Goal: Information Seeking & Learning: Learn about a topic

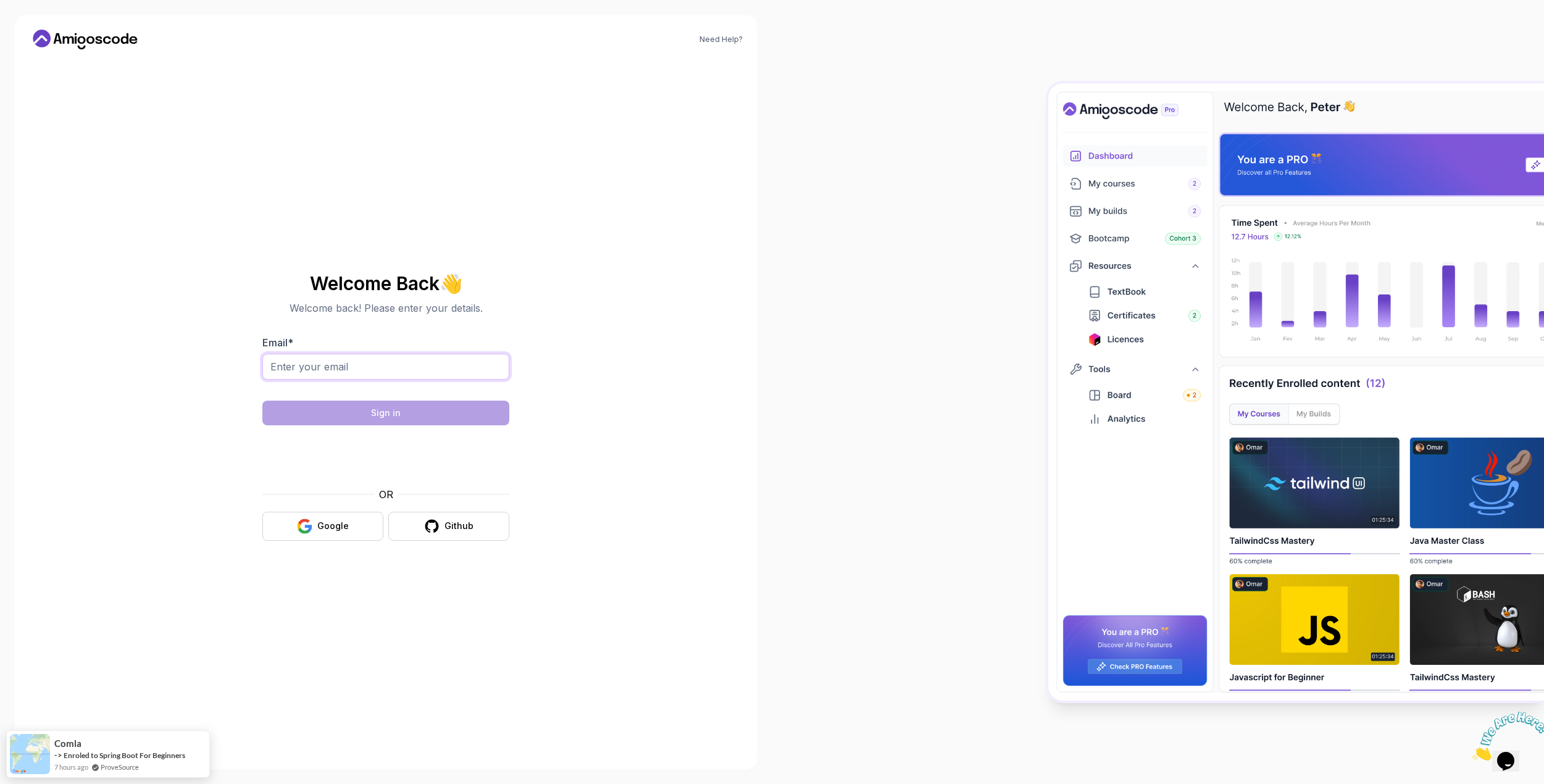
click at [390, 362] on input "Email *" at bounding box center [386, 367] width 247 height 26
type input "[EMAIL_ADDRESS][DOMAIN_NAME]"
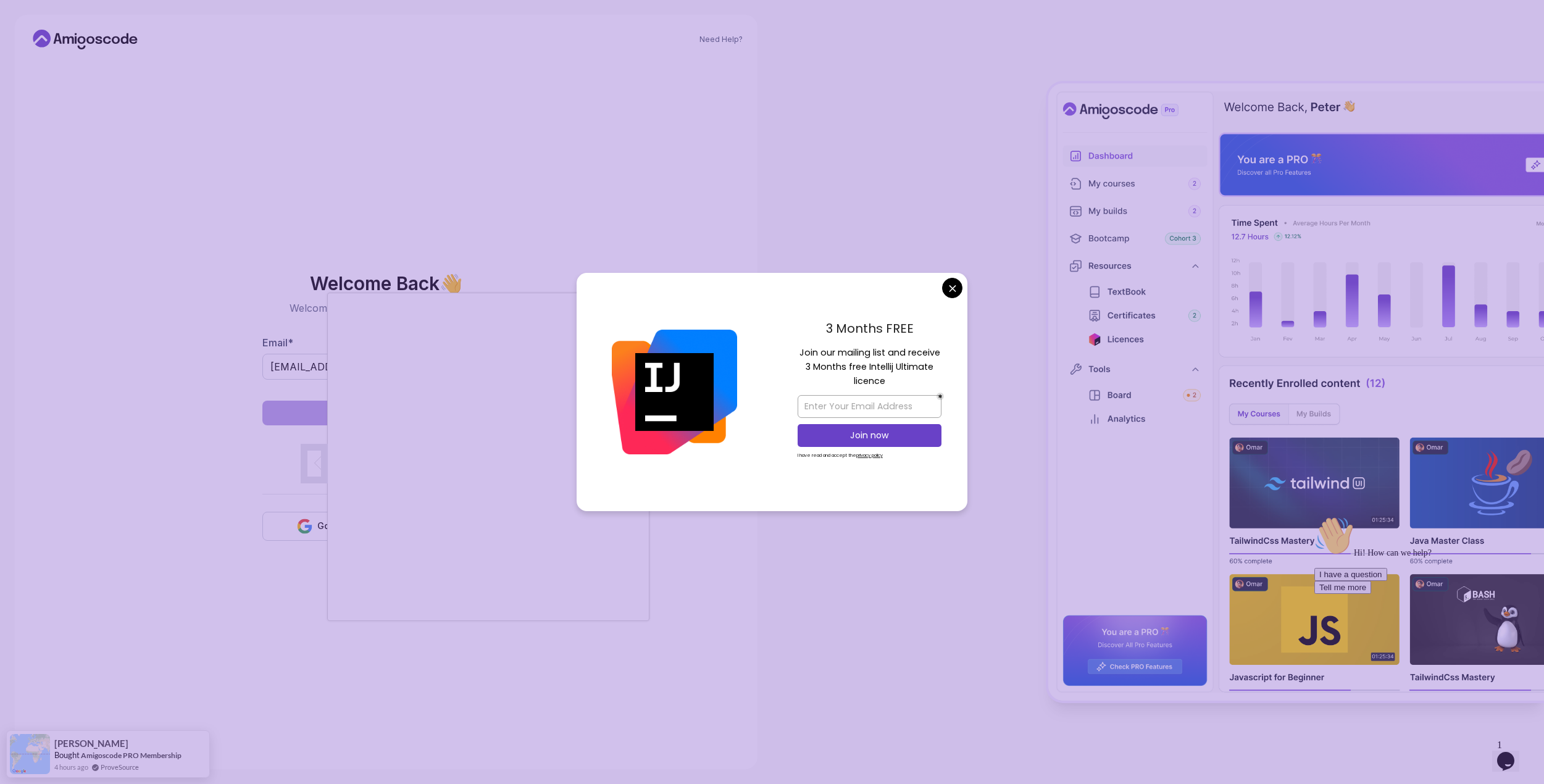
click at [957, 292] on body "Need Help? Welcome Back 👋 Welcome back! Please enter your details. Email * szab…" at bounding box center [772, 392] width 1544 height 784
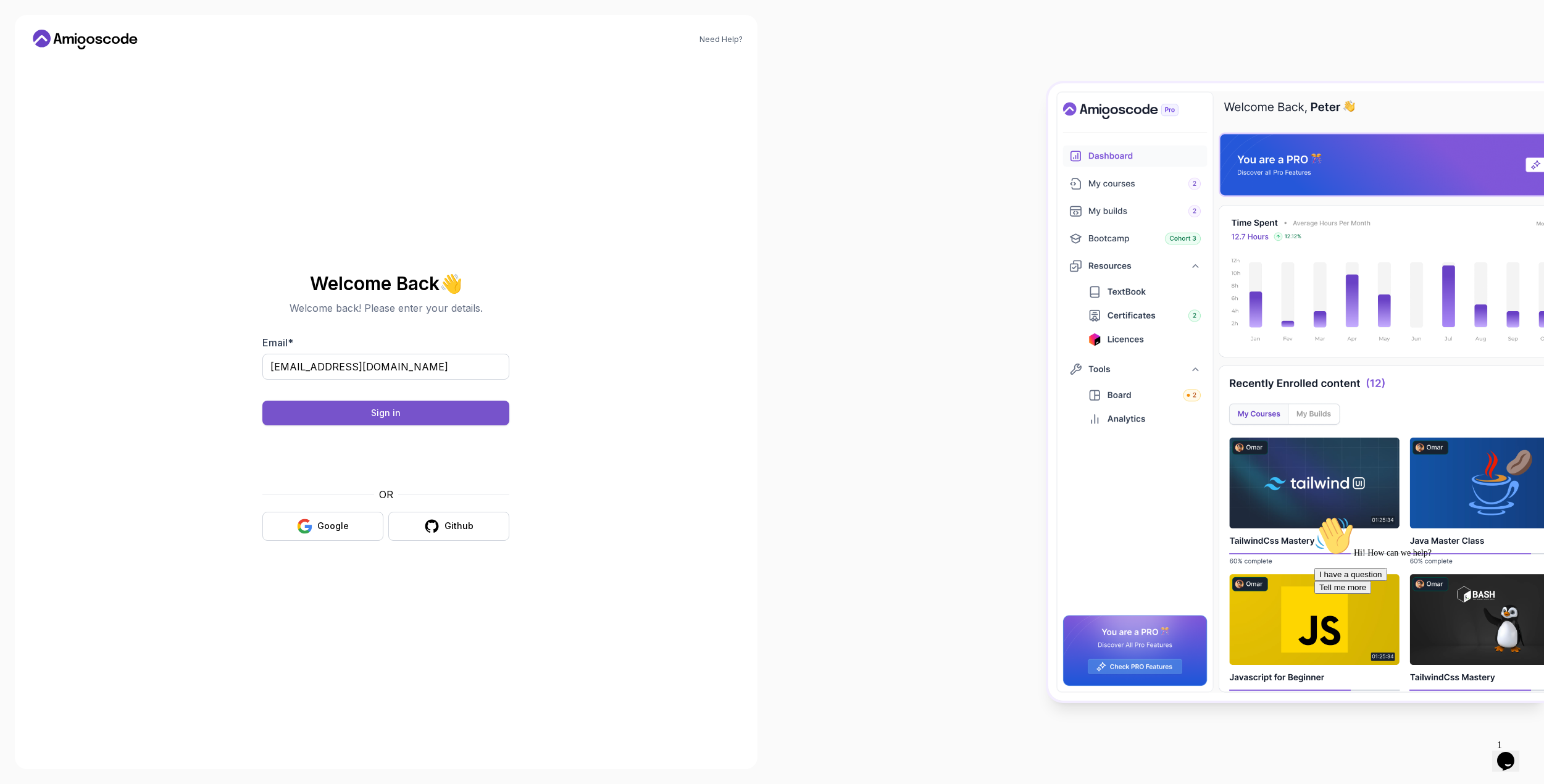
click at [441, 415] on button "Sign in" at bounding box center [386, 413] width 247 height 25
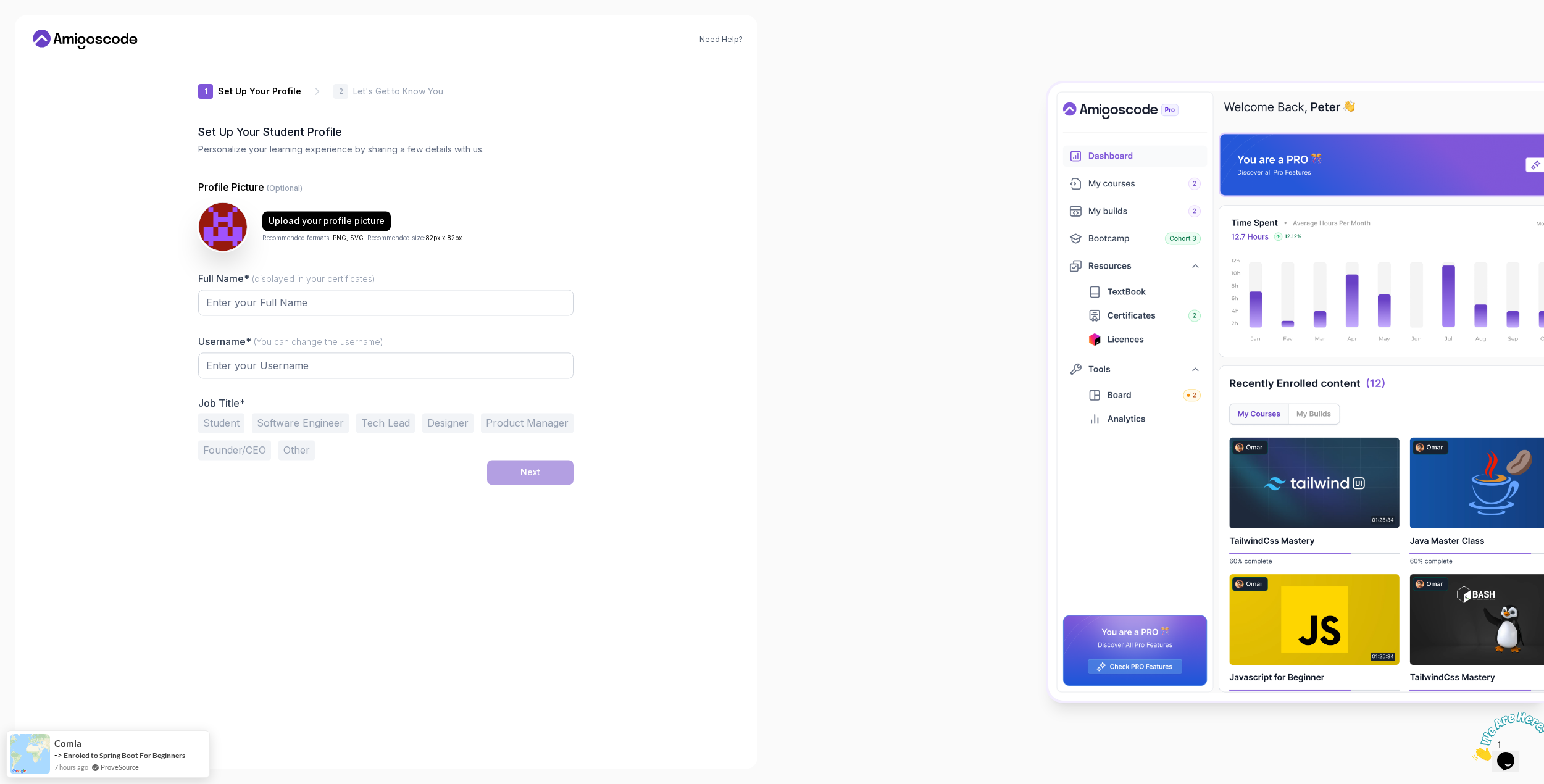
type input "brightbadger4cdec"
click at [349, 310] on input "Full Name* (displayed in your certificates)" at bounding box center [385, 303] width 375 height 26
type input "[PERSON_NAME]"
click at [321, 359] on input "brightbadger4cdec" at bounding box center [385, 366] width 375 height 26
drag, startPoint x: 243, startPoint y: 361, endPoint x: 202, endPoint y: 361, distance: 41.0
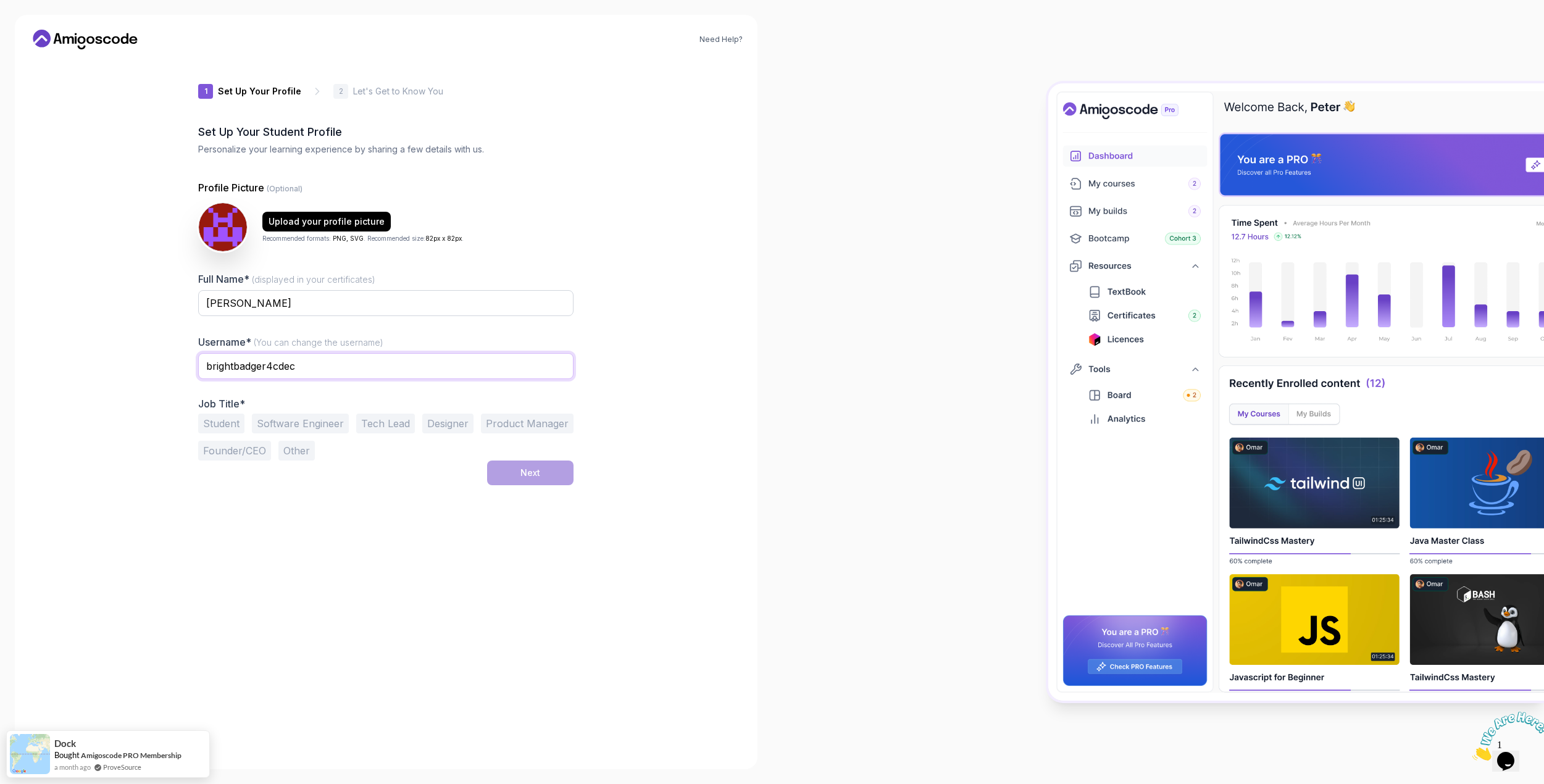
click at [202, 361] on input "brightbadger4cdec" at bounding box center [385, 366] width 375 height 26
type input "jvxdev"
click at [352, 549] on div "1 Set Up Your Profile 1 Set Up Your Profile 2 Let's Get to Know You Set Up Your…" at bounding box center [385, 407] width 375 height 695
click at [297, 456] on button "Other" at bounding box center [297, 451] width 37 height 20
click at [306, 481] on input "text" at bounding box center [385, 482] width 375 height 26
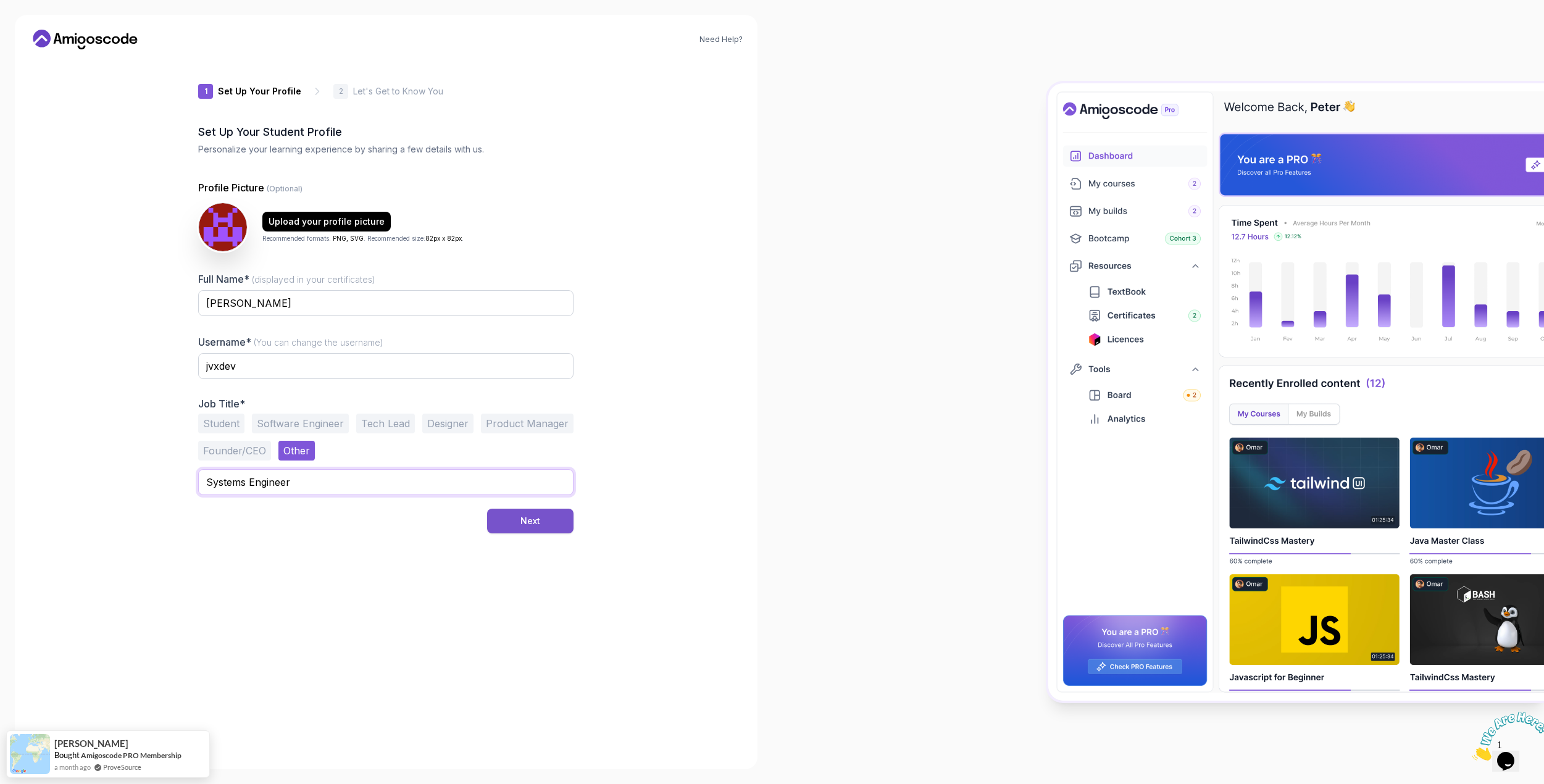
type input "Systems Engineer"
click at [545, 518] on button "Next" at bounding box center [530, 521] width 86 height 25
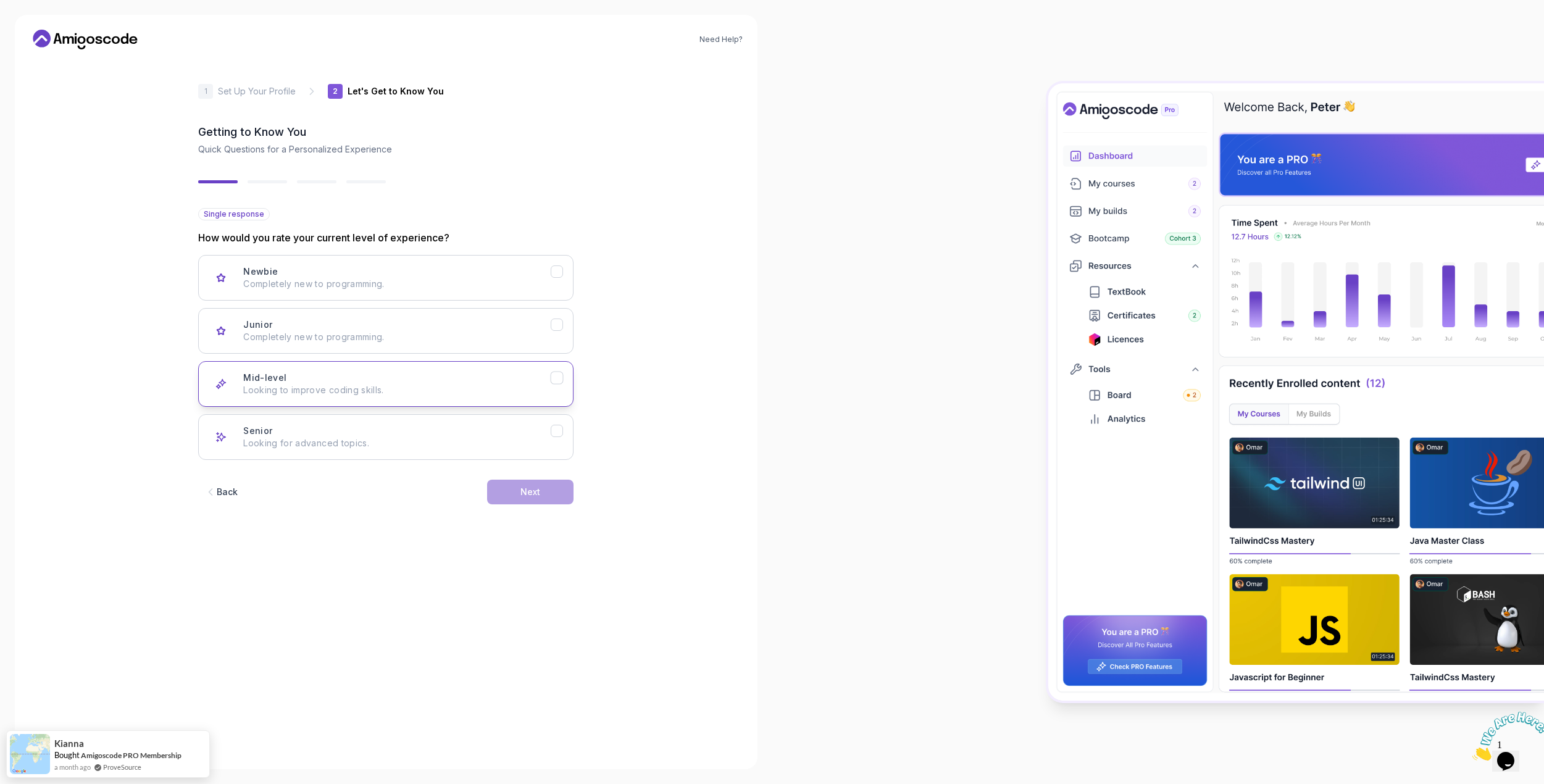
click at [319, 374] on div "Mid-level Looking to improve coding skills." at bounding box center [397, 384] width 308 height 25
click at [559, 497] on button "Next" at bounding box center [530, 492] width 86 height 25
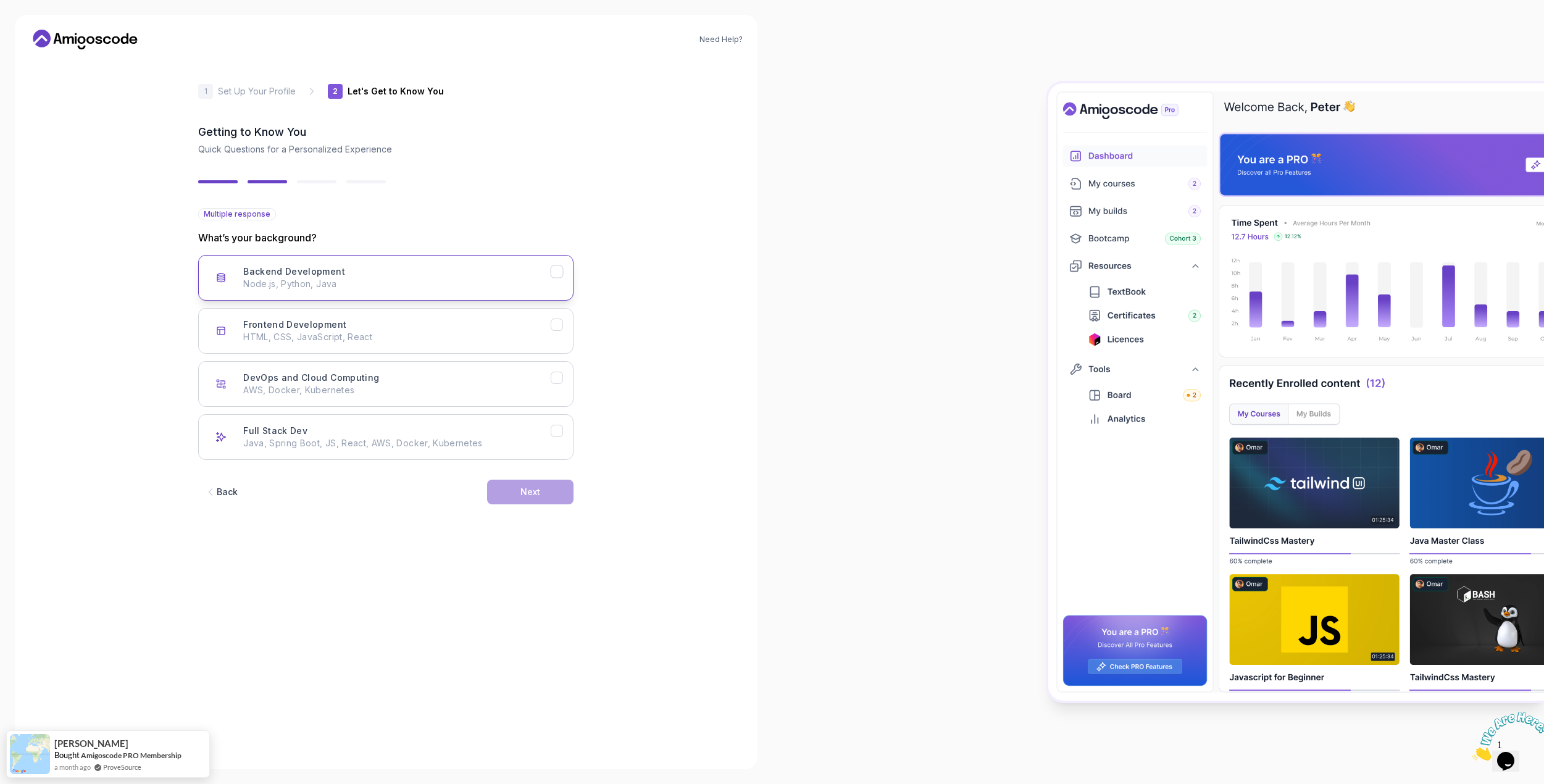
click at [565, 268] on button "Backend Development Node.js, Python, Java" at bounding box center [385, 278] width 375 height 46
click at [535, 497] on div "Next" at bounding box center [530, 492] width 20 height 12
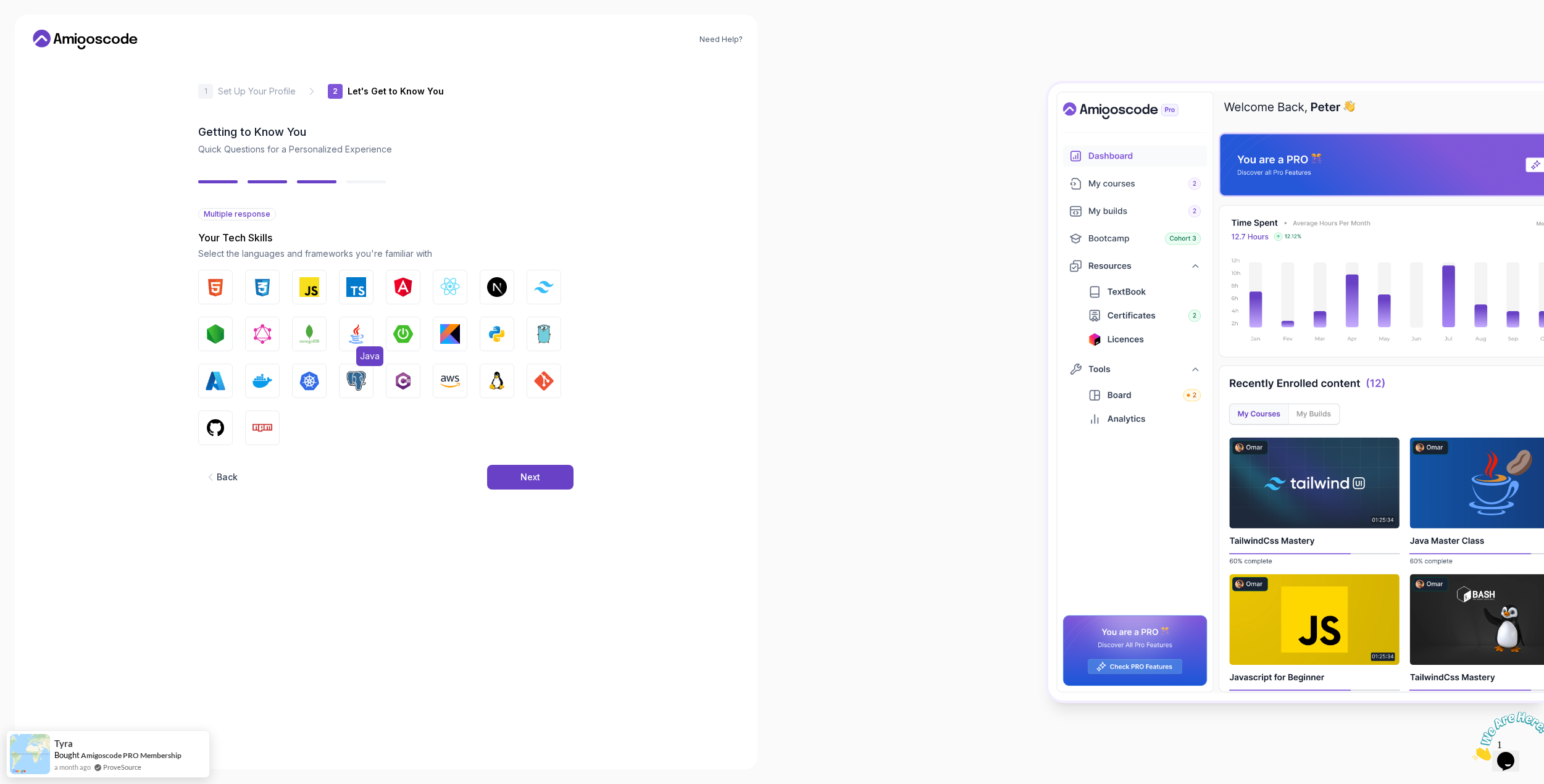
click at [357, 336] on img "button" at bounding box center [356, 334] width 20 height 20
click at [230, 473] on div "Back" at bounding box center [227, 477] width 21 height 12
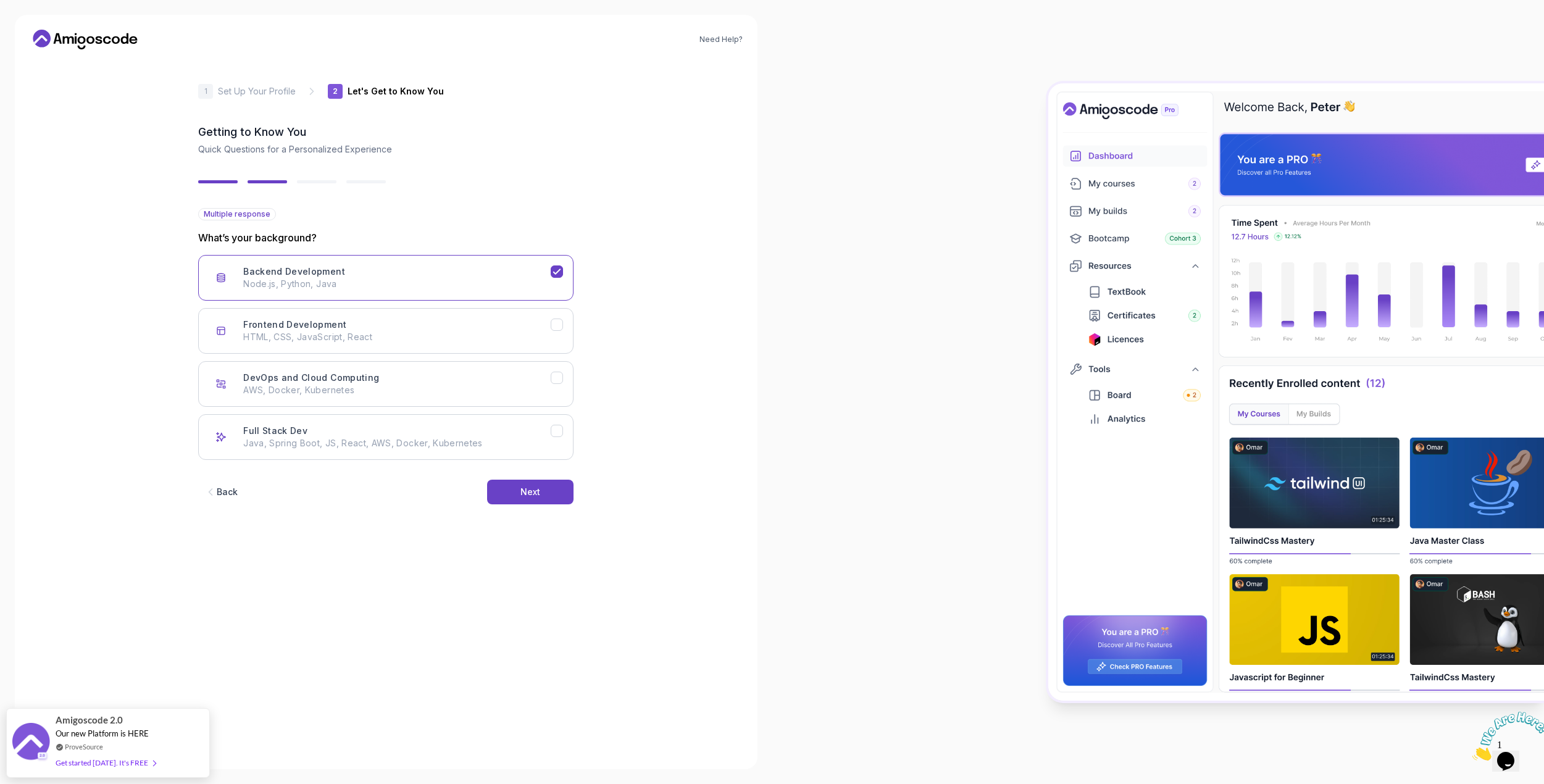
click at [232, 491] on div "Back" at bounding box center [227, 492] width 21 height 12
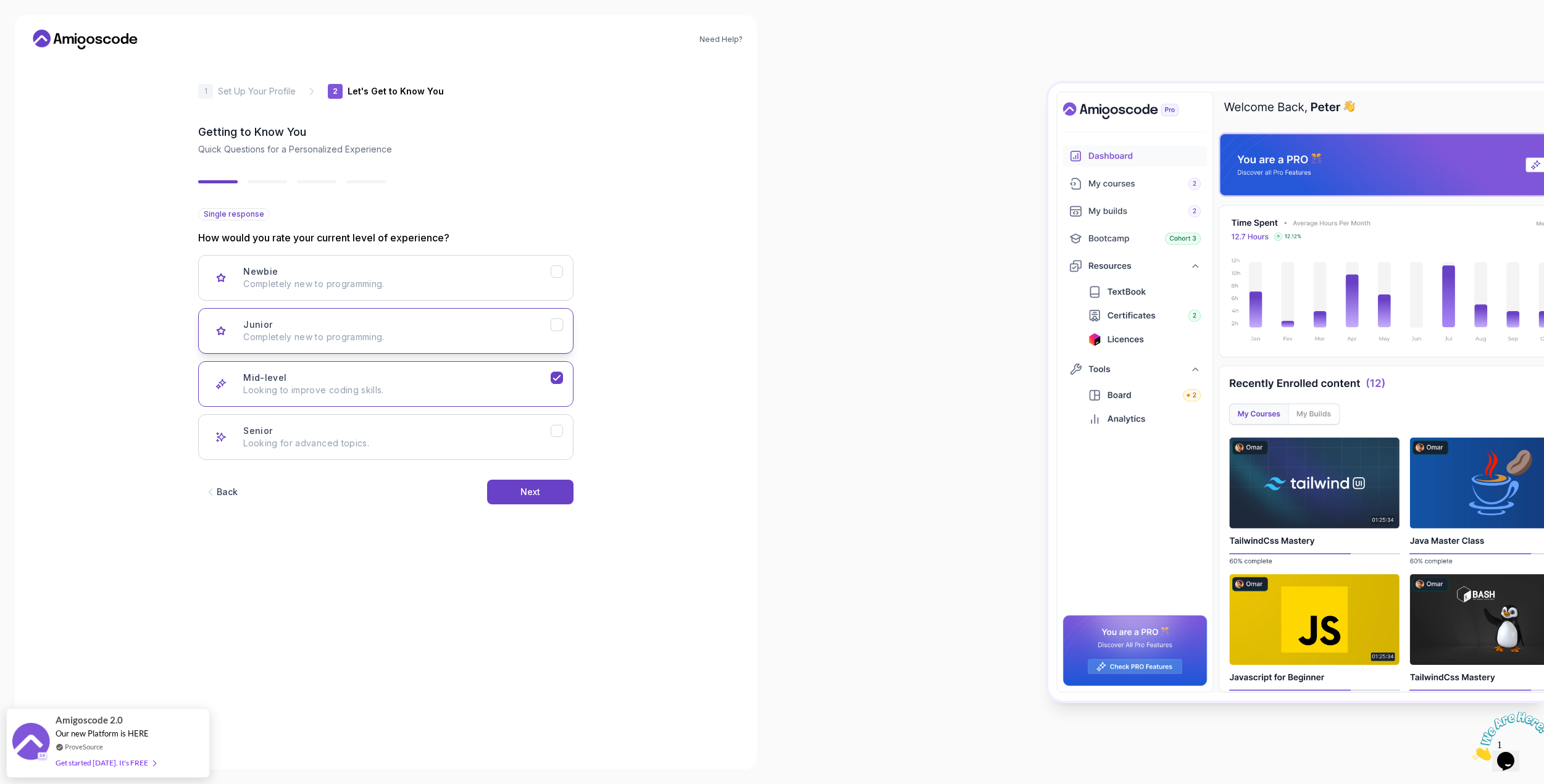
click at [434, 344] on button "Junior Completely new to programming." at bounding box center [385, 331] width 375 height 46
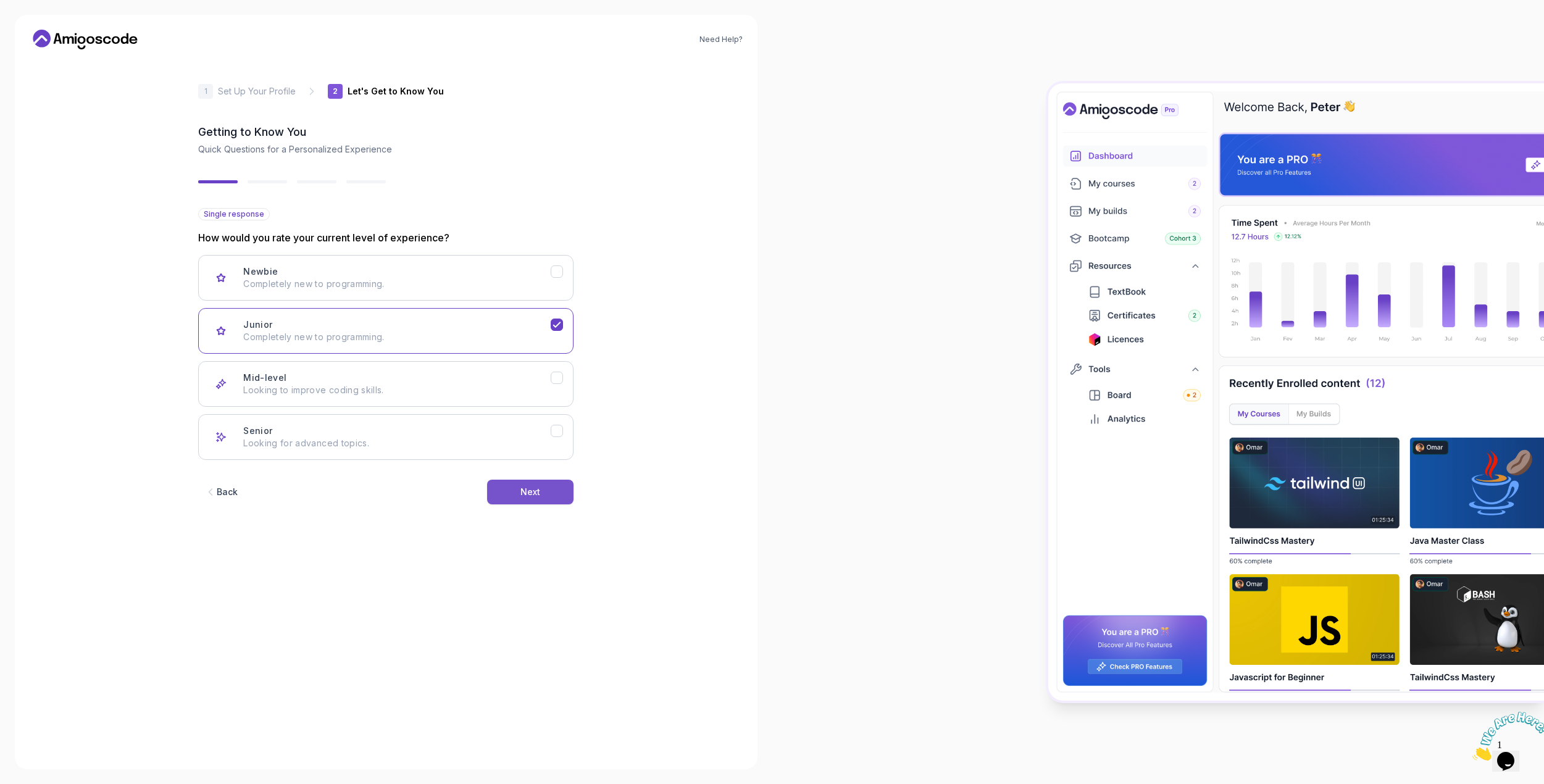
click at [566, 496] on button "Next" at bounding box center [530, 492] width 86 height 25
click at [565, 490] on button "Next" at bounding box center [530, 492] width 86 height 25
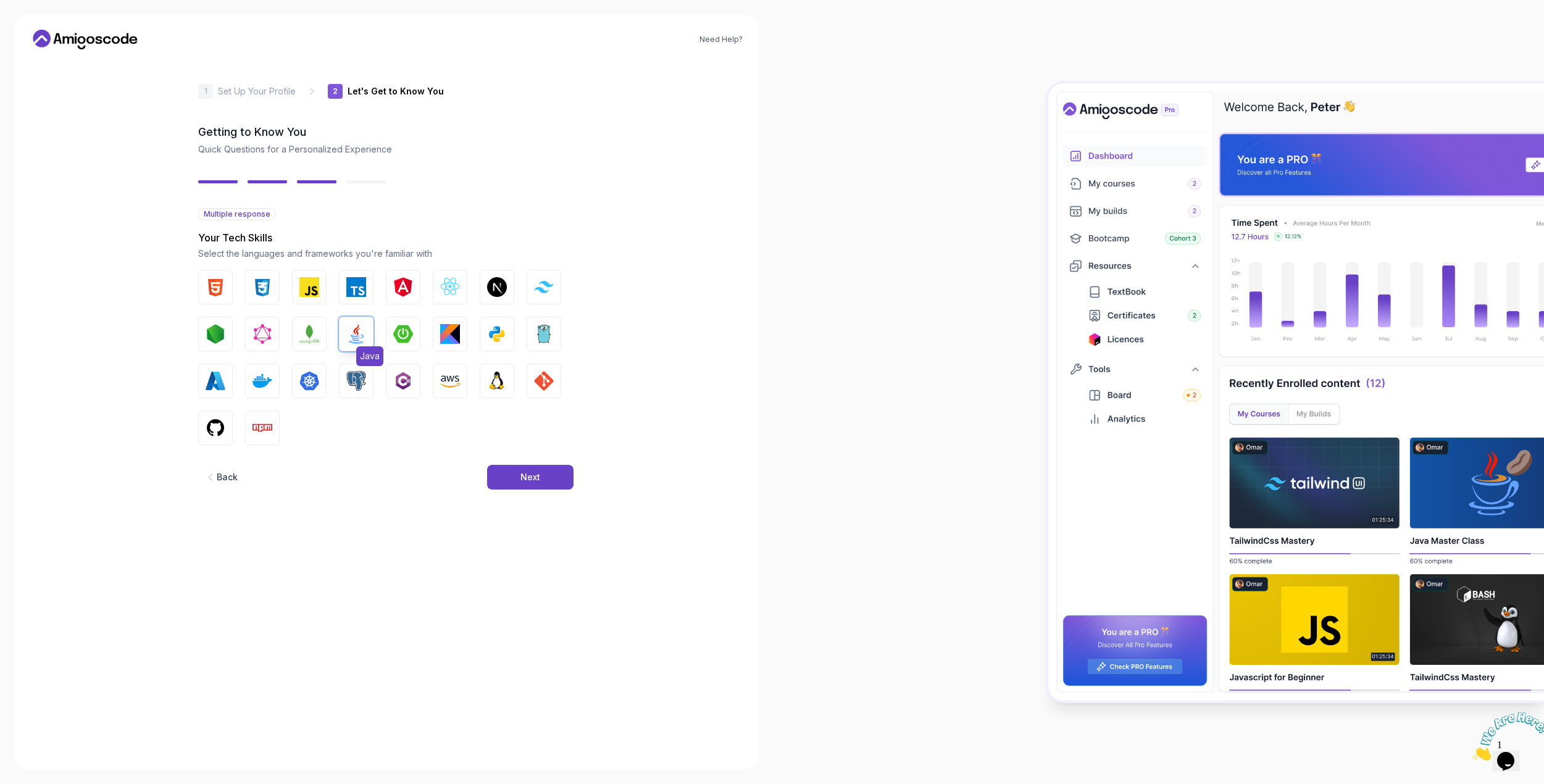
click at [360, 337] on img "button" at bounding box center [356, 334] width 20 height 20
click at [360, 336] on img "button" at bounding box center [356, 334] width 20 height 20
click at [406, 340] on img "button" at bounding box center [403, 334] width 20 height 20
click at [211, 432] on img "button" at bounding box center [215, 428] width 20 height 20
click at [548, 390] on img "button" at bounding box center [544, 381] width 20 height 20
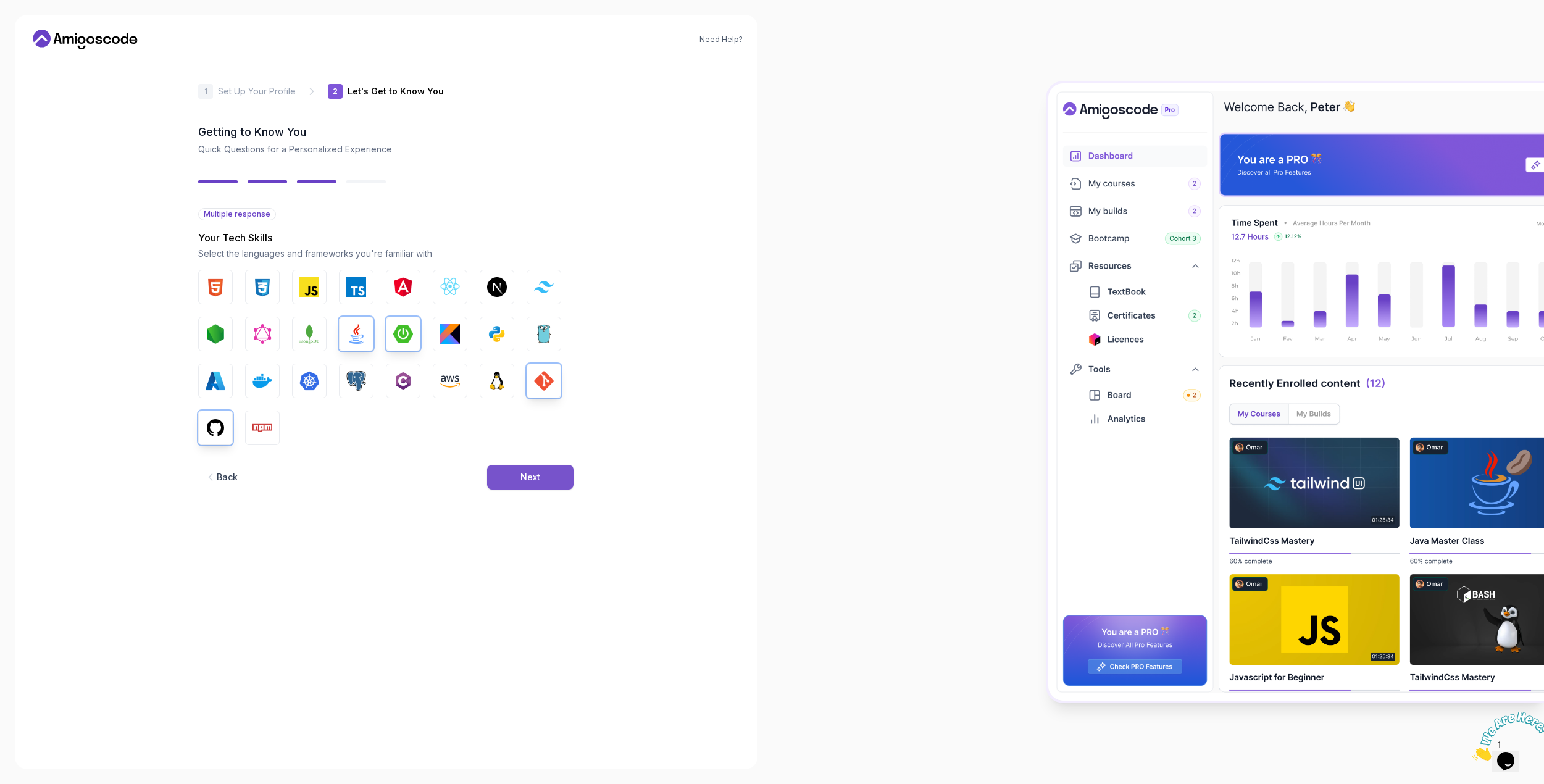
click at [548, 471] on button "Next" at bounding box center [530, 477] width 86 height 25
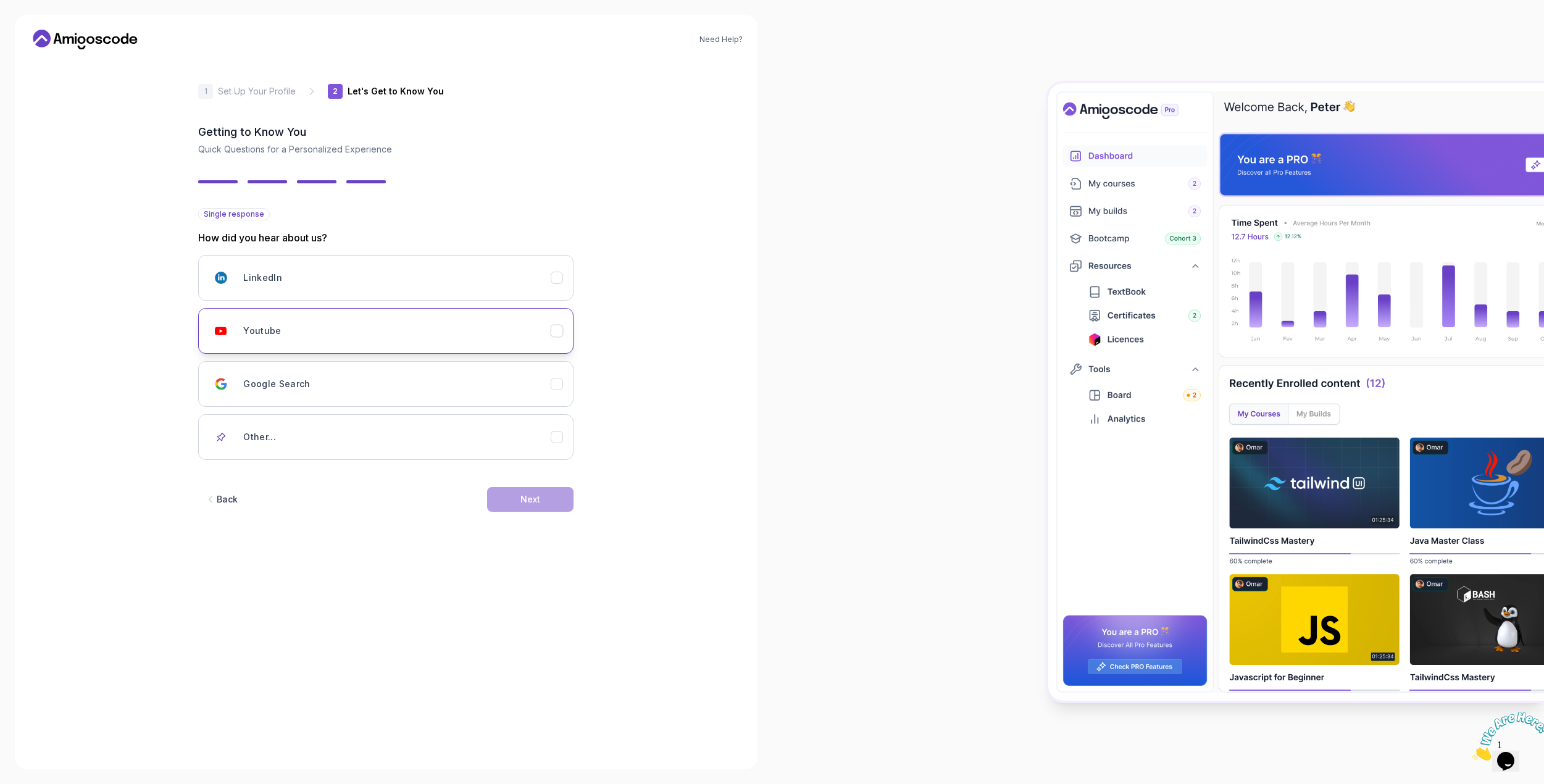
click at [333, 334] on div "Youtube" at bounding box center [397, 331] width 308 height 25
click at [525, 501] on div "Next" at bounding box center [530, 499] width 20 height 12
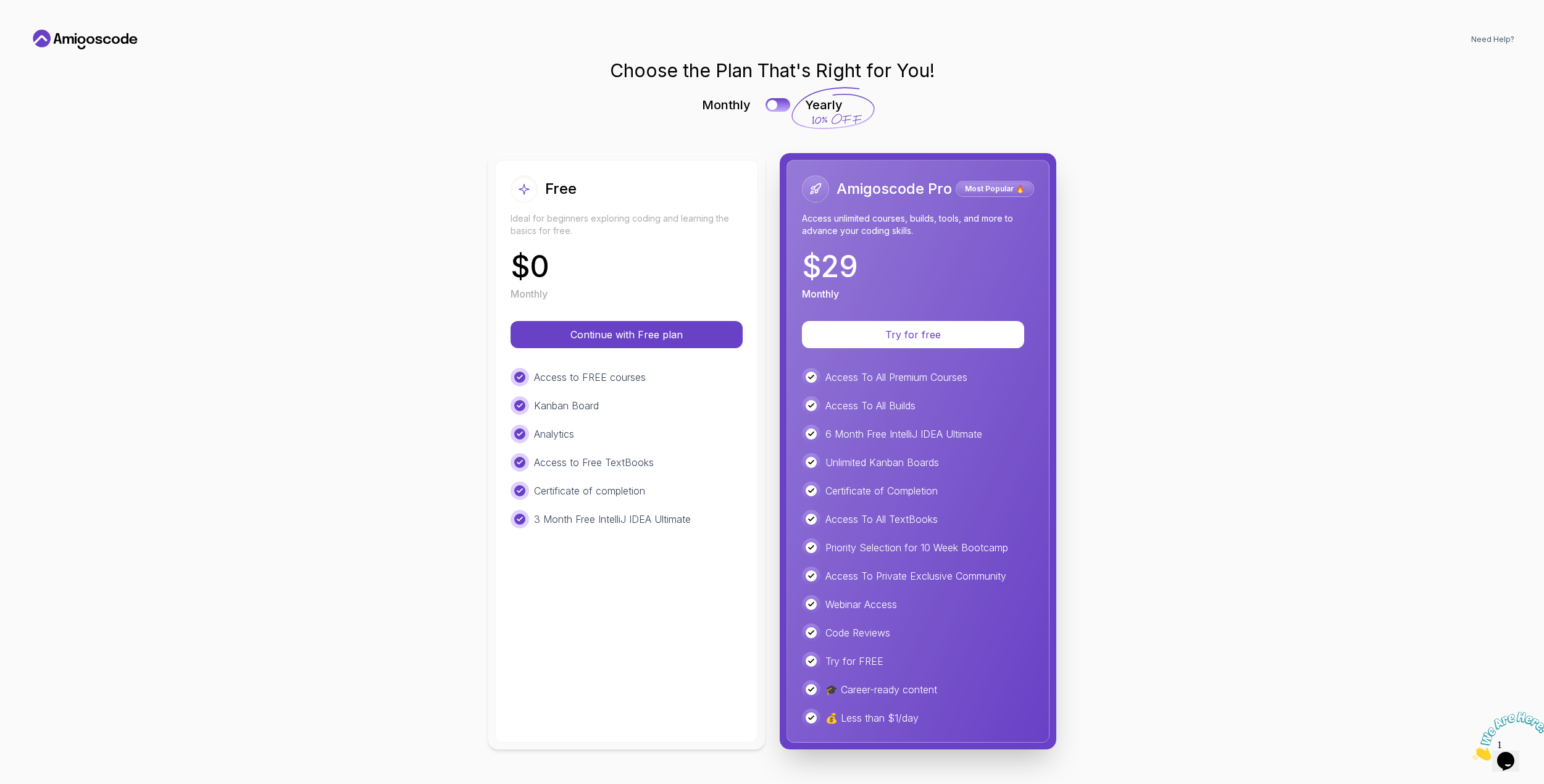
click at [924, 188] on h2 "Amigoscode Pro" at bounding box center [895, 189] width 115 height 20
click at [998, 187] on p "Most Popular 🔥" at bounding box center [995, 189] width 74 height 12
click at [935, 344] on button "Try for free" at bounding box center [913, 335] width 211 height 26
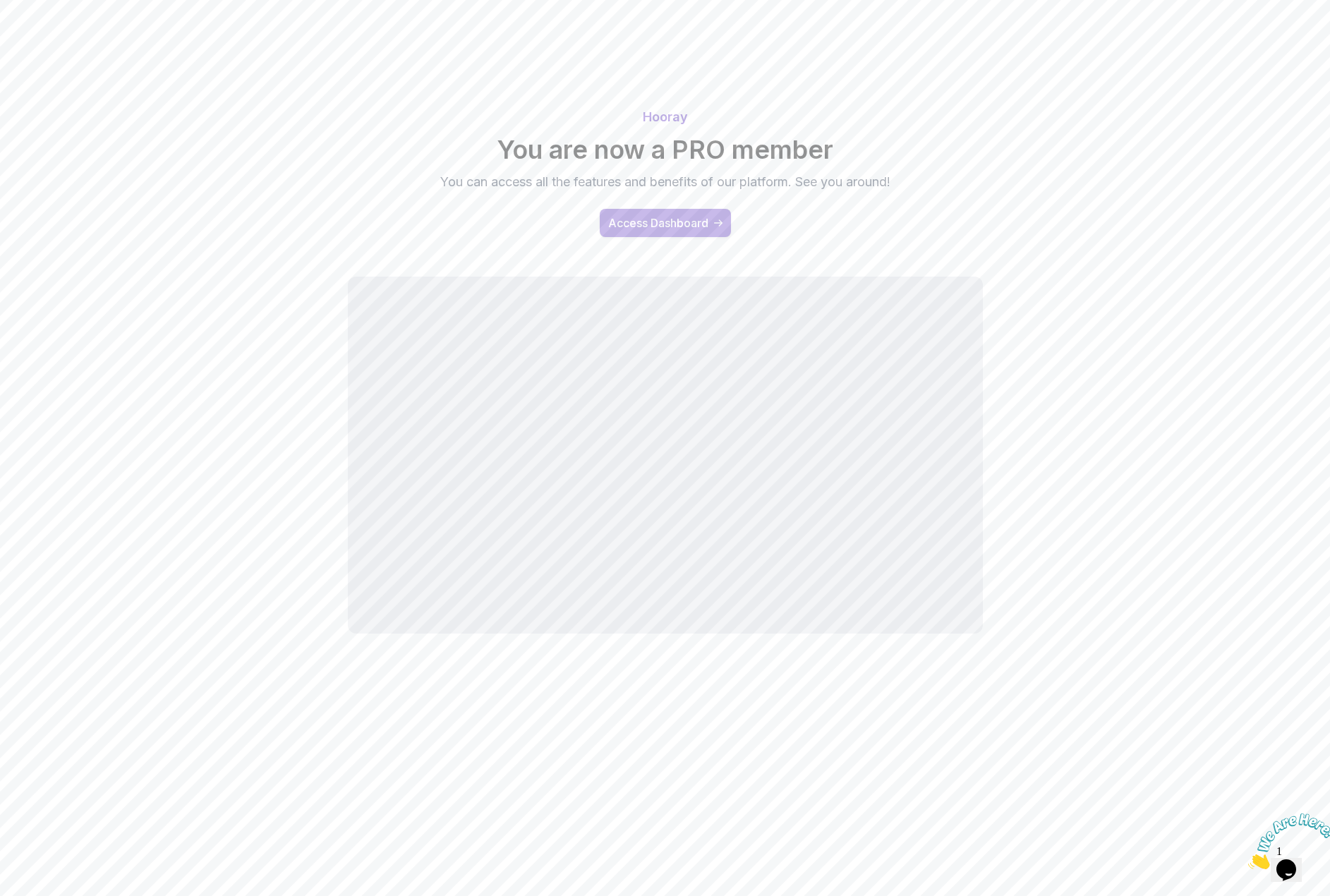
click at [726, 221] on button "Access Dashboard" at bounding box center [665, 223] width 131 height 28
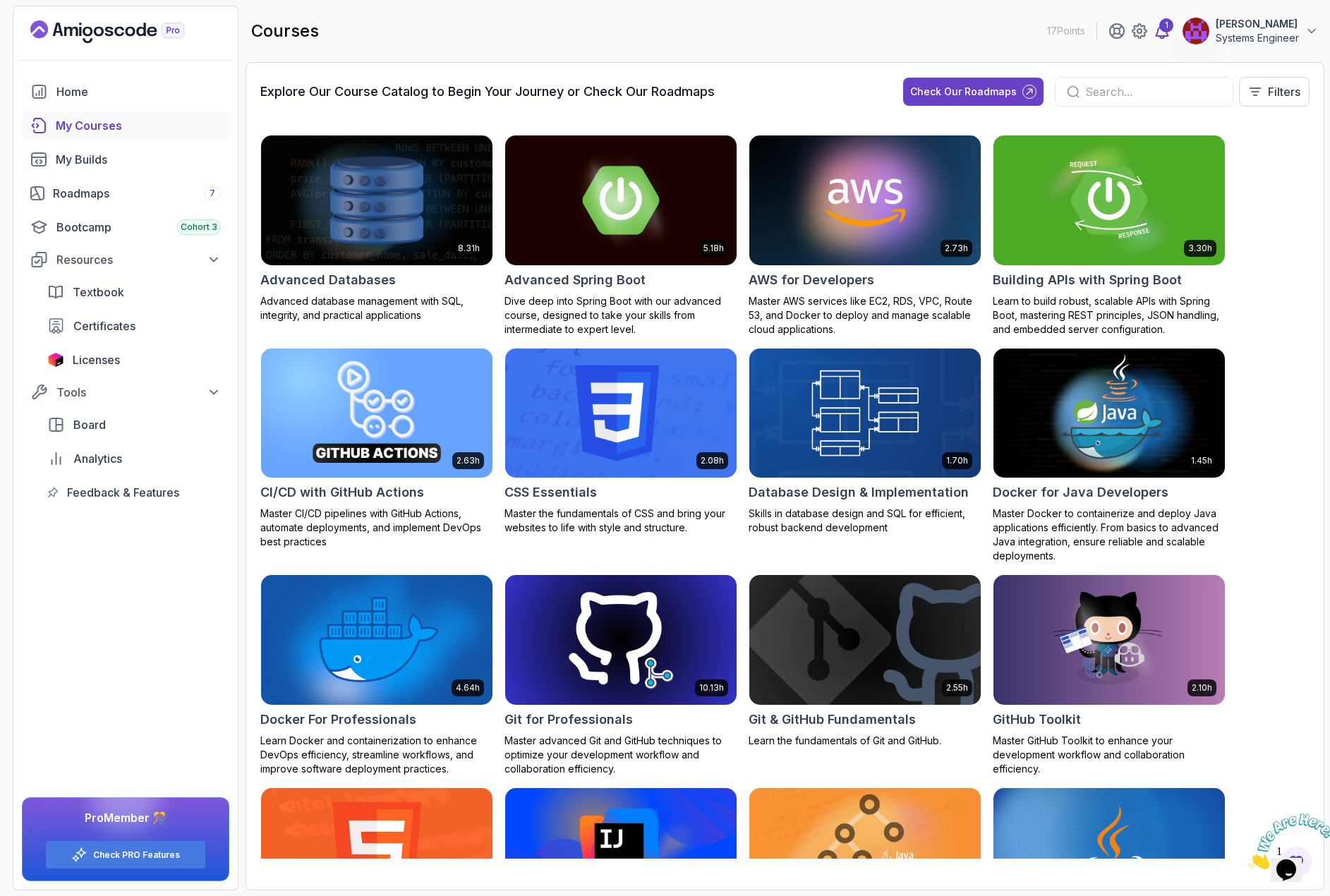
click at [1164, 31] on div "1" at bounding box center [1166, 26] width 14 height 14
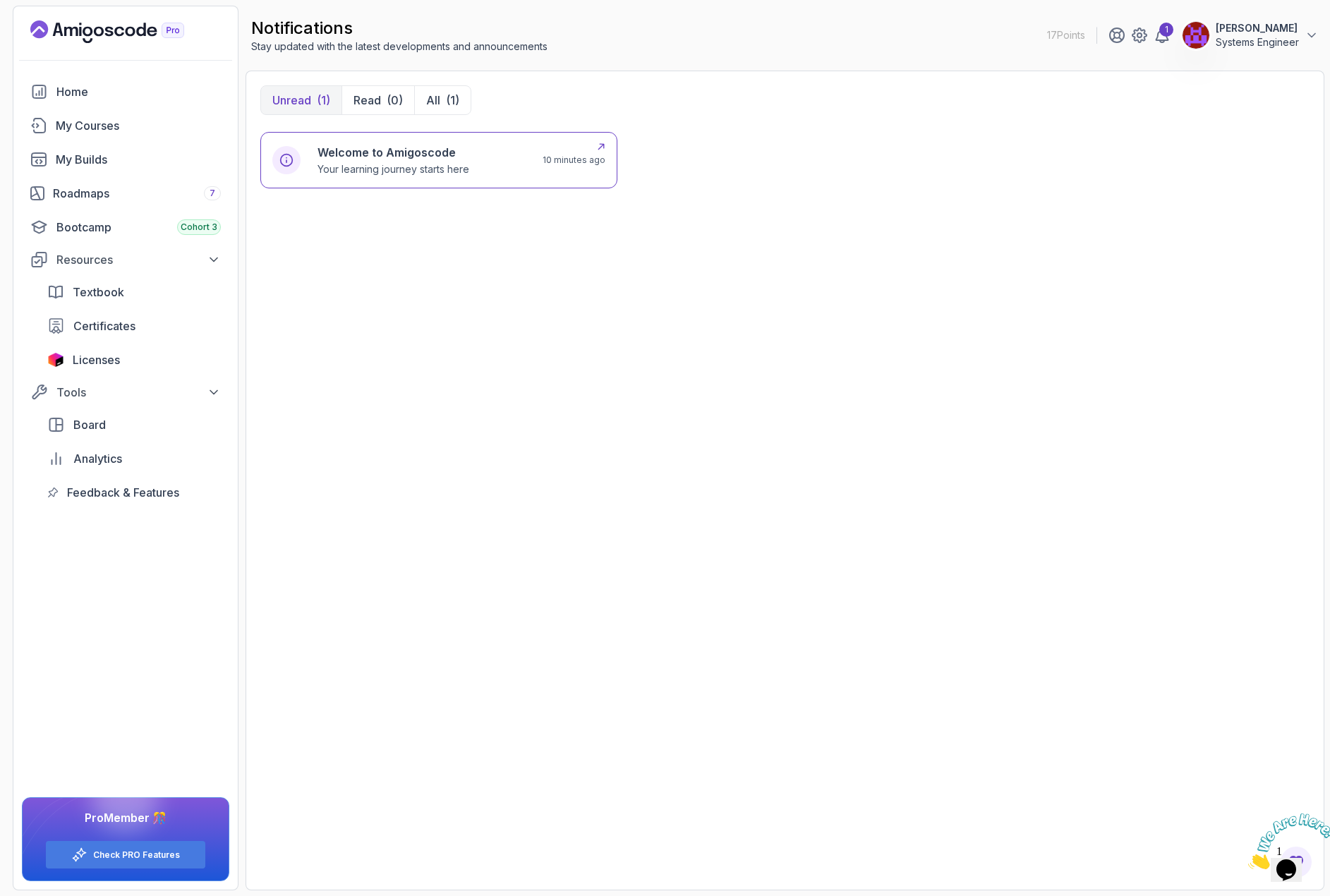
click at [469, 152] on h6 "Welcome to Amigoscode" at bounding box center [393, 152] width 152 height 17
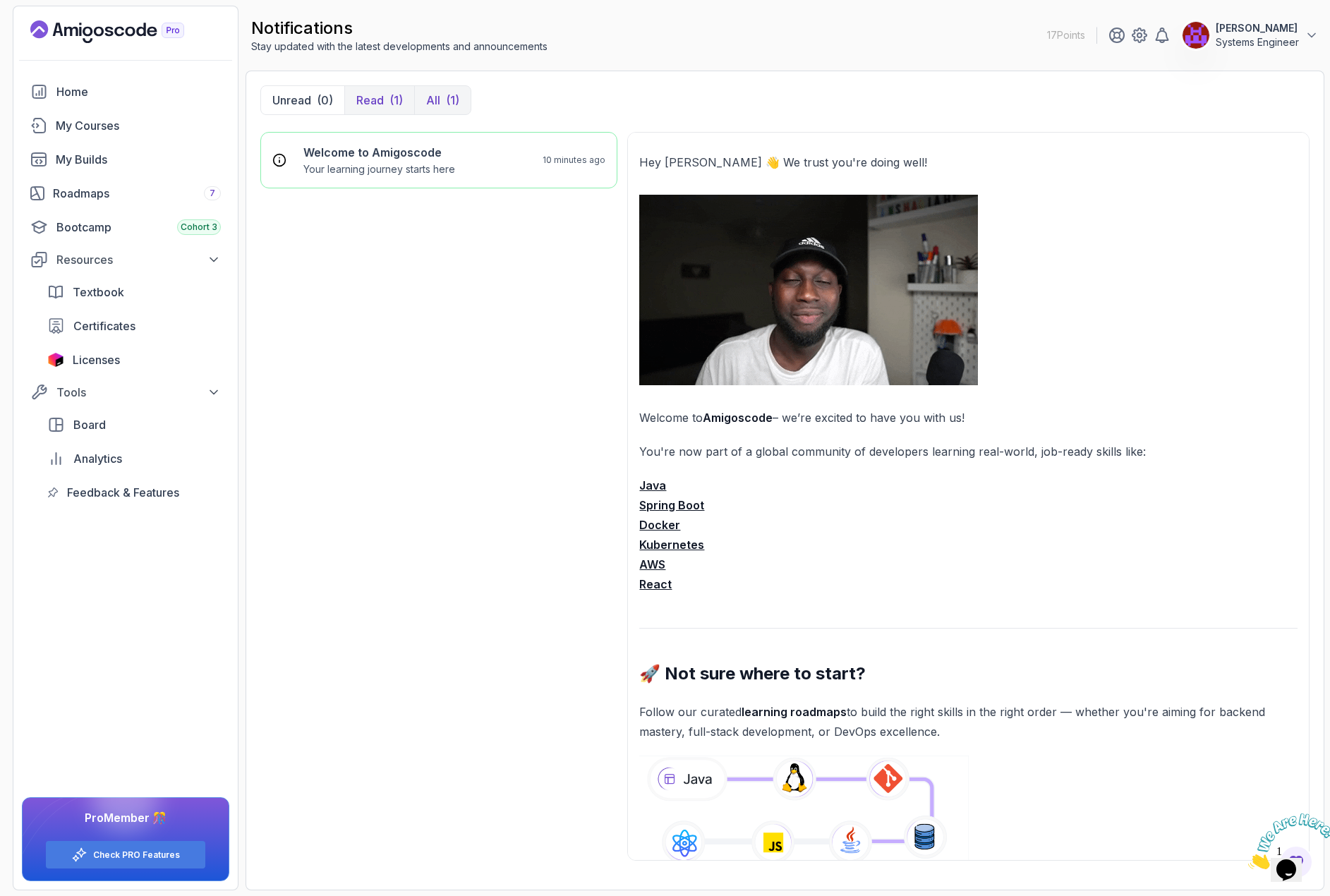
click at [447, 101] on div "(1)" at bounding box center [452, 100] width 13 height 17
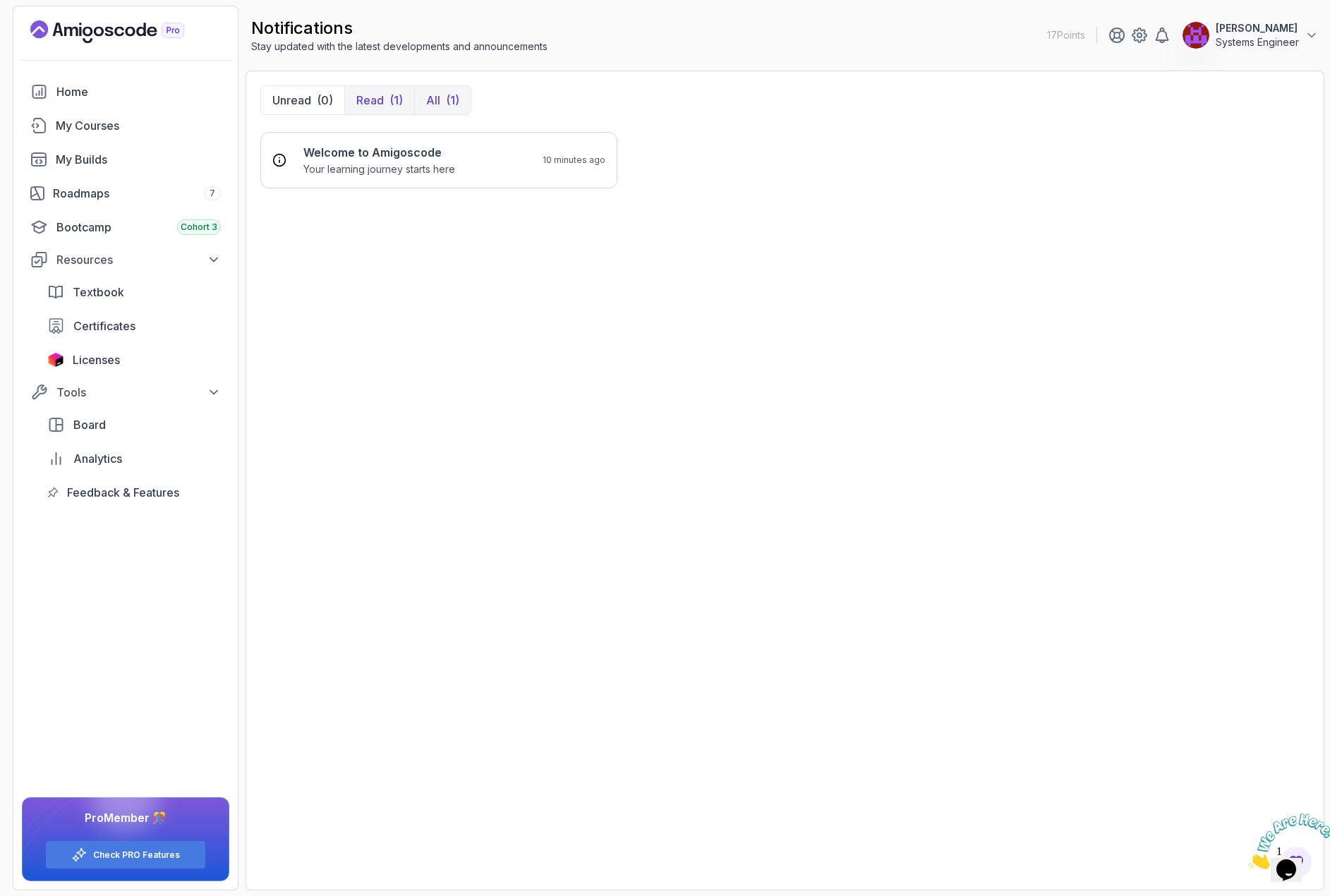
click at [374, 96] on p "Read" at bounding box center [370, 100] width 28 height 17
click at [387, 149] on h6 "Welcome to Amigoscode" at bounding box center [379, 152] width 152 height 17
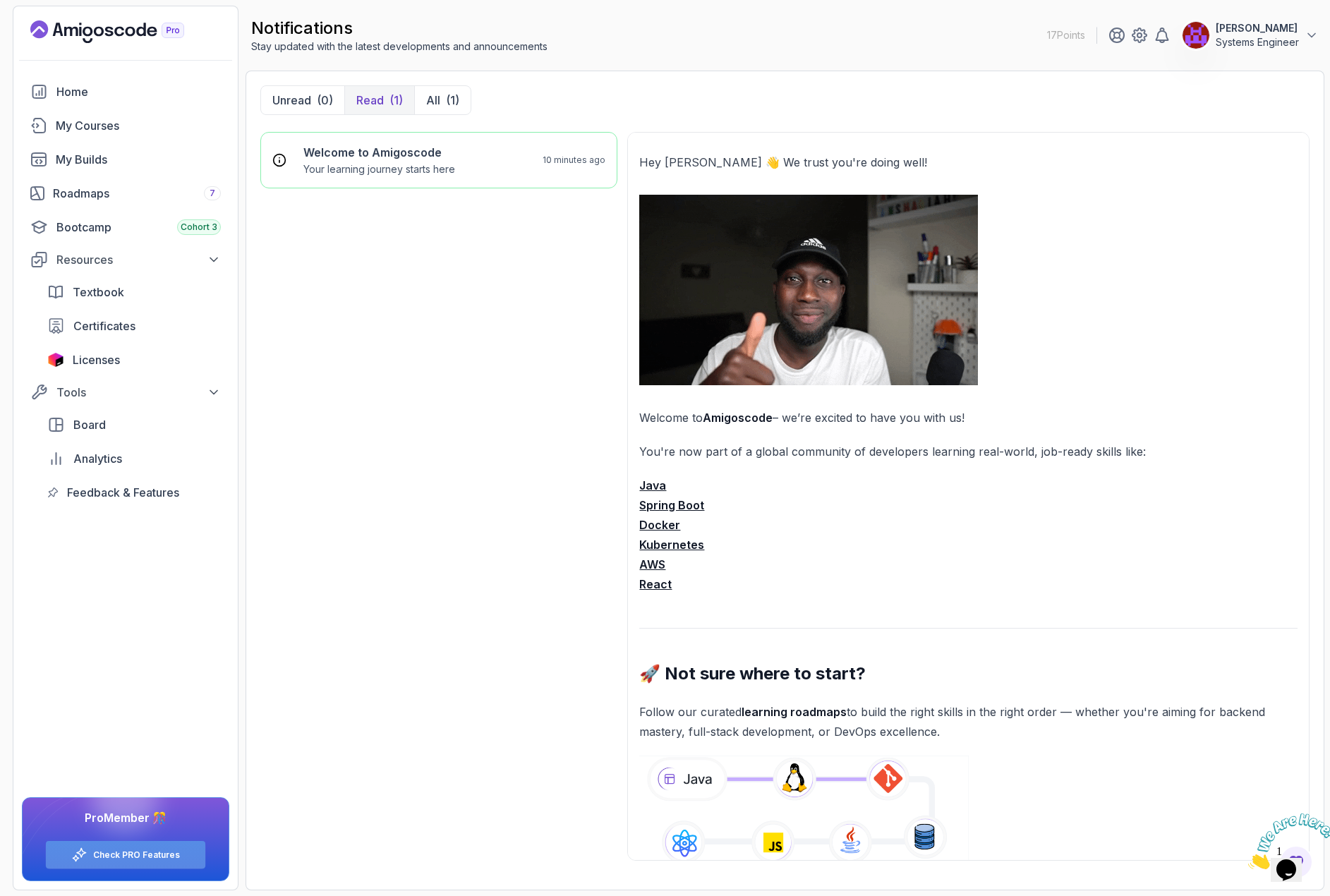
click at [136, 859] on link "Check PRO Features" at bounding box center [136, 855] width 86 height 11
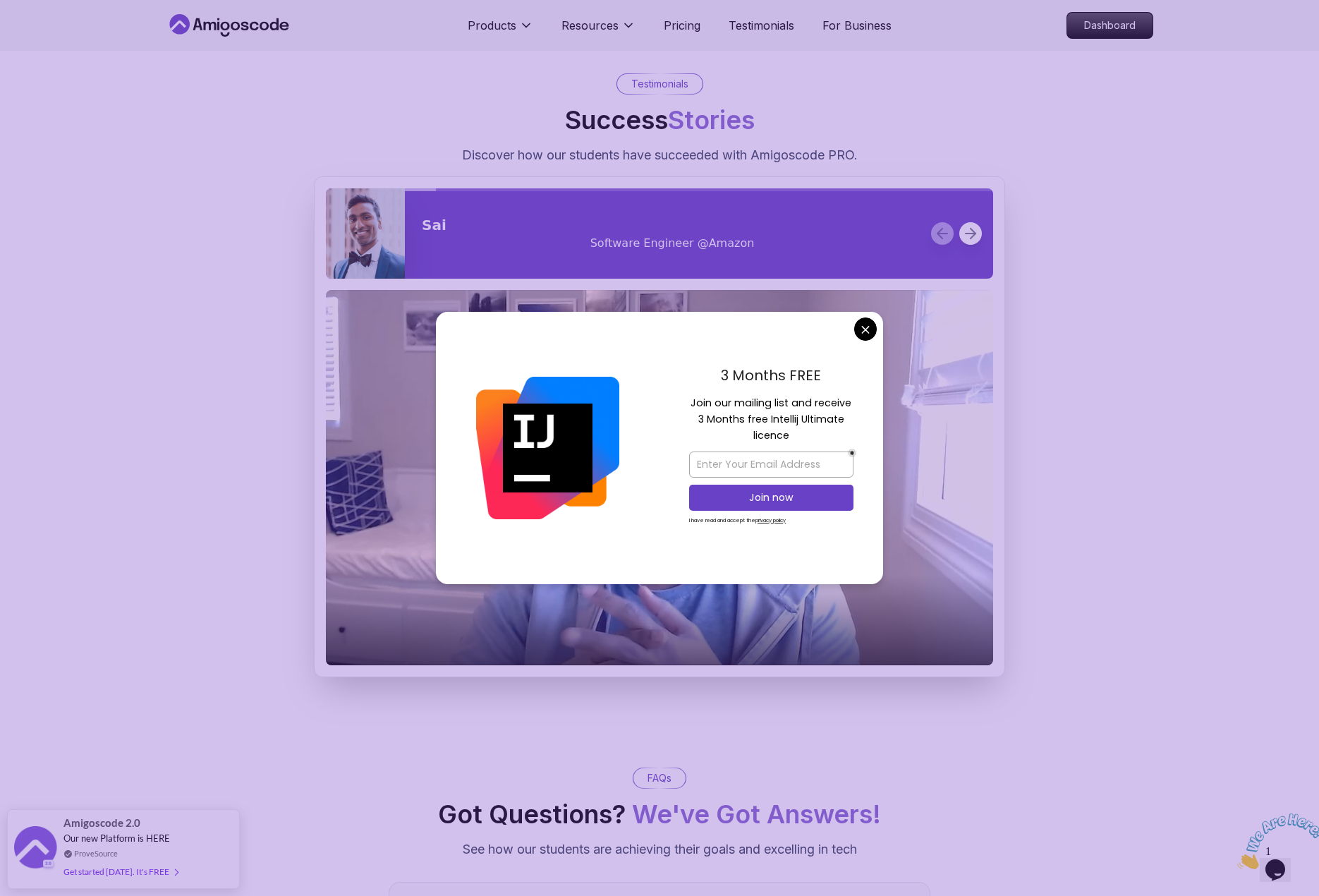
scroll to position [1693, 0]
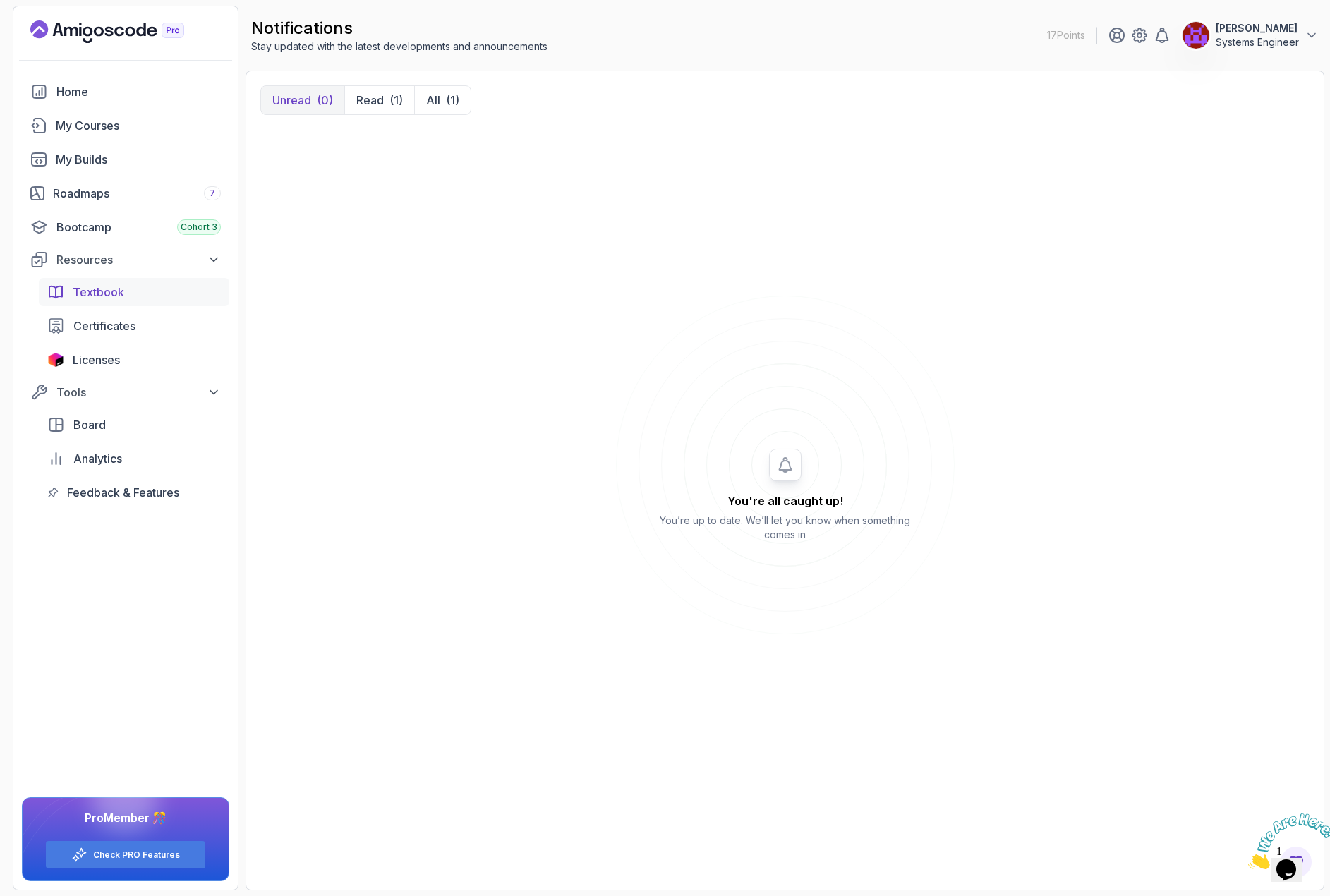
click at [131, 291] on div "Textbook" at bounding box center [147, 292] width 148 height 17
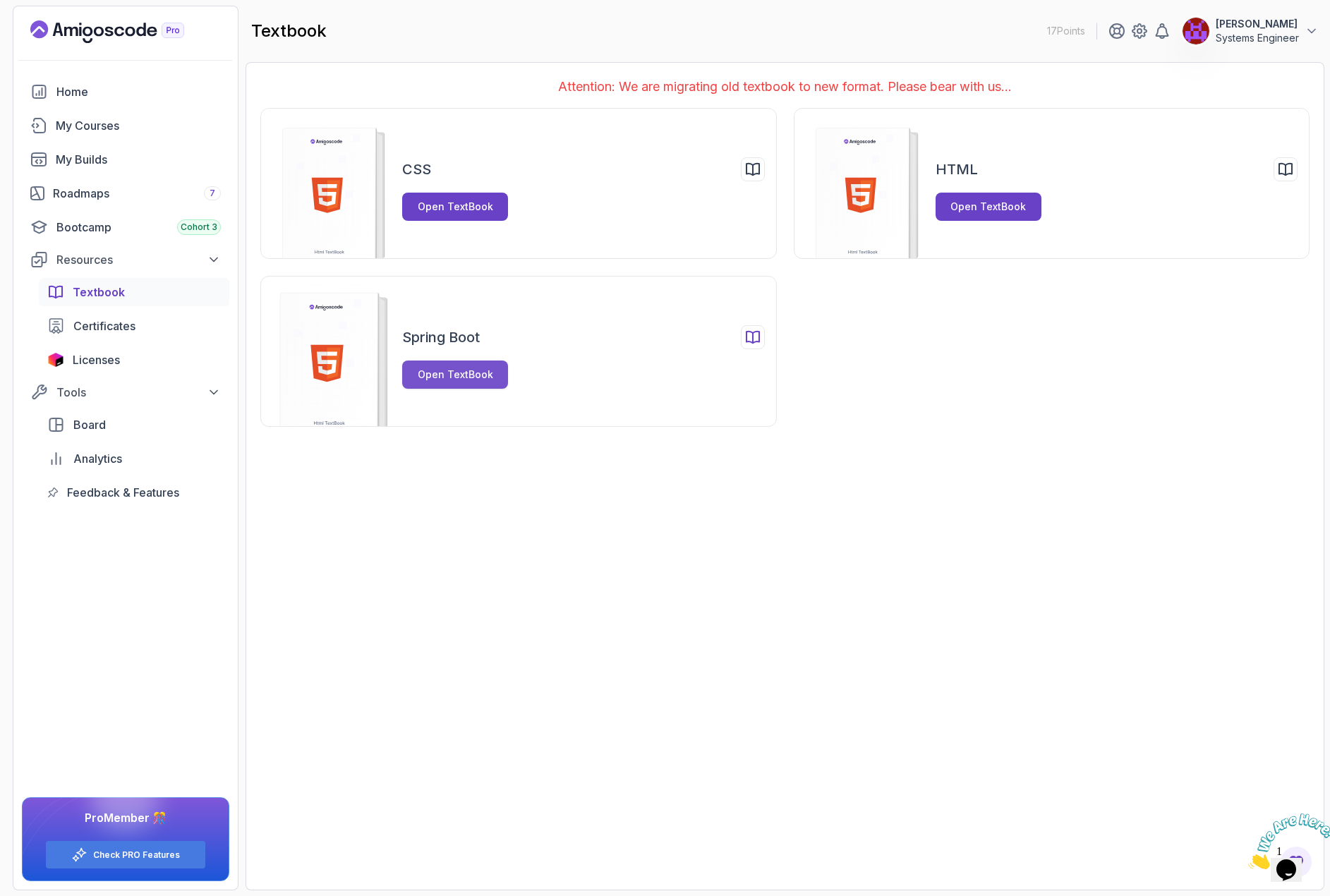
click at [480, 372] on div "Open TextBook" at bounding box center [455, 375] width 75 height 14
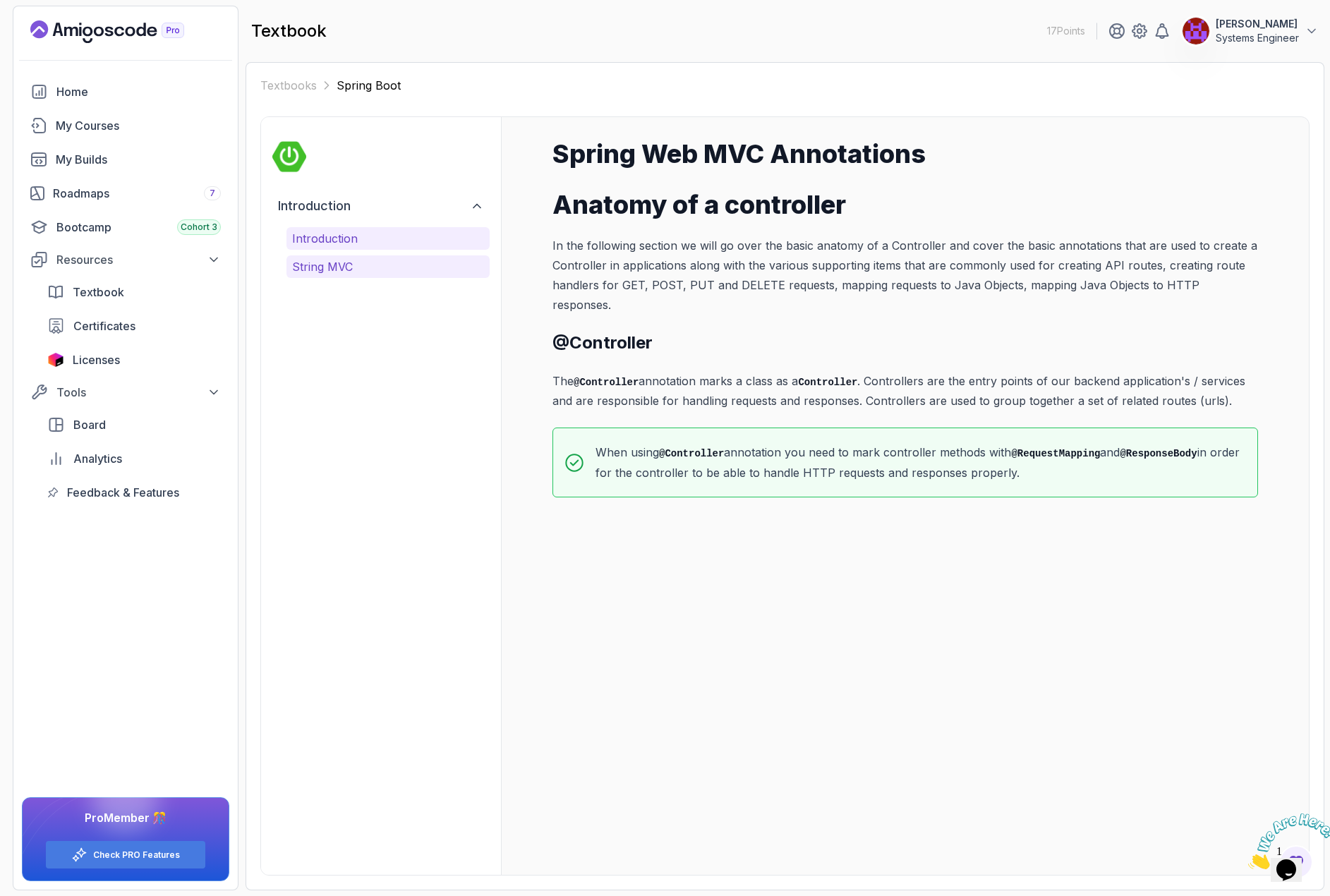
click at [390, 274] on p "String MVC" at bounding box center [388, 267] width 192 height 17
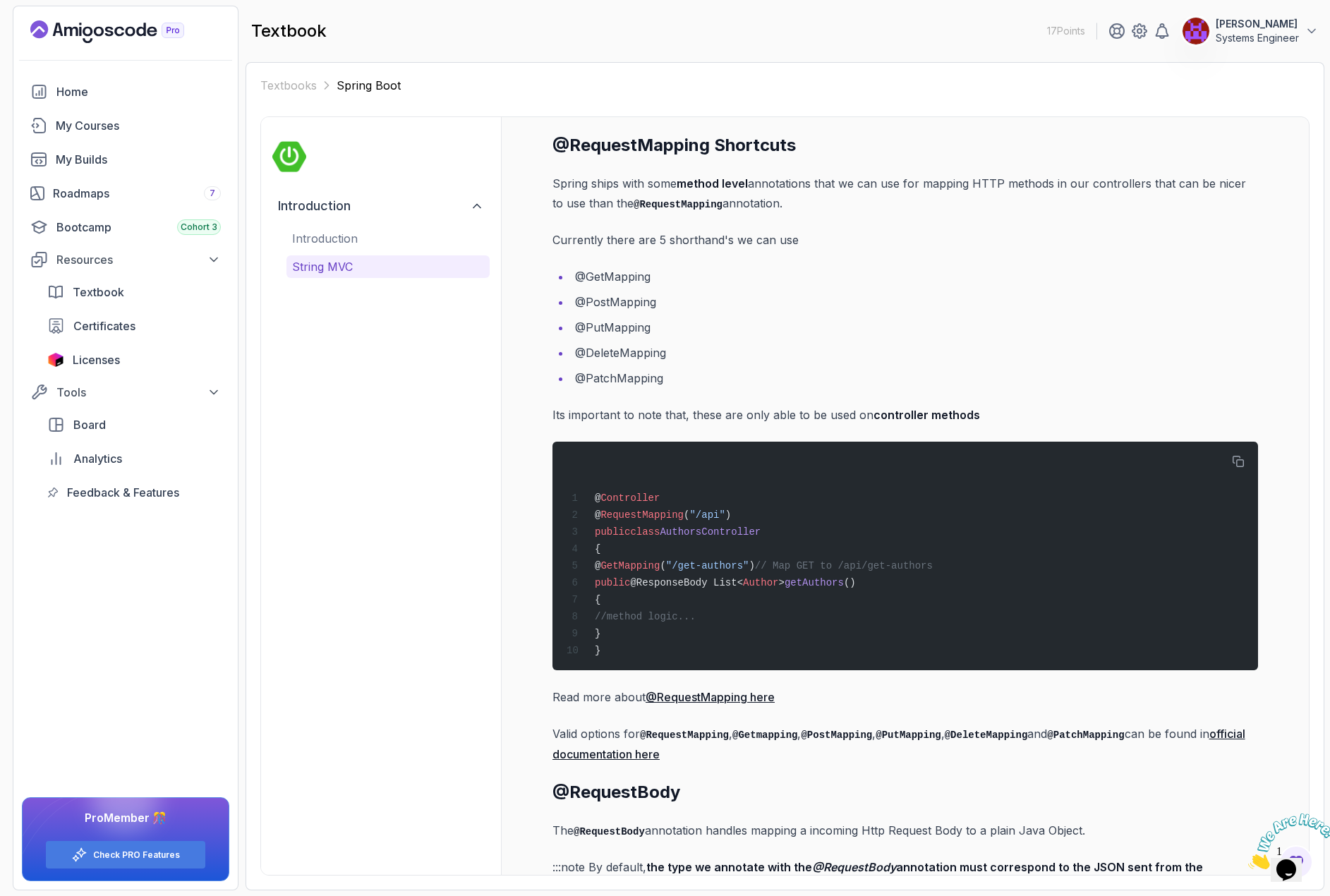
scroll to position [1270, 0]
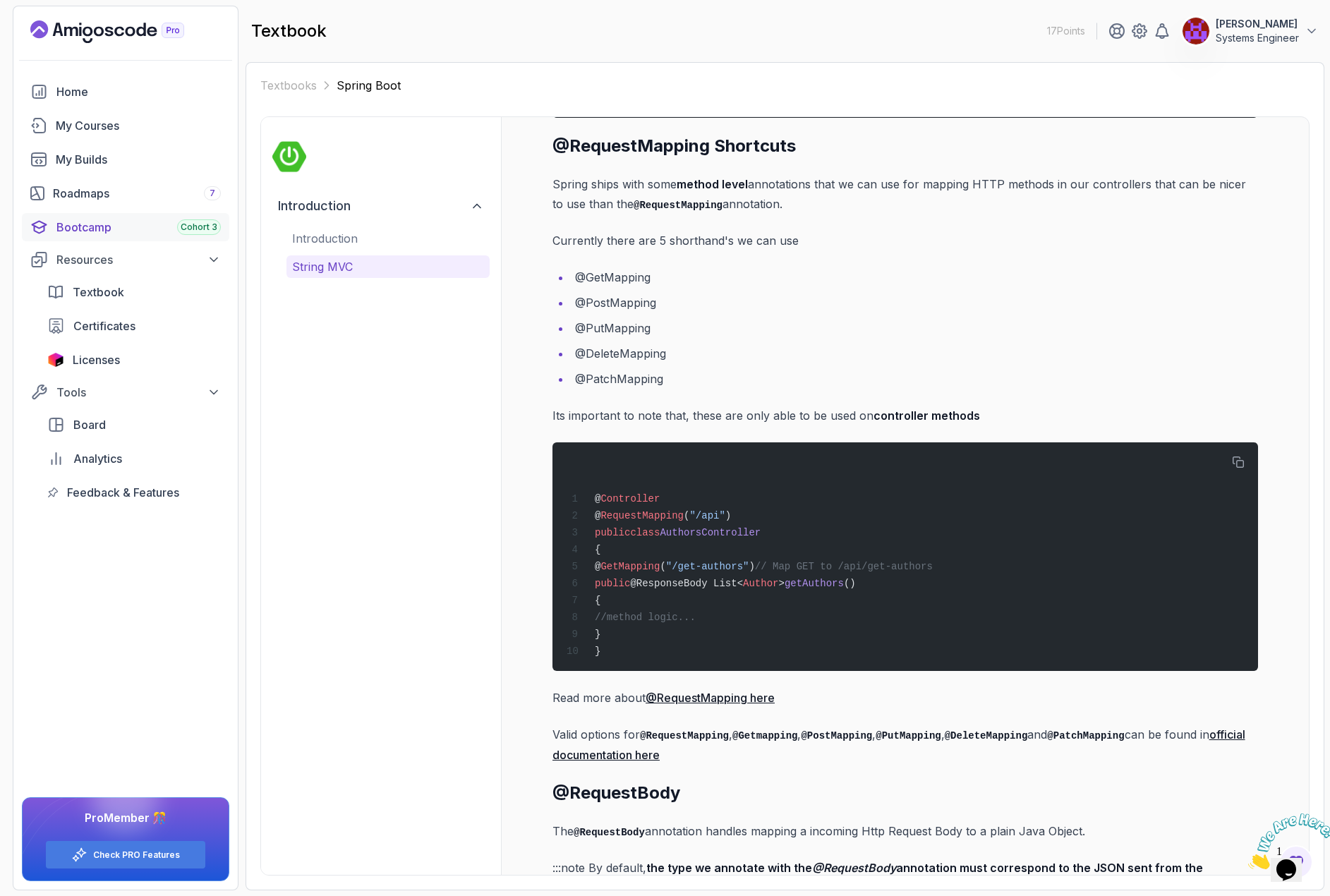
click at [110, 227] on div "Bootcamp Cohort 3" at bounding box center [139, 228] width 164 height 17
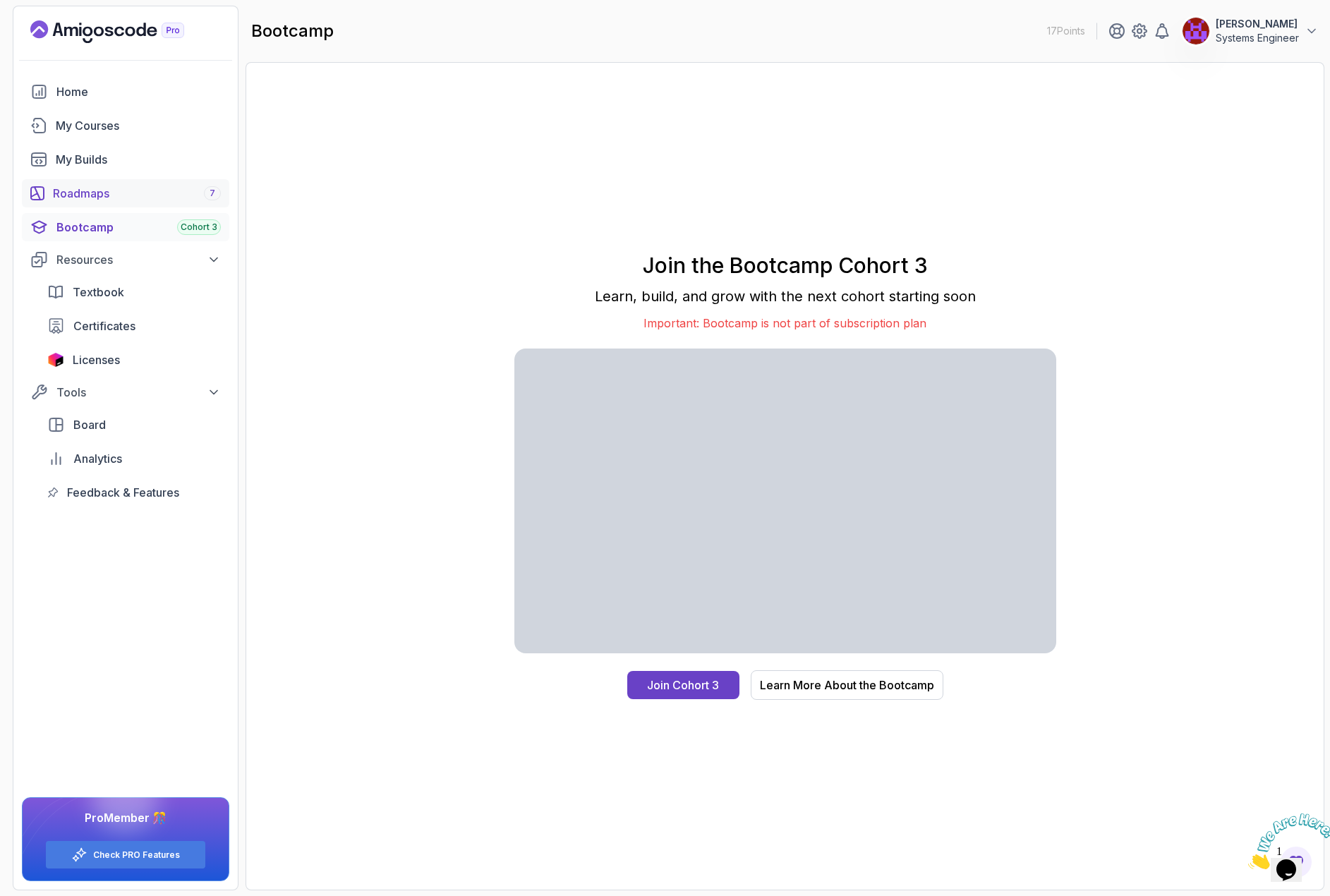
click at [117, 198] on div "Roadmaps 7" at bounding box center [137, 194] width 168 height 17
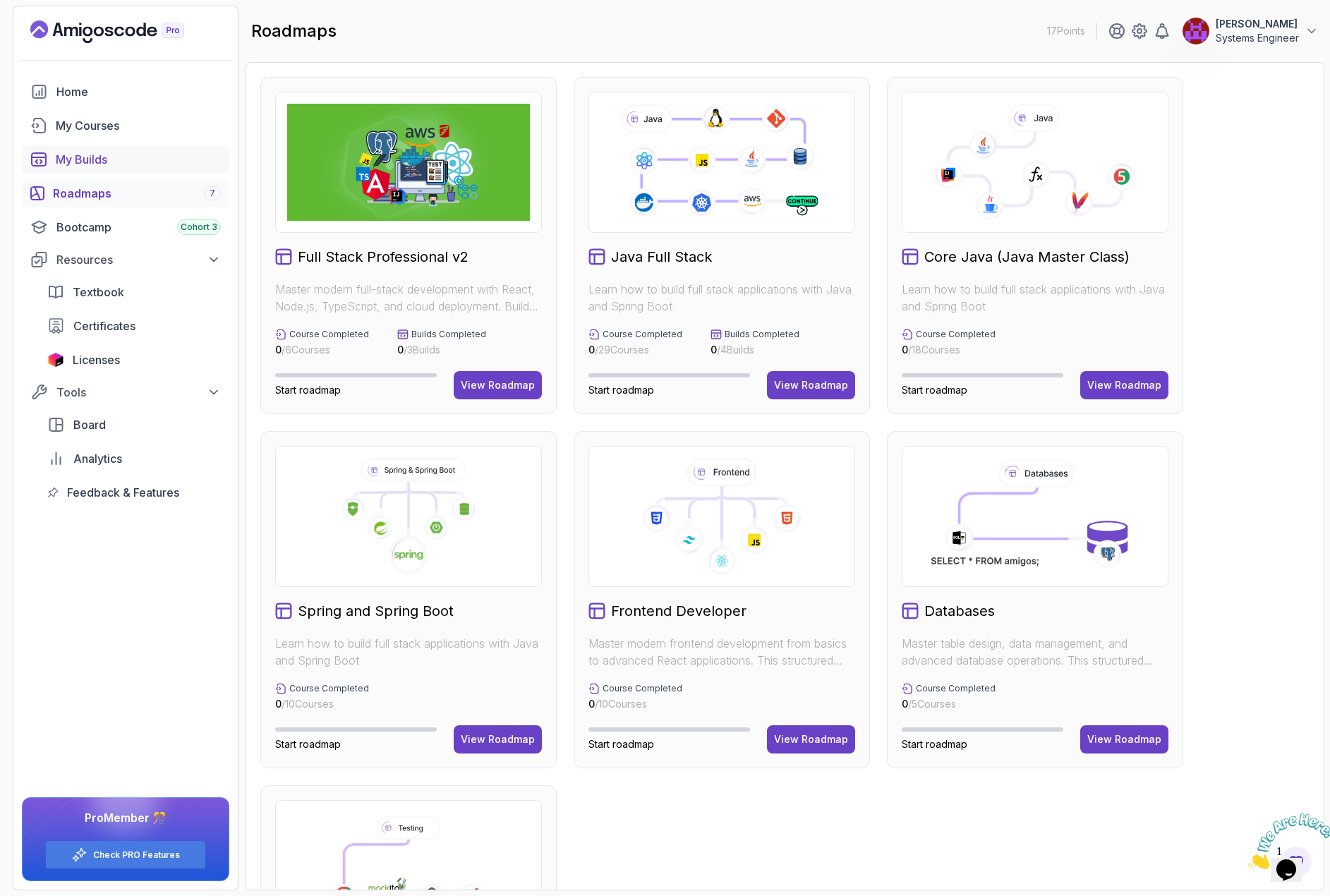
click at [129, 157] on div "My Builds" at bounding box center [138, 159] width 165 height 17
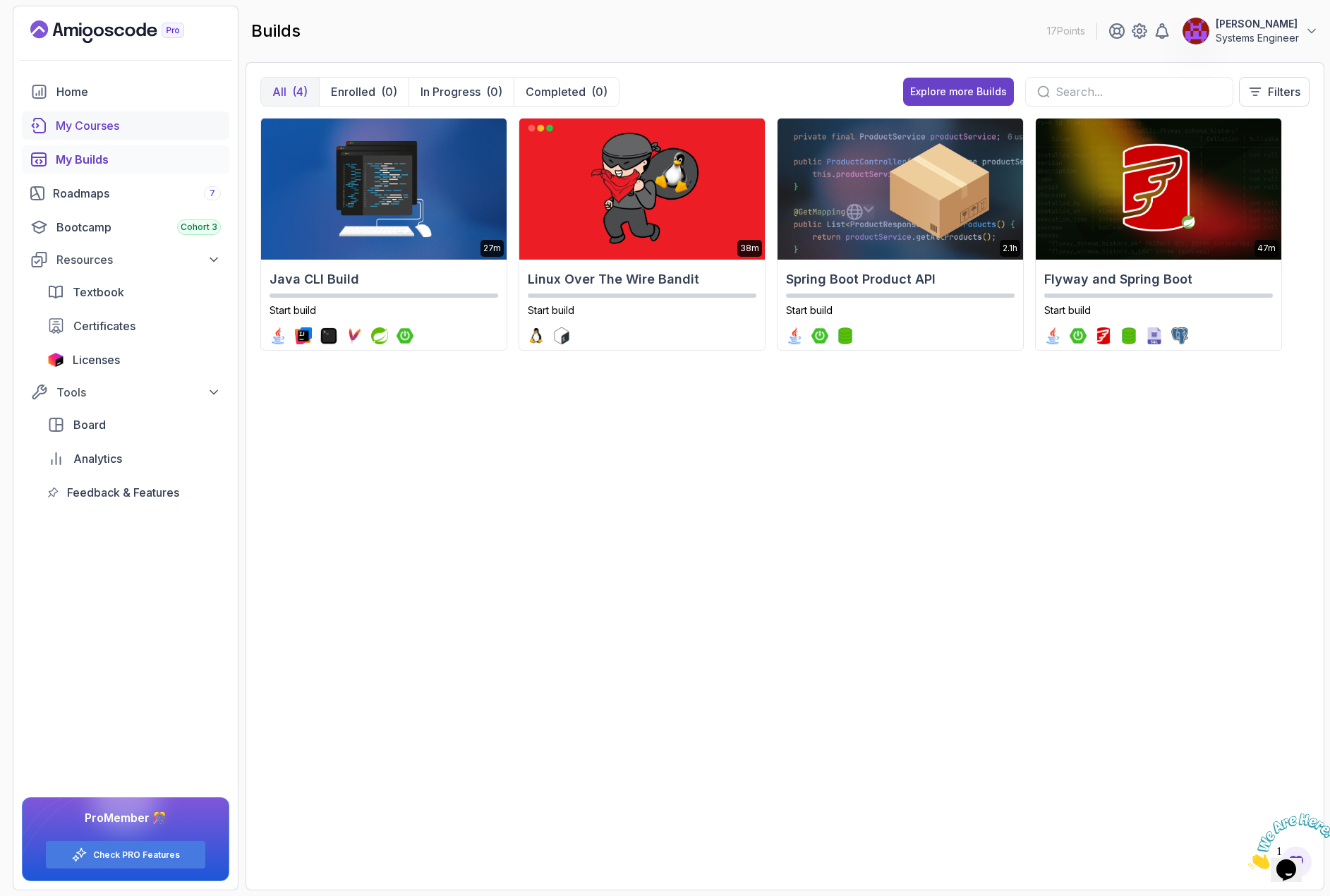
click at [111, 123] on div "My Courses" at bounding box center [138, 125] width 165 height 17
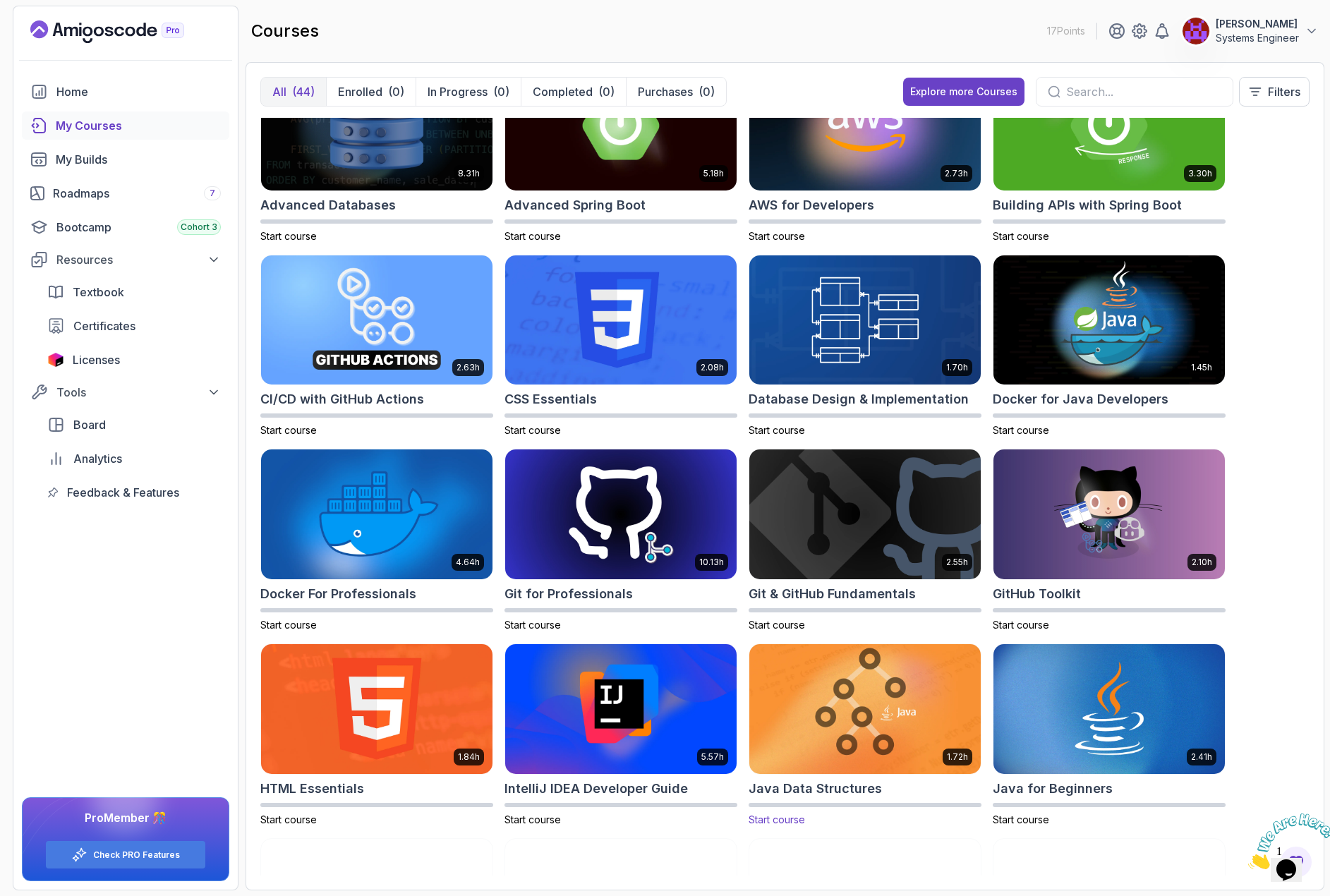
scroll to position [212, 0]
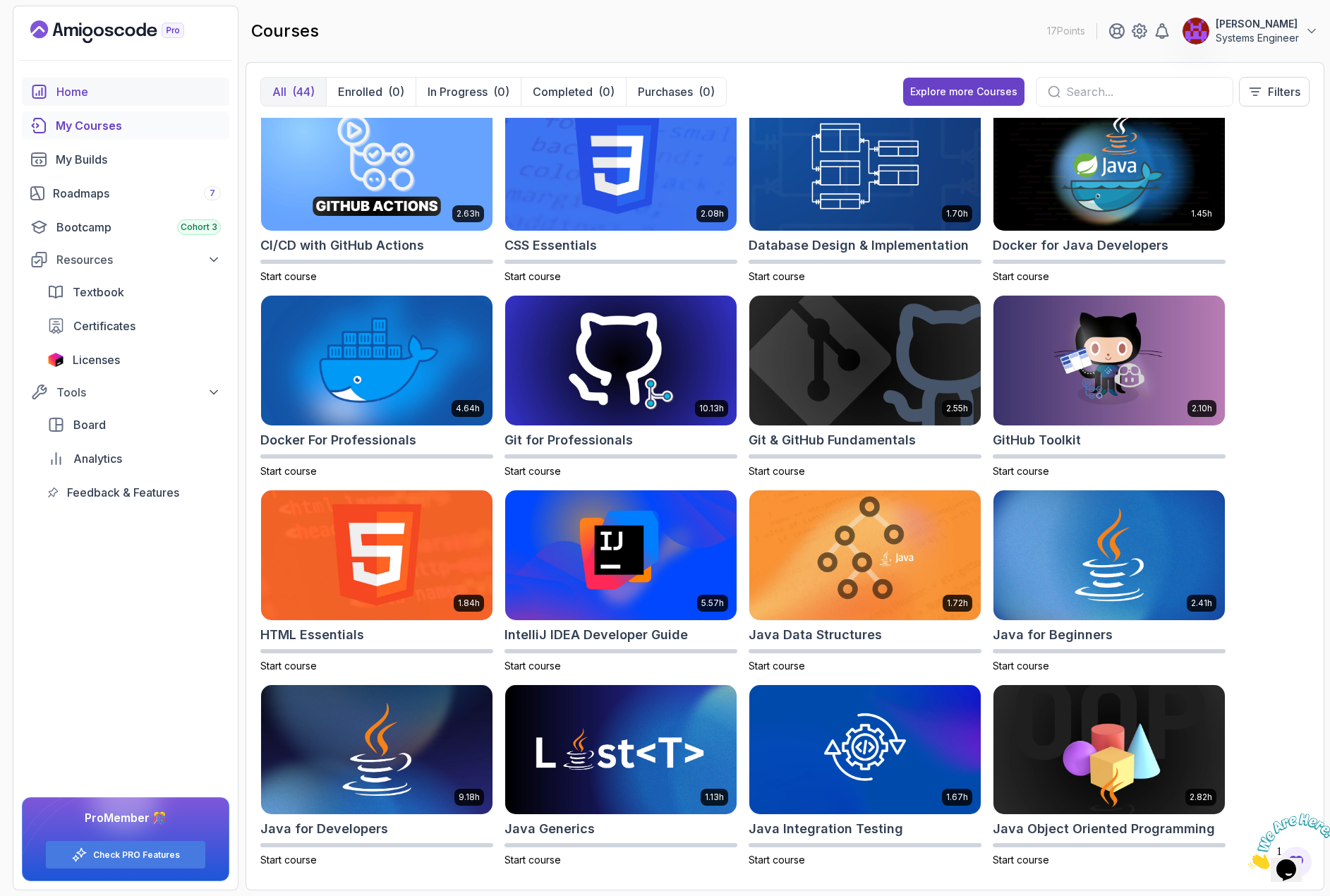
click at [116, 81] on link "Home" at bounding box center [125, 91] width 208 height 28
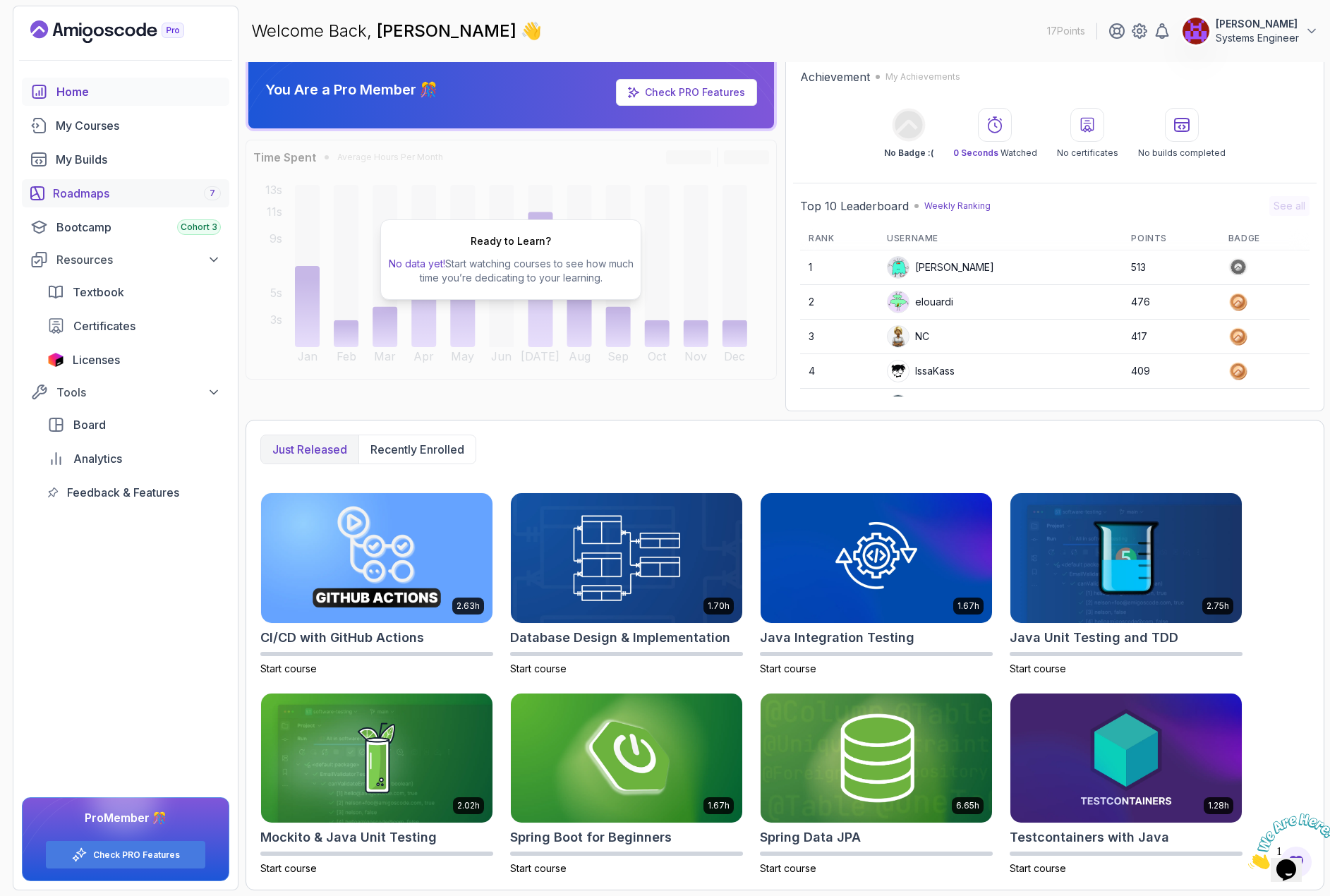
click at [118, 184] on link "Roadmaps 7" at bounding box center [125, 194] width 208 height 28
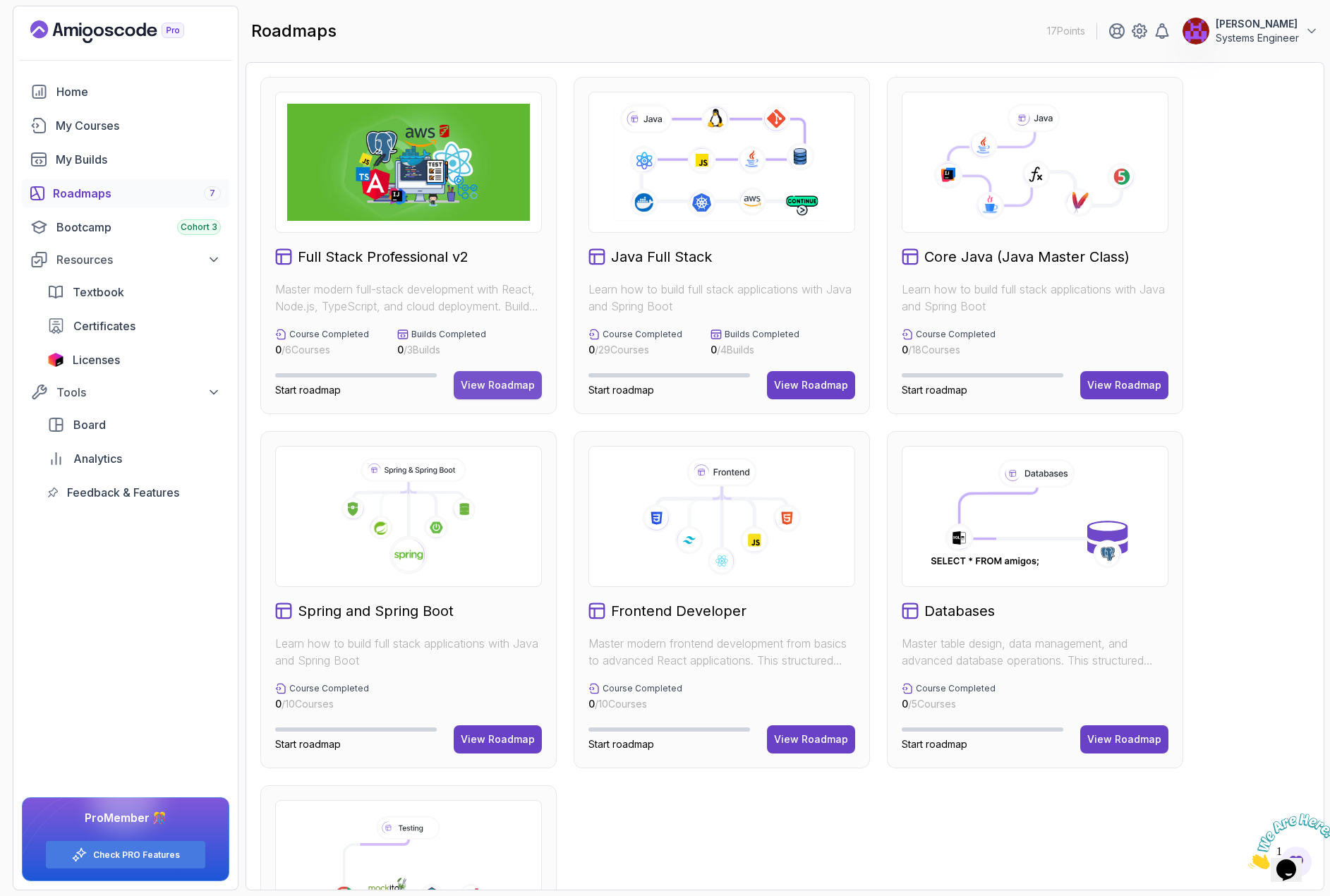
click at [503, 393] on button "View Roadmap" at bounding box center [498, 385] width 88 height 28
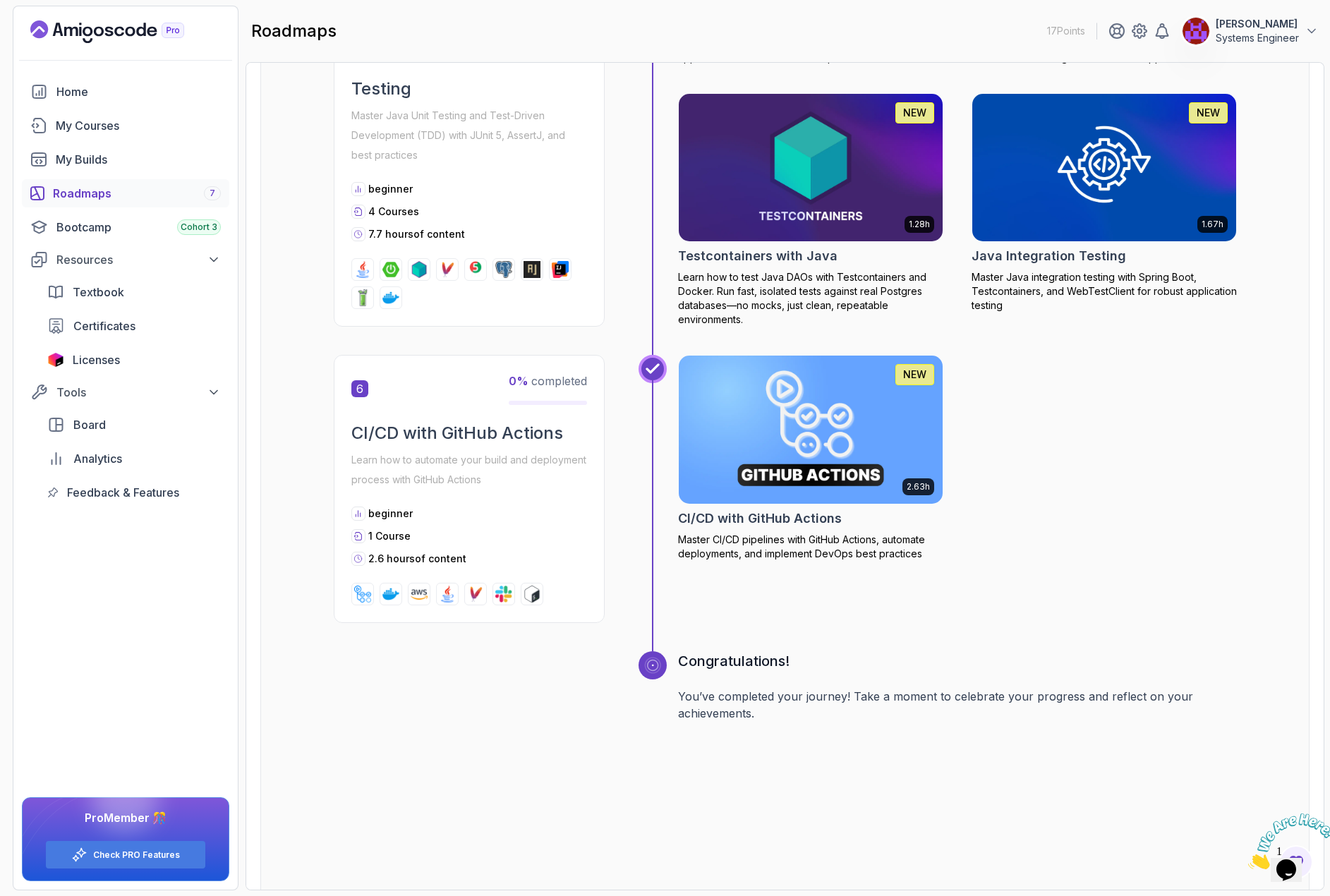
scroll to position [2168, 0]
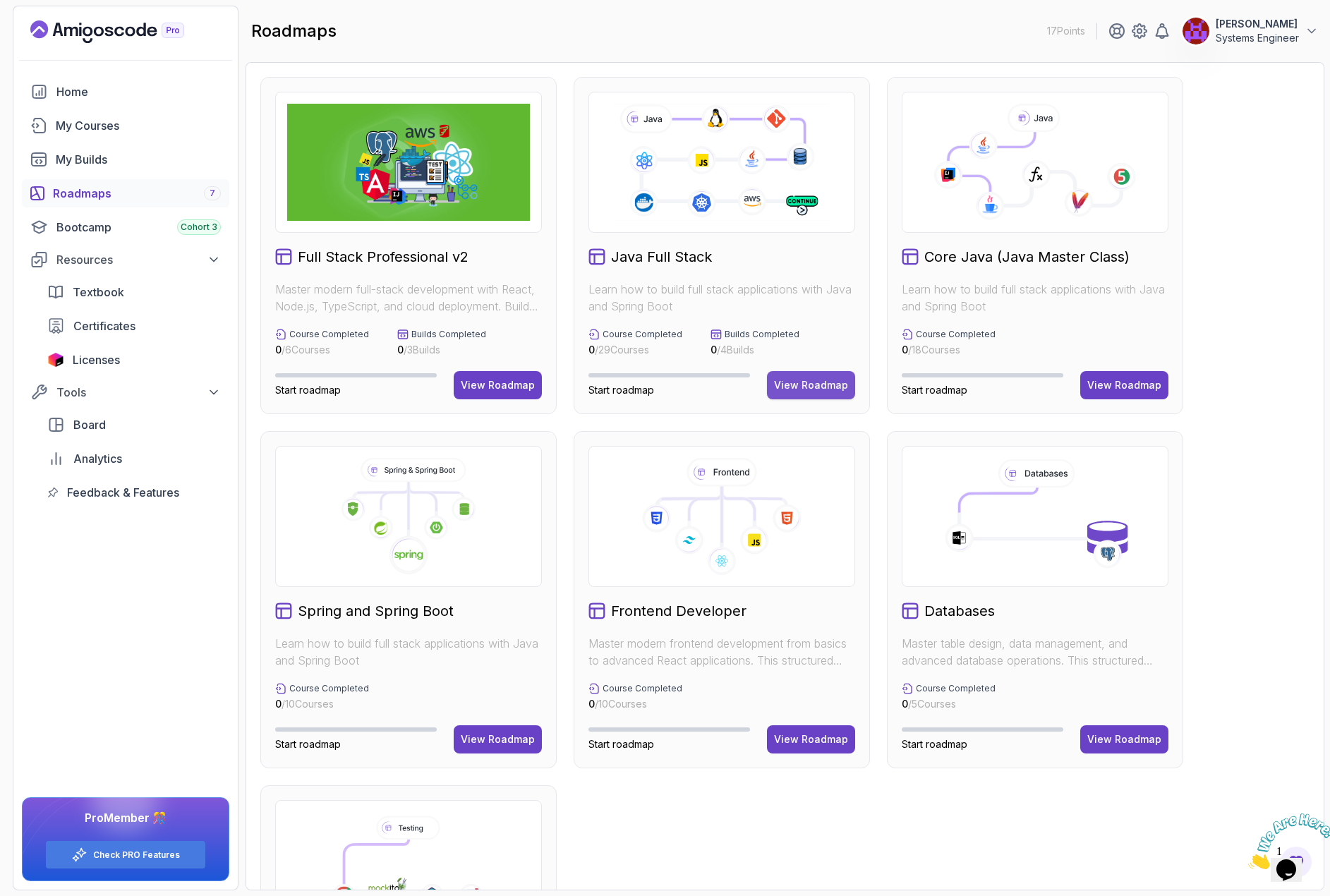
click at [820, 394] on button "View Roadmap" at bounding box center [811, 385] width 88 height 28
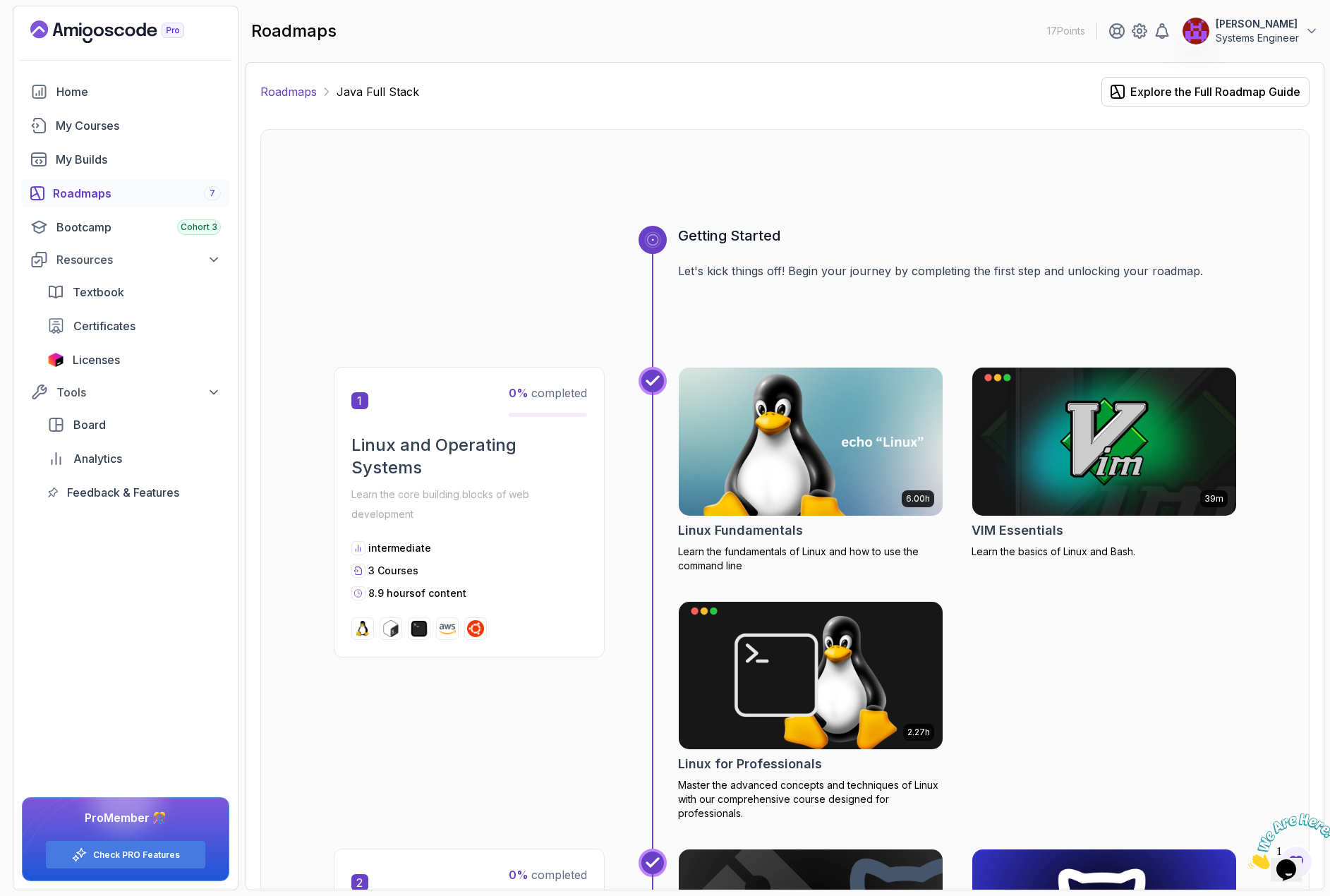
click at [299, 96] on link "Roadmaps" at bounding box center [289, 91] width 57 height 17
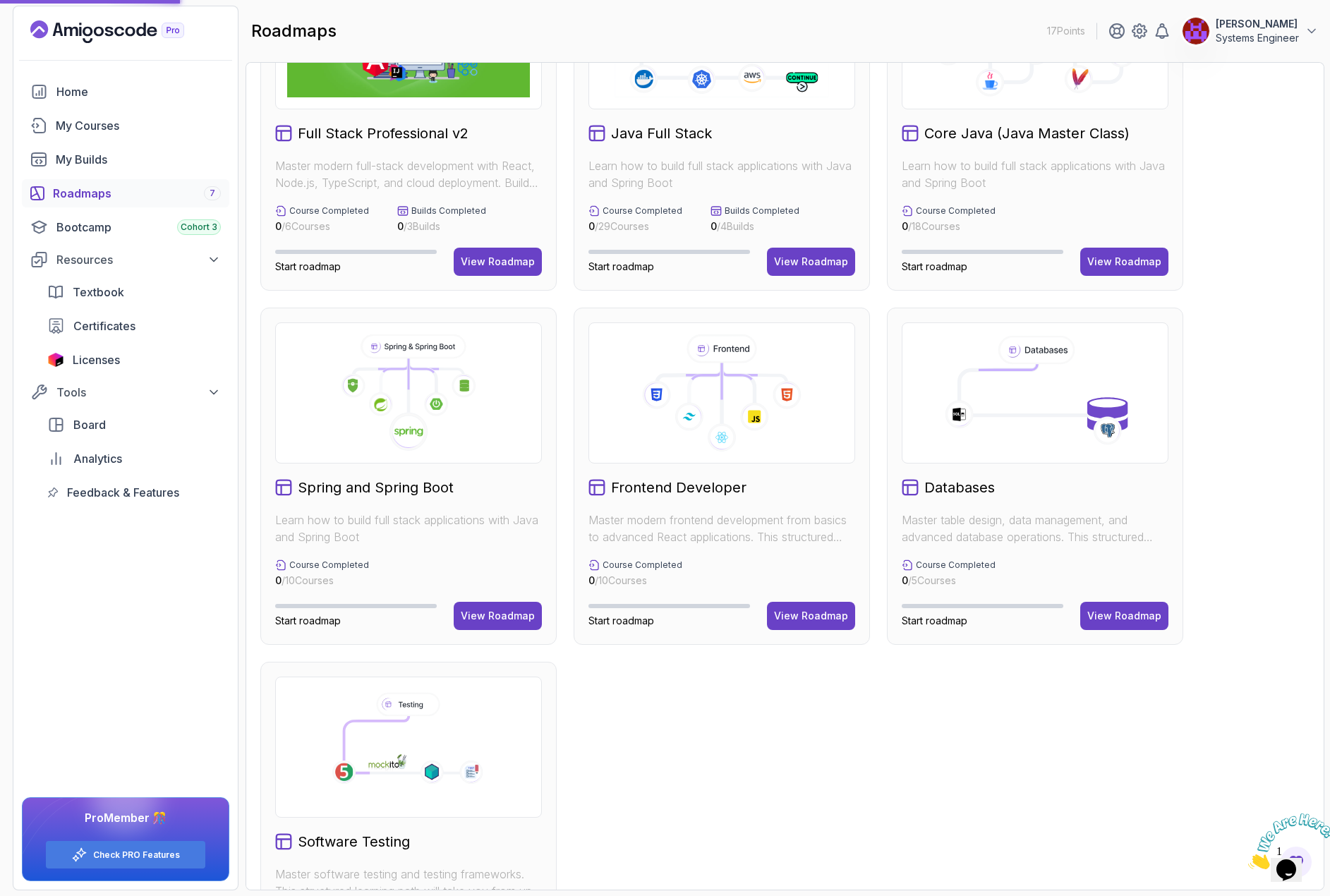
scroll to position [141, 0]
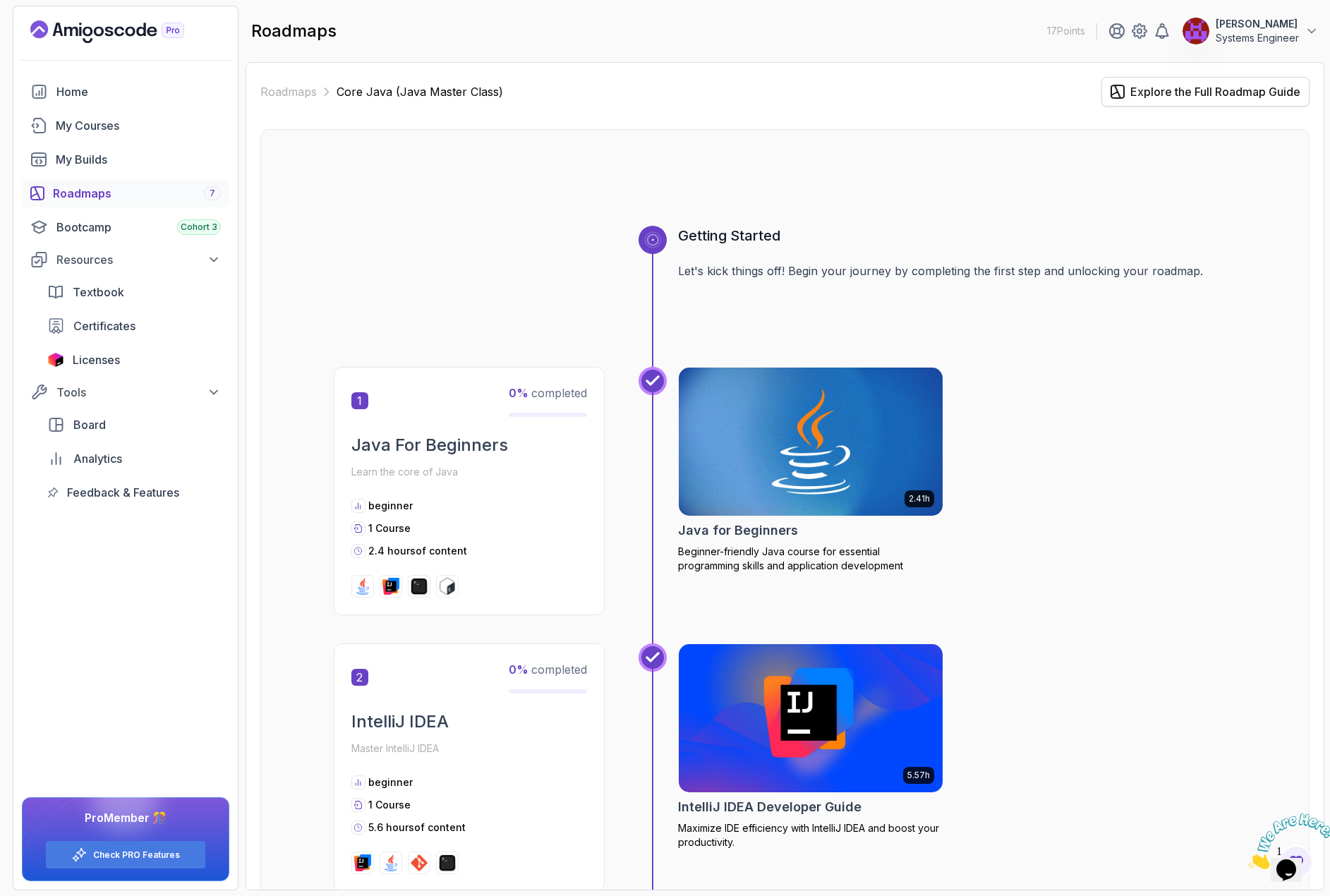
click at [1237, 97] on div "Explore the Full Roadmap Guide" at bounding box center [1215, 91] width 170 height 17
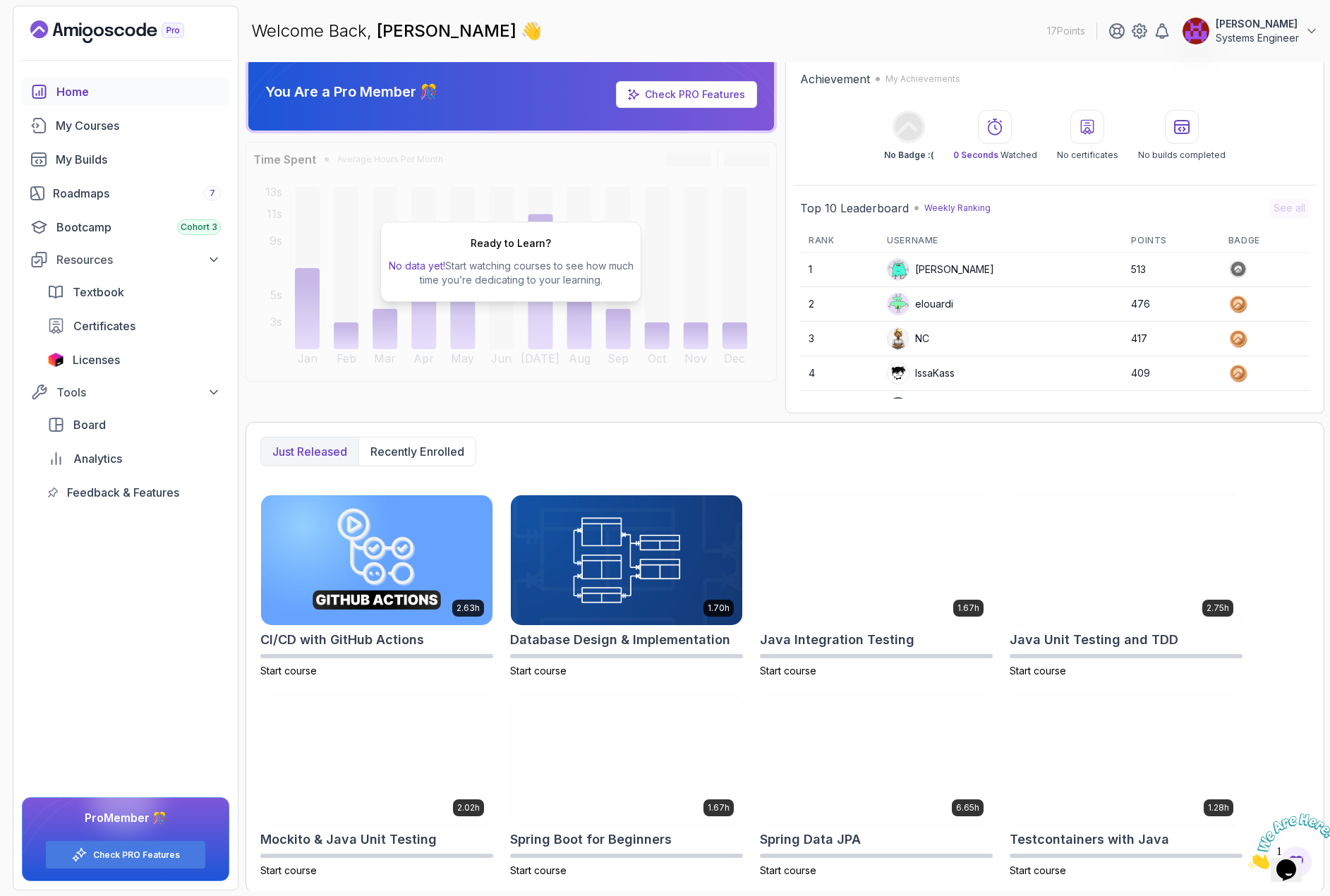
scroll to position [9, 0]
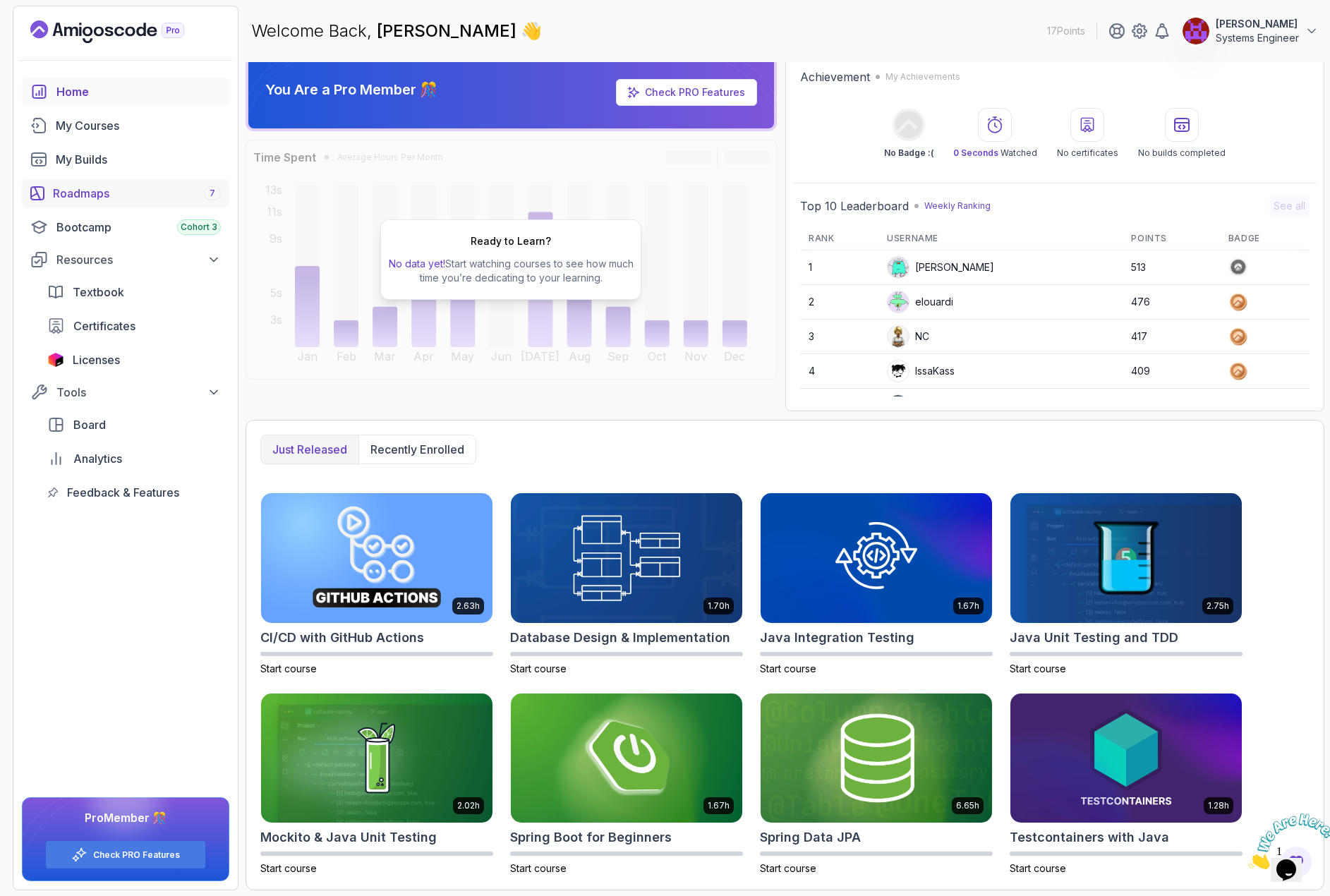
click at [94, 189] on div "Roadmaps 7" at bounding box center [137, 194] width 168 height 17
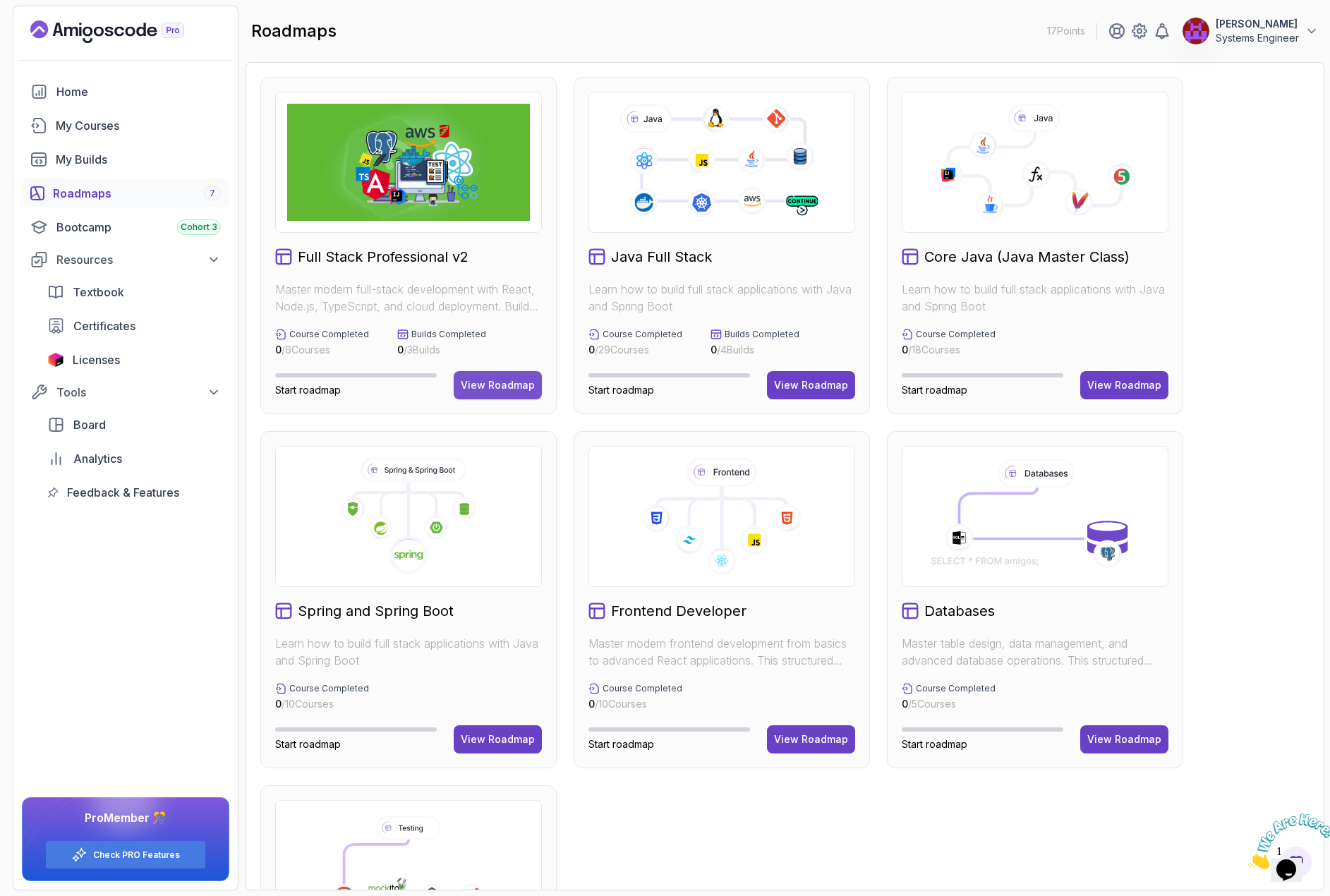
click at [469, 380] on div "View Roadmap" at bounding box center [498, 385] width 74 height 14
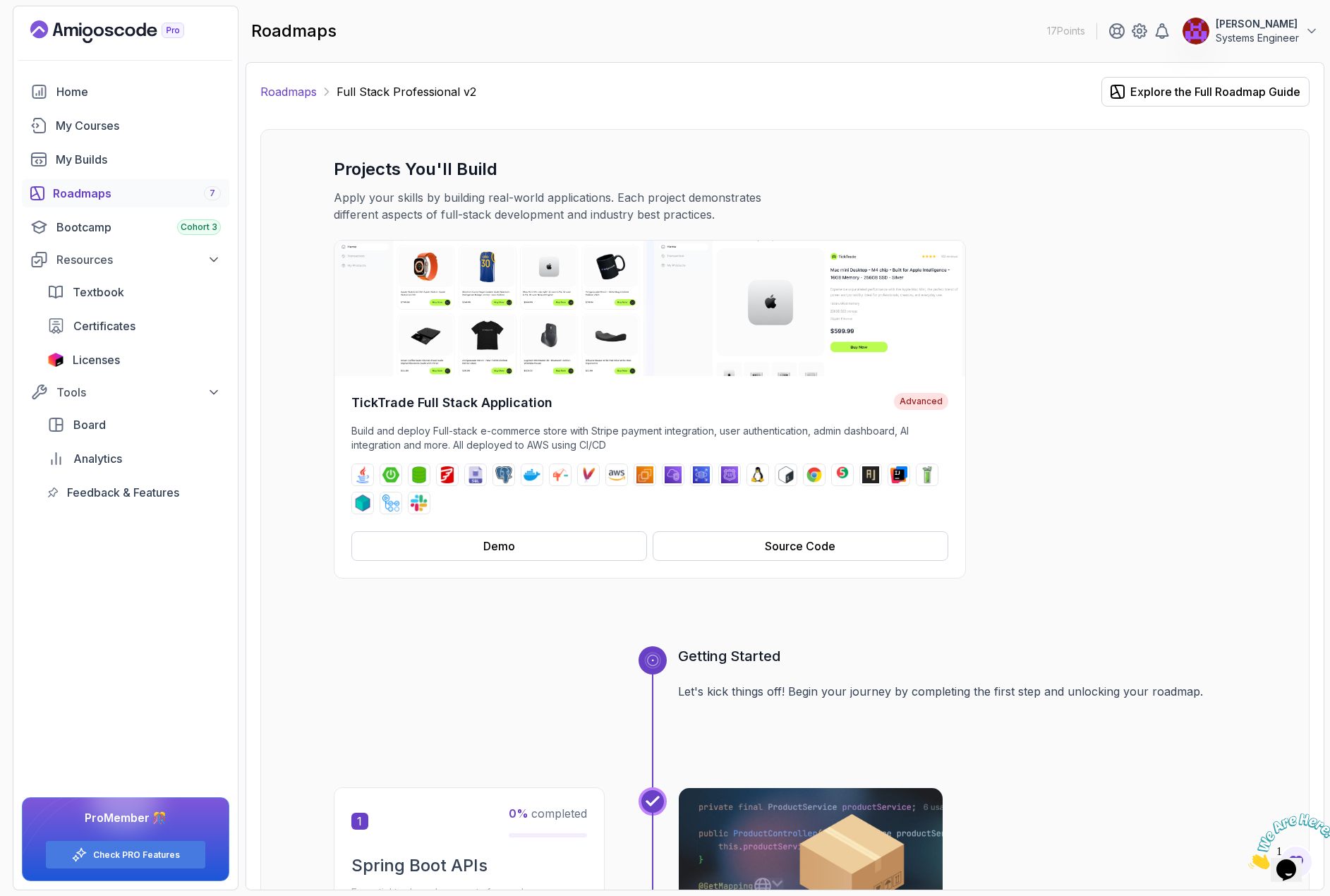
click at [303, 96] on link "Roadmaps" at bounding box center [289, 91] width 57 height 17
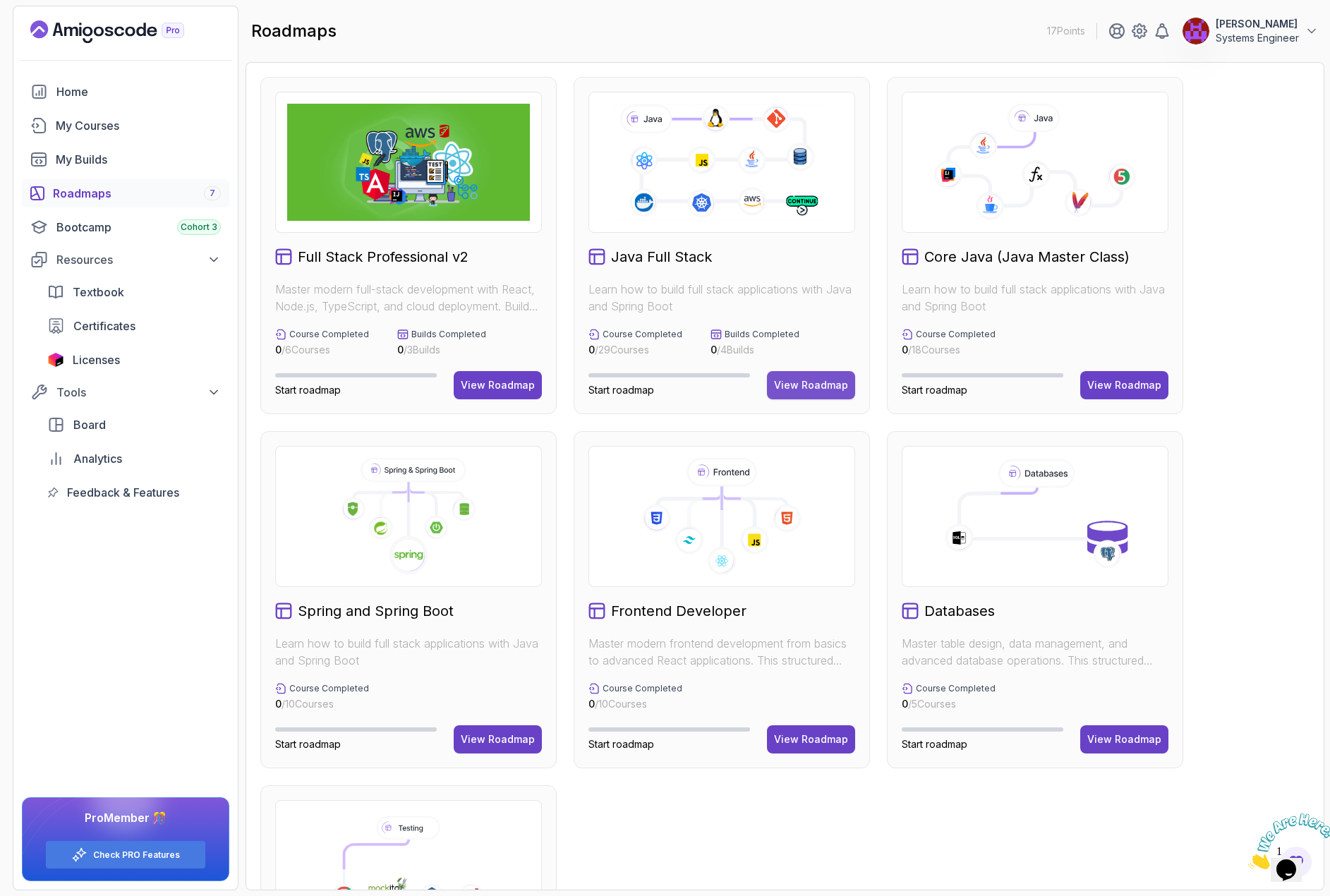
click at [809, 391] on div "View Roadmap" at bounding box center [811, 385] width 74 height 14
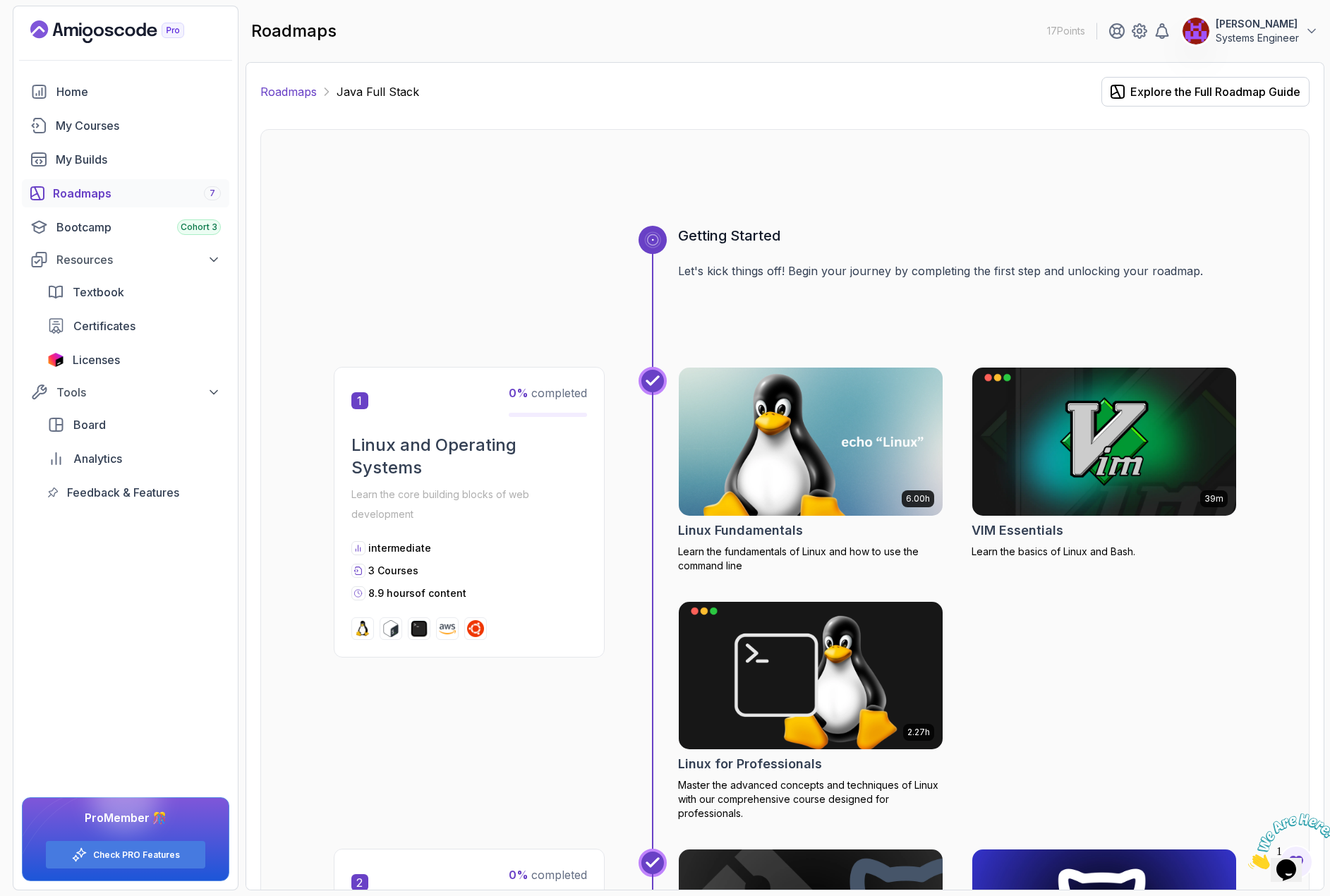
click at [290, 91] on link "Roadmaps" at bounding box center [289, 91] width 57 height 17
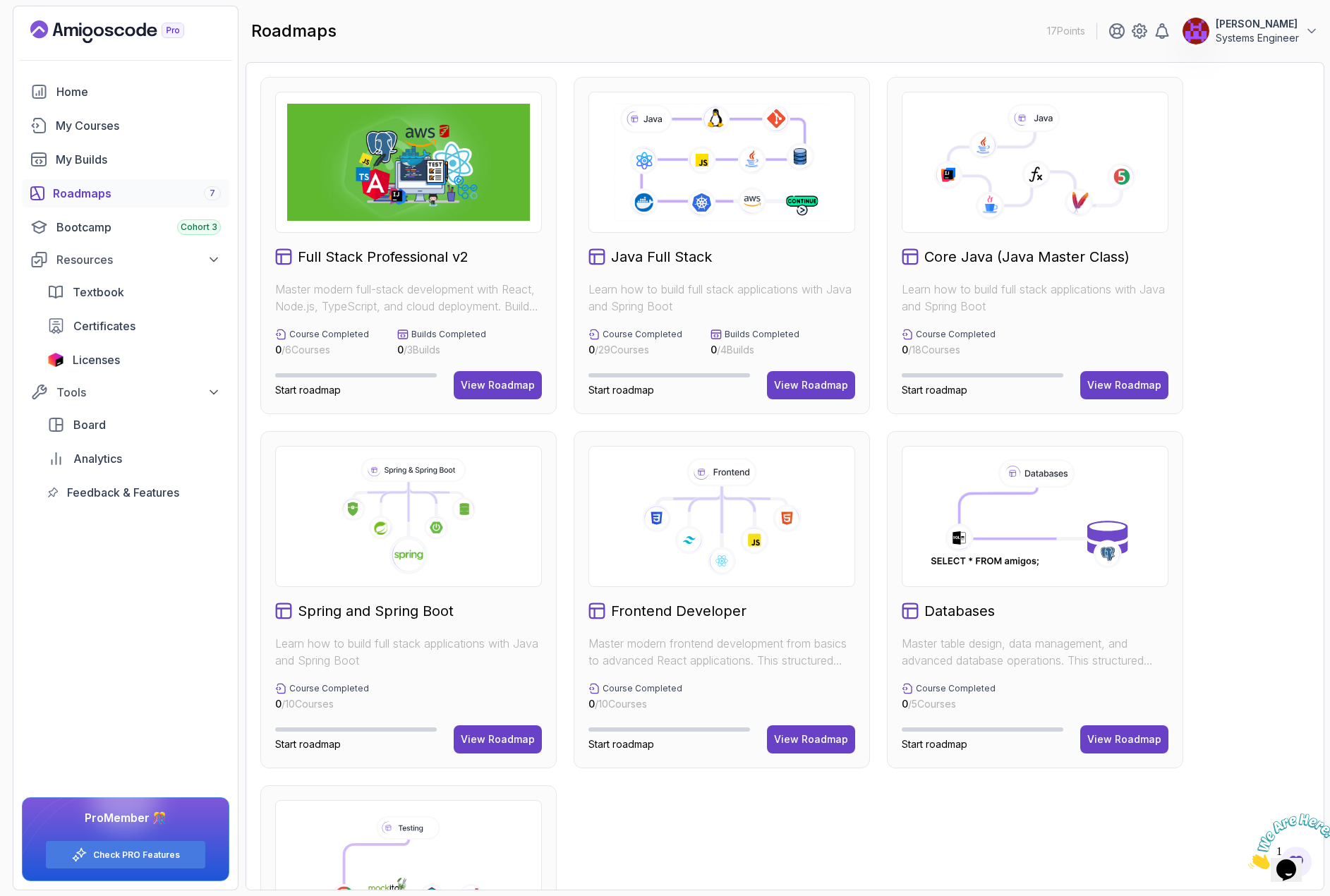
click at [743, 139] on icon at bounding box center [722, 162] width 218 height 121
click at [743, 148] on icon at bounding box center [722, 162] width 218 height 121
click at [647, 335] on p "Course Completed" at bounding box center [642, 335] width 79 height 11
click at [615, 391] on span "Start roadmap" at bounding box center [621, 389] width 66 height 12
click at [825, 395] on button "View Roadmap" at bounding box center [811, 385] width 88 height 28
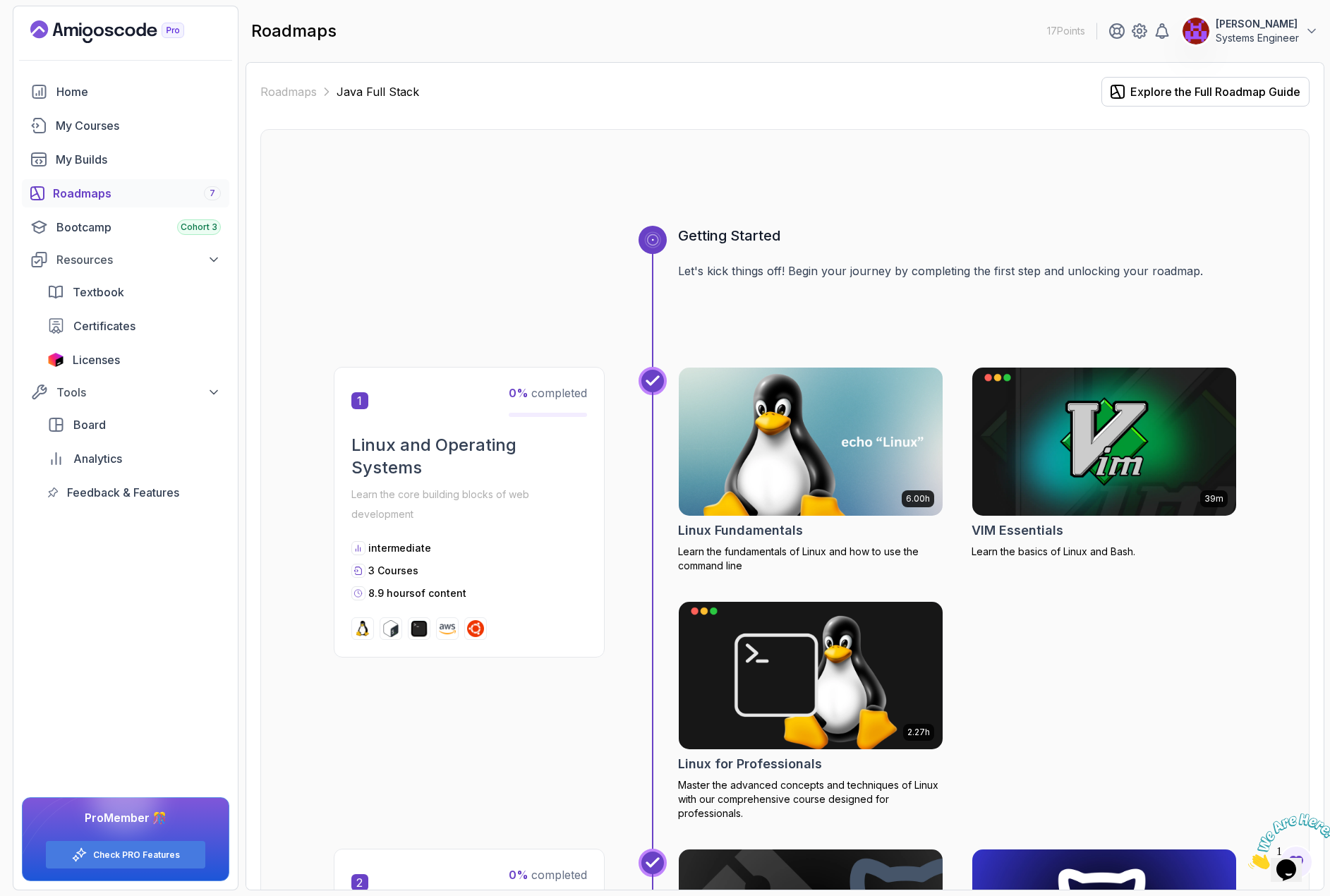
click at [654, 238] on icon at bounding box center [652, 240] width 11 height 11
click at [722, 234] on h3 "Getting Started" at bounding box center [957, 235] width 559 height 20
click at [1219, 99] on div "Explore the Full Roadmap Guide" at bounding box center [1215, 91] width 170 height 17
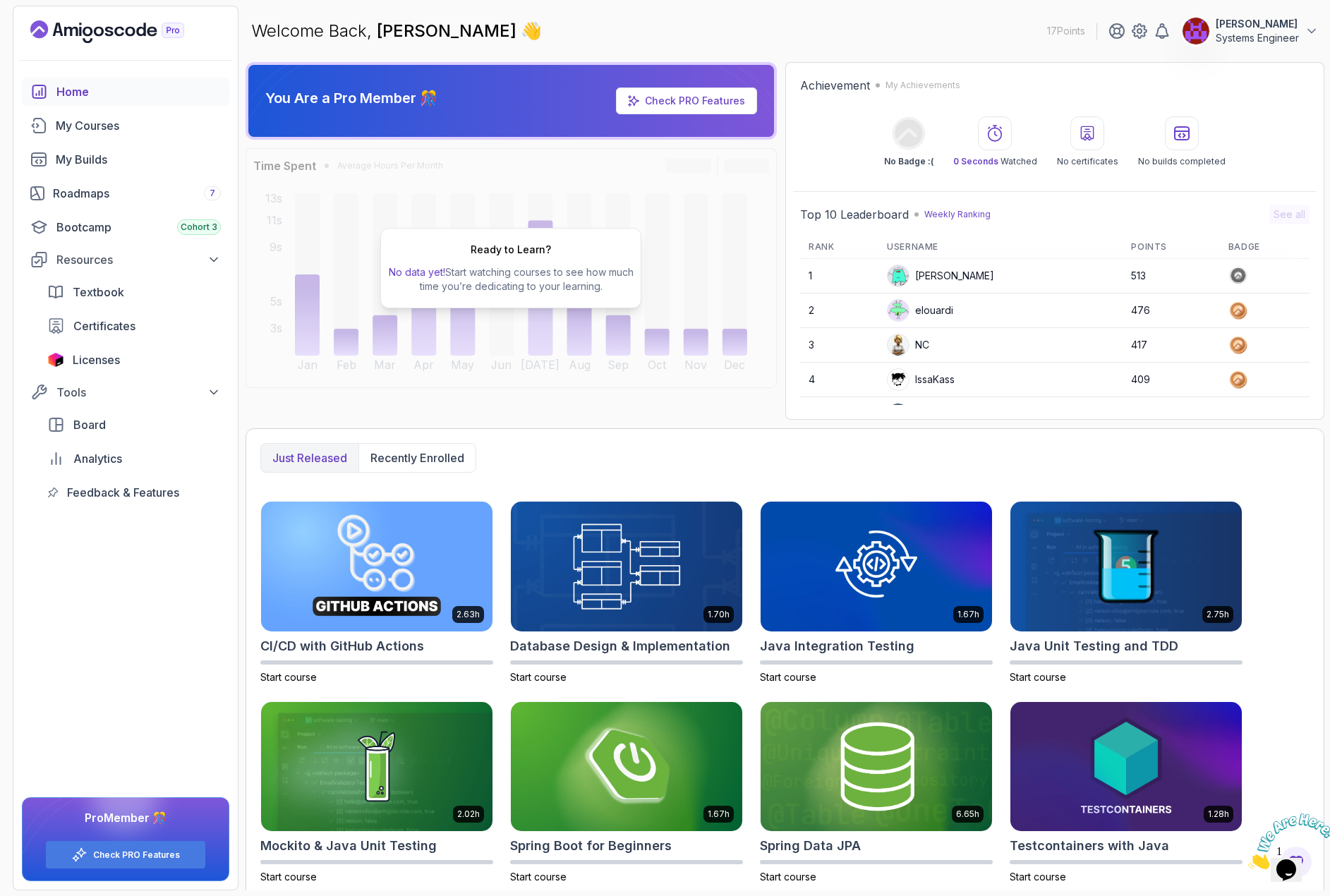
click at [318, 457] on p "Just released" at bounding box center [309, 458] width 74 height 17
click at [424, 457] on p "Recently enrolled" at bounding box center [417, 458] width 94 height 17
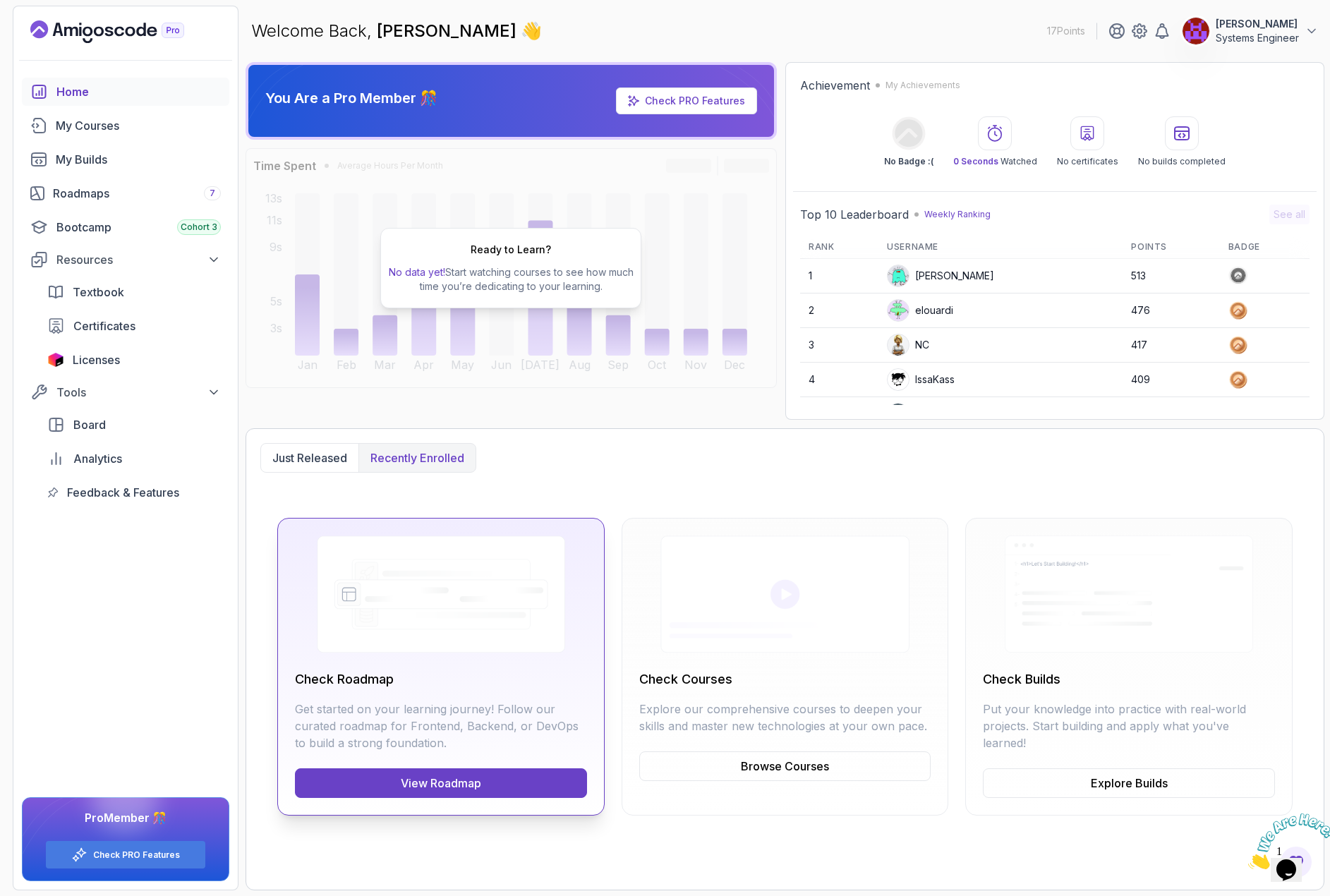
click at [435, 780] on link "View Roadmap" at bounding box center [441, 783] width 292 height 30
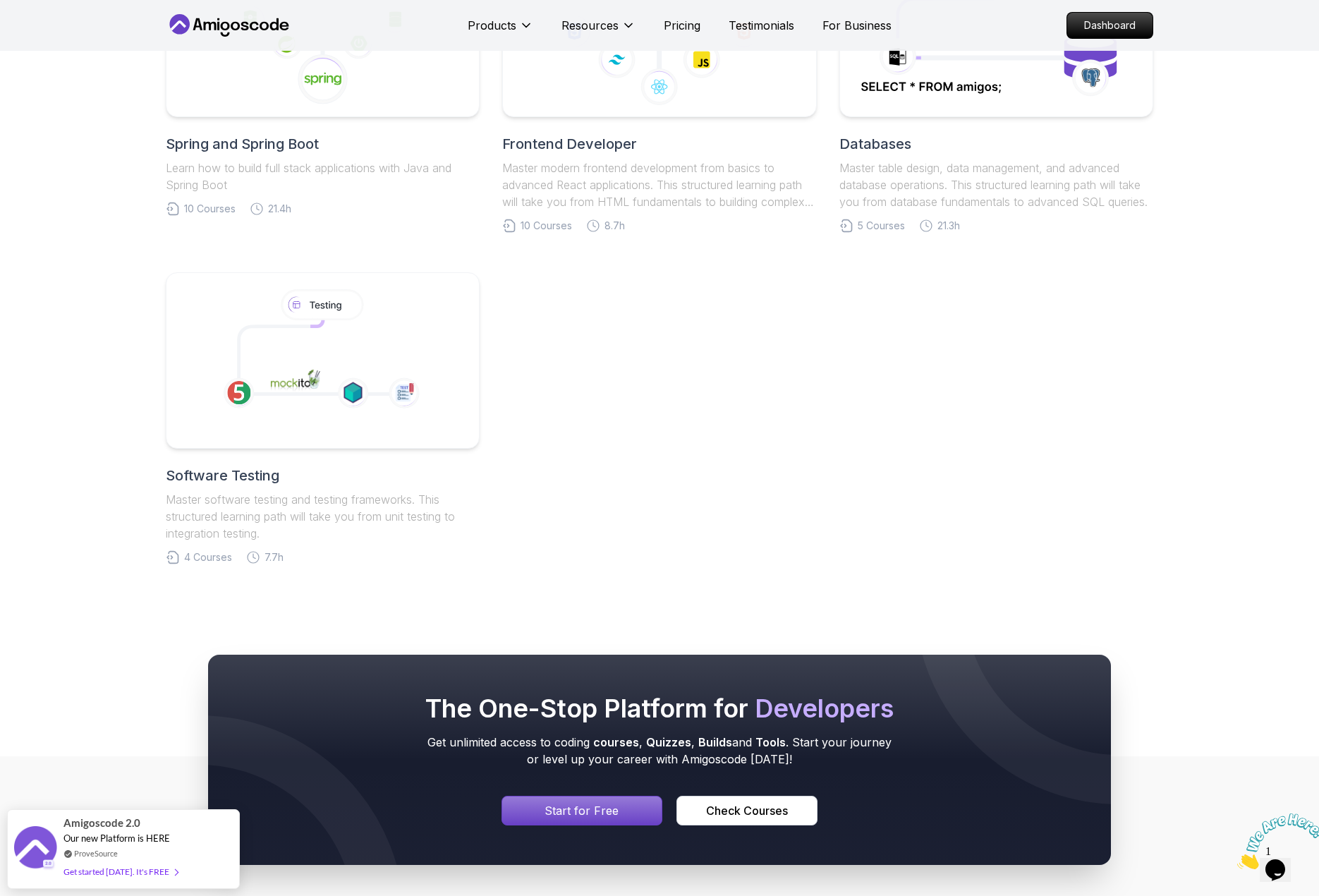
scroll to position [987, 0]
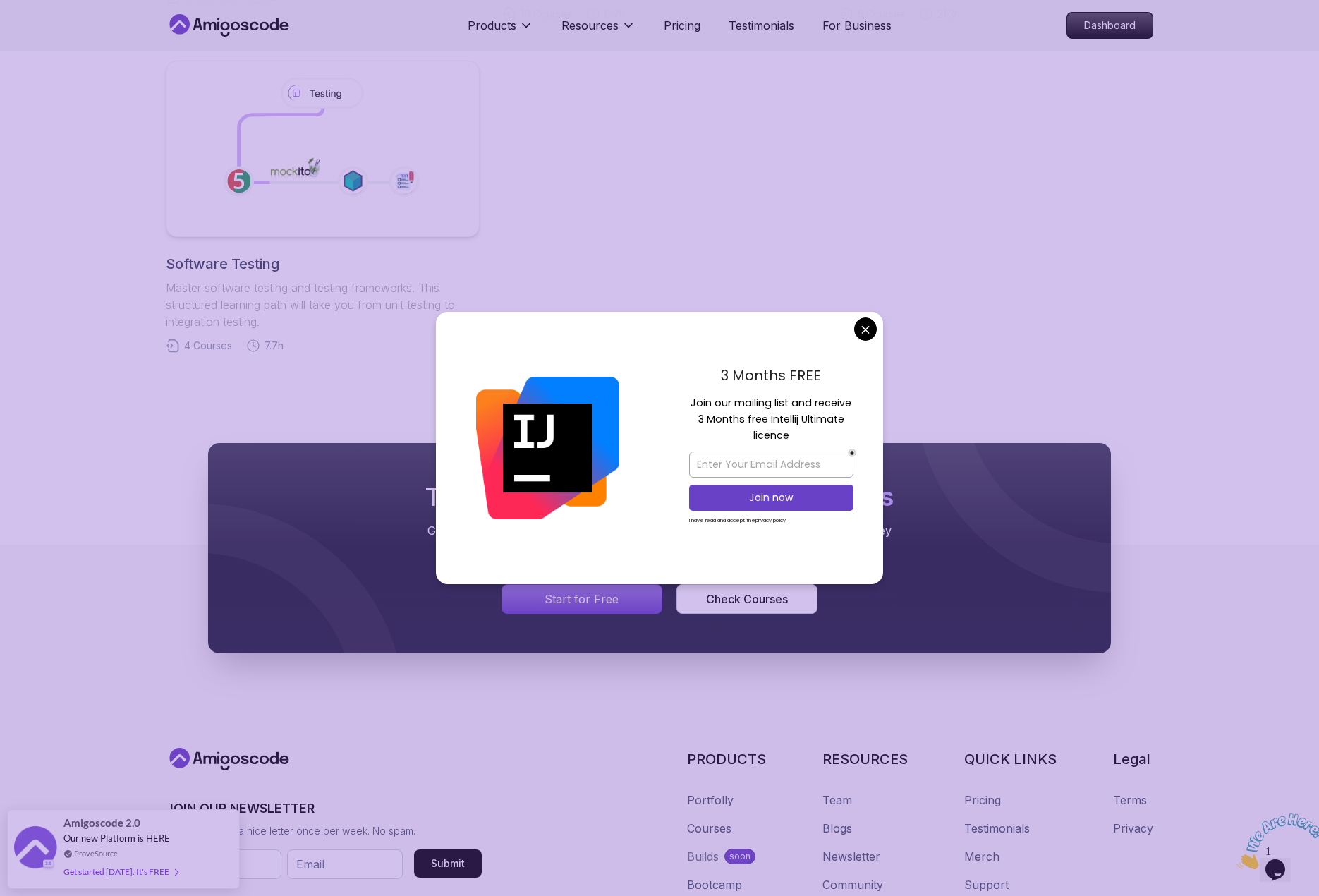
click at [872, 324] on body "Products Resources Pricing Testimonials For Business Dashboard Products Resourc…" at bounding box center [659, 60] width 1319 height 2096
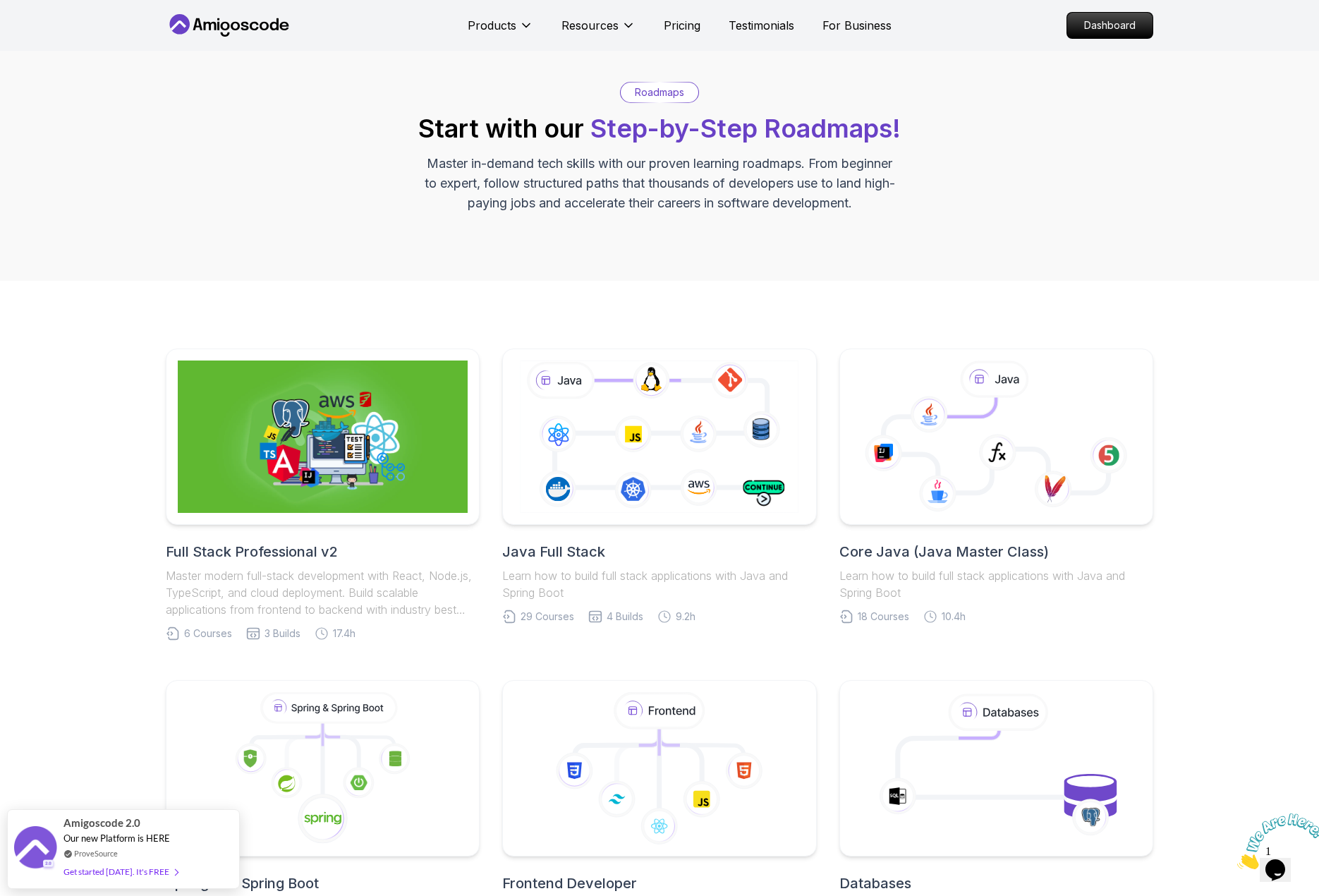
scroll to position [0, 0]
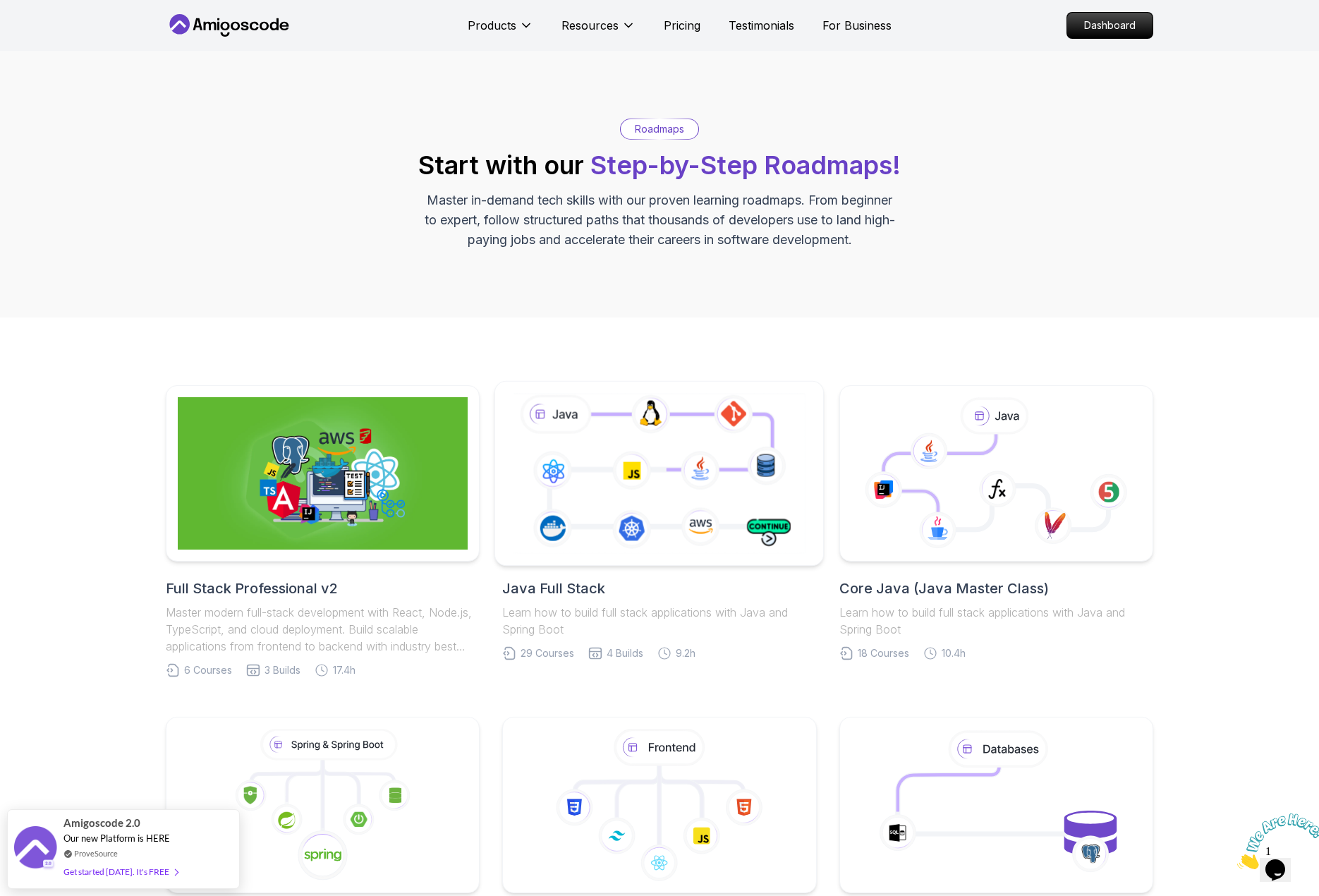
click at [641, 508] on icon at bounding box center [659, 473] width 298 height 166
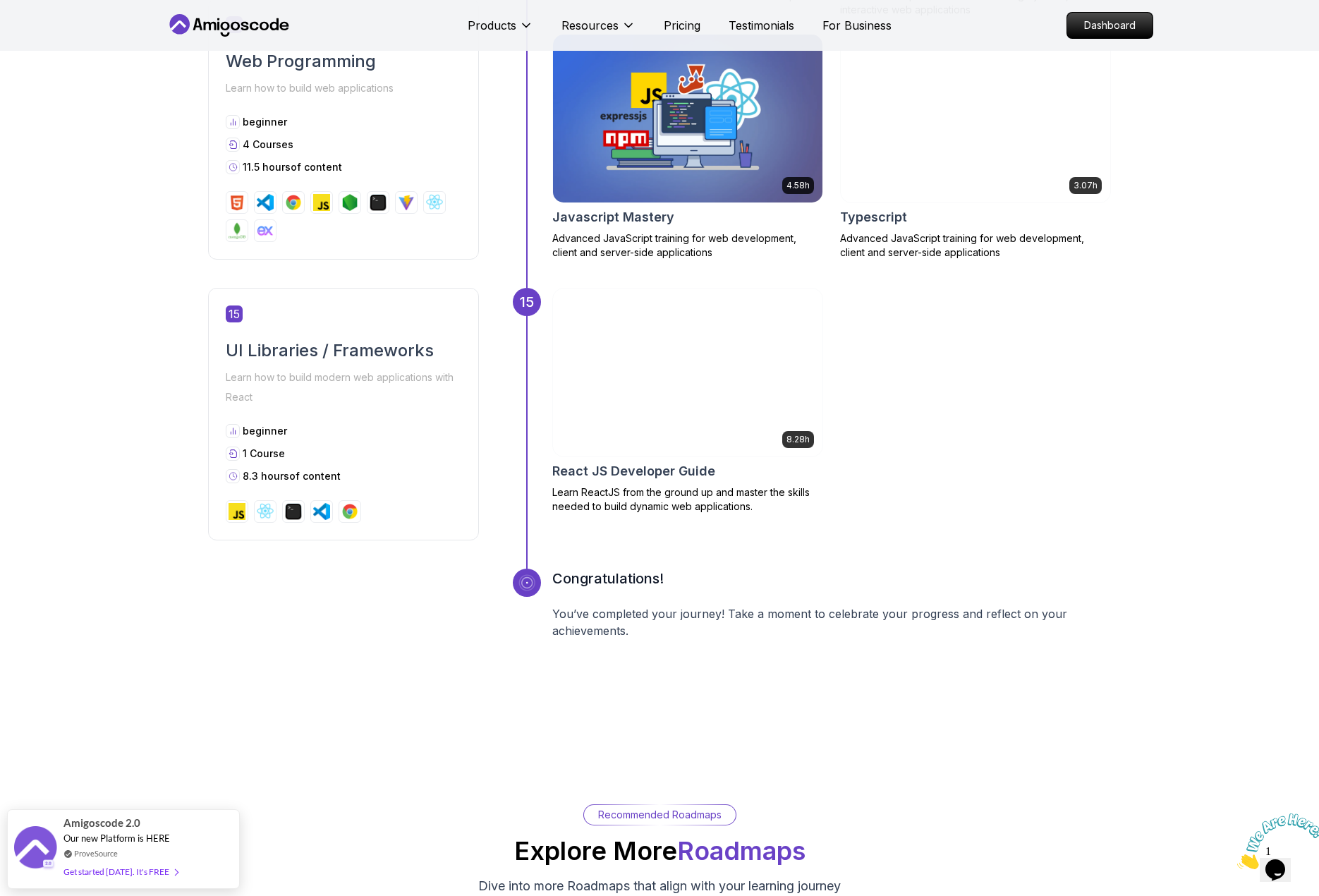
scroll to position [5926, 0]
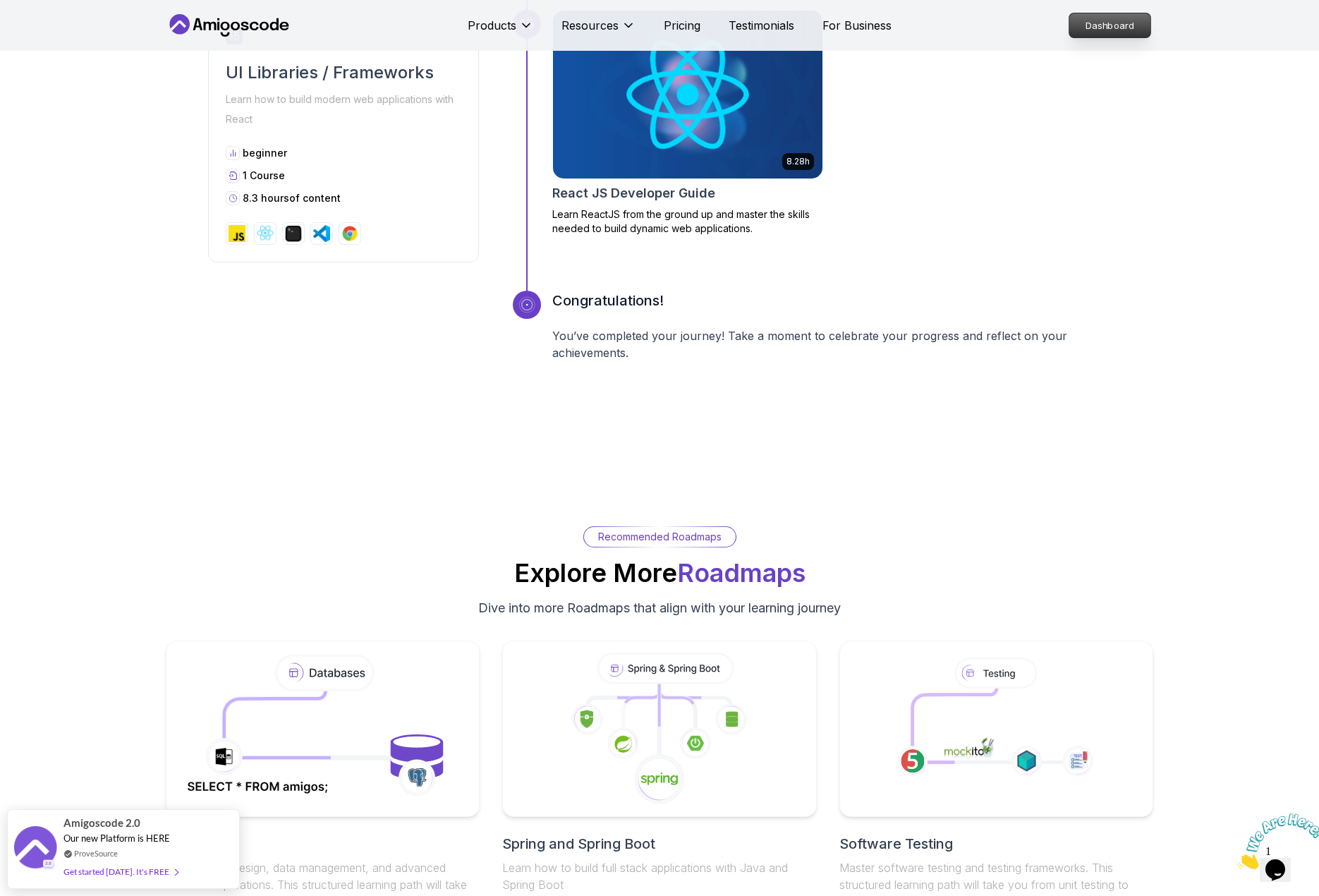
click at [1124, 30] on p "Dashboard" at bounding box center [1110, 26] width 81 height 24
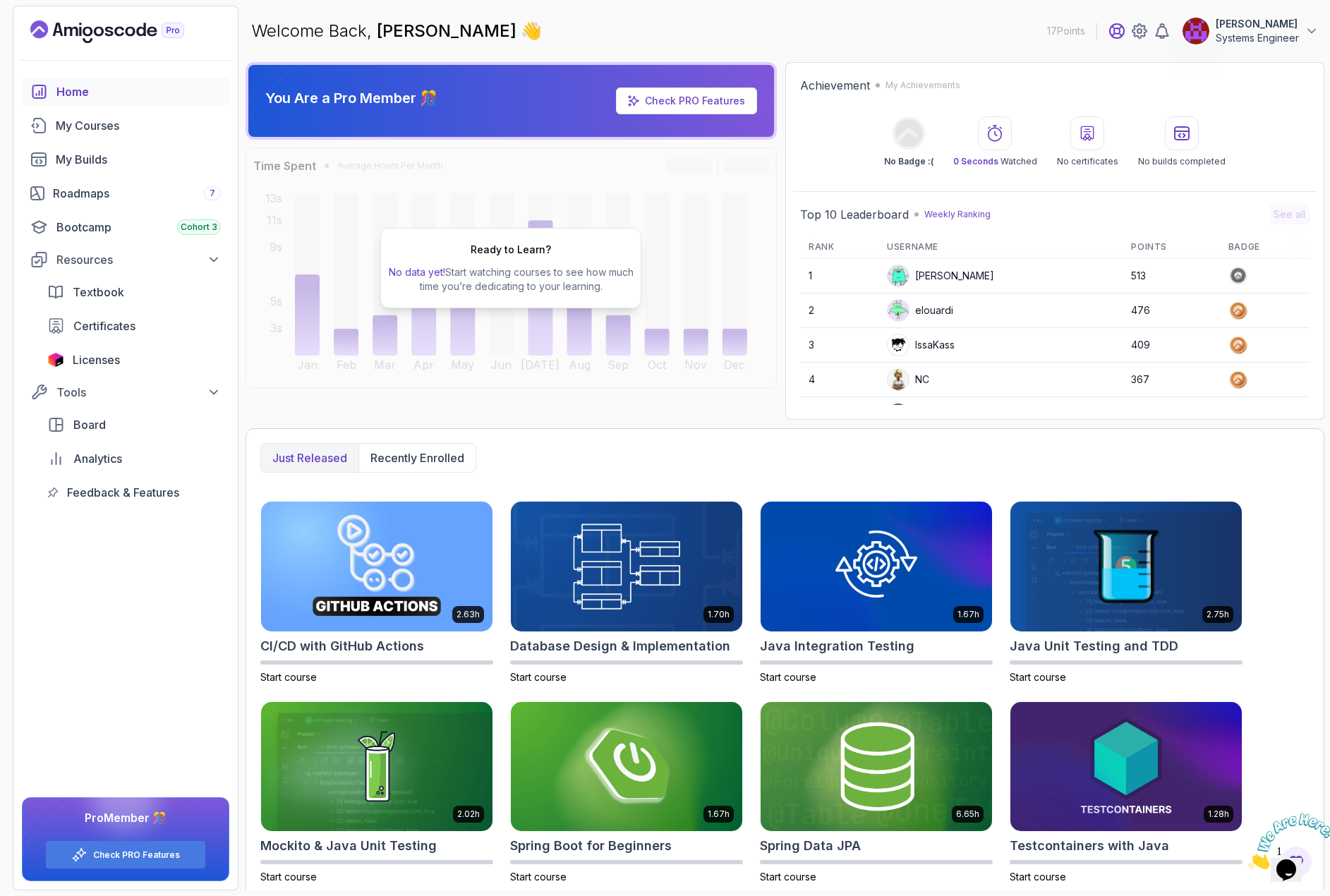
click at [1115, 33] on icon at bounding box center [1117, 31] width 14 height 14
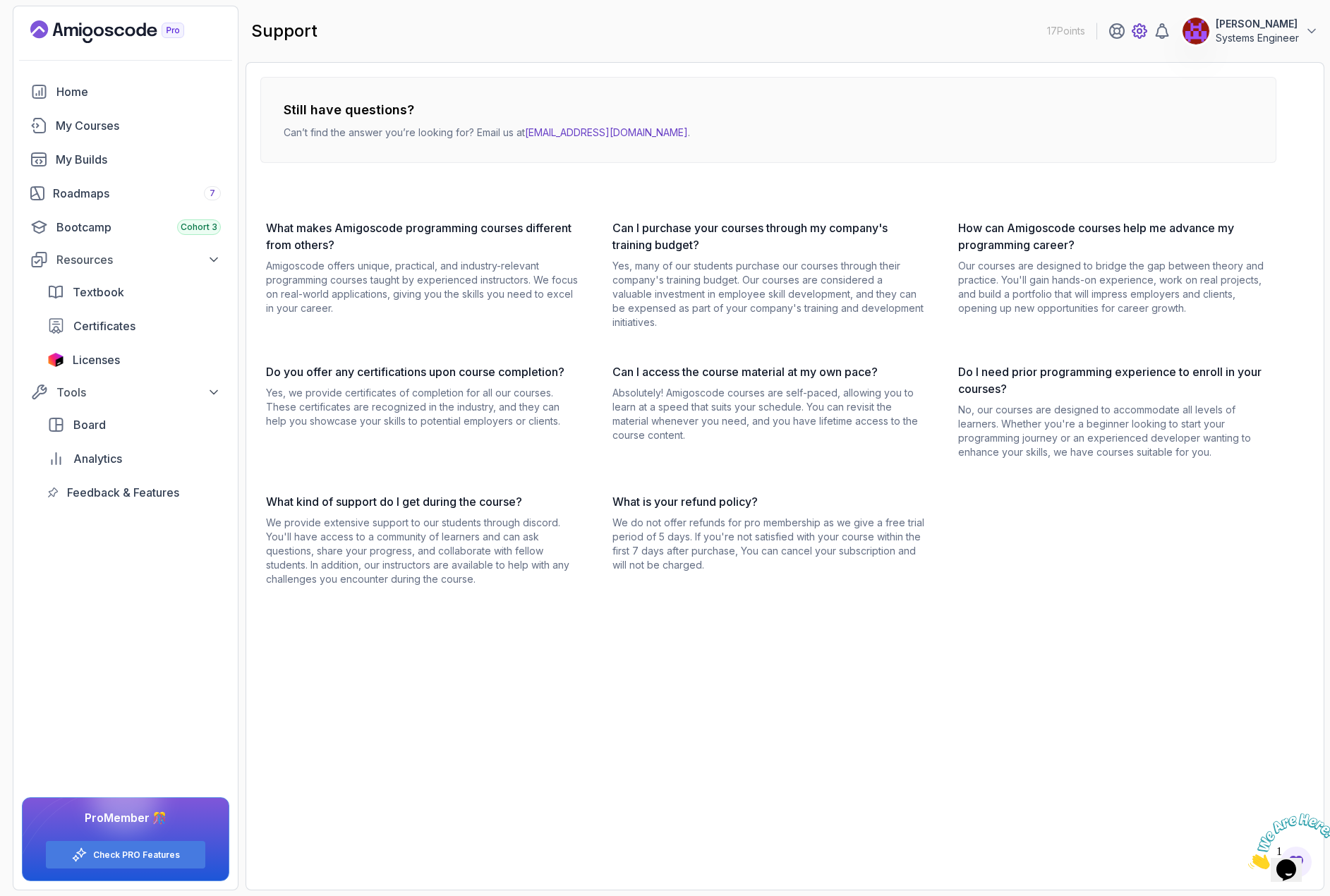
click at [1138, 31] on icon at bounding box center [1139, 31] width 17 height 17
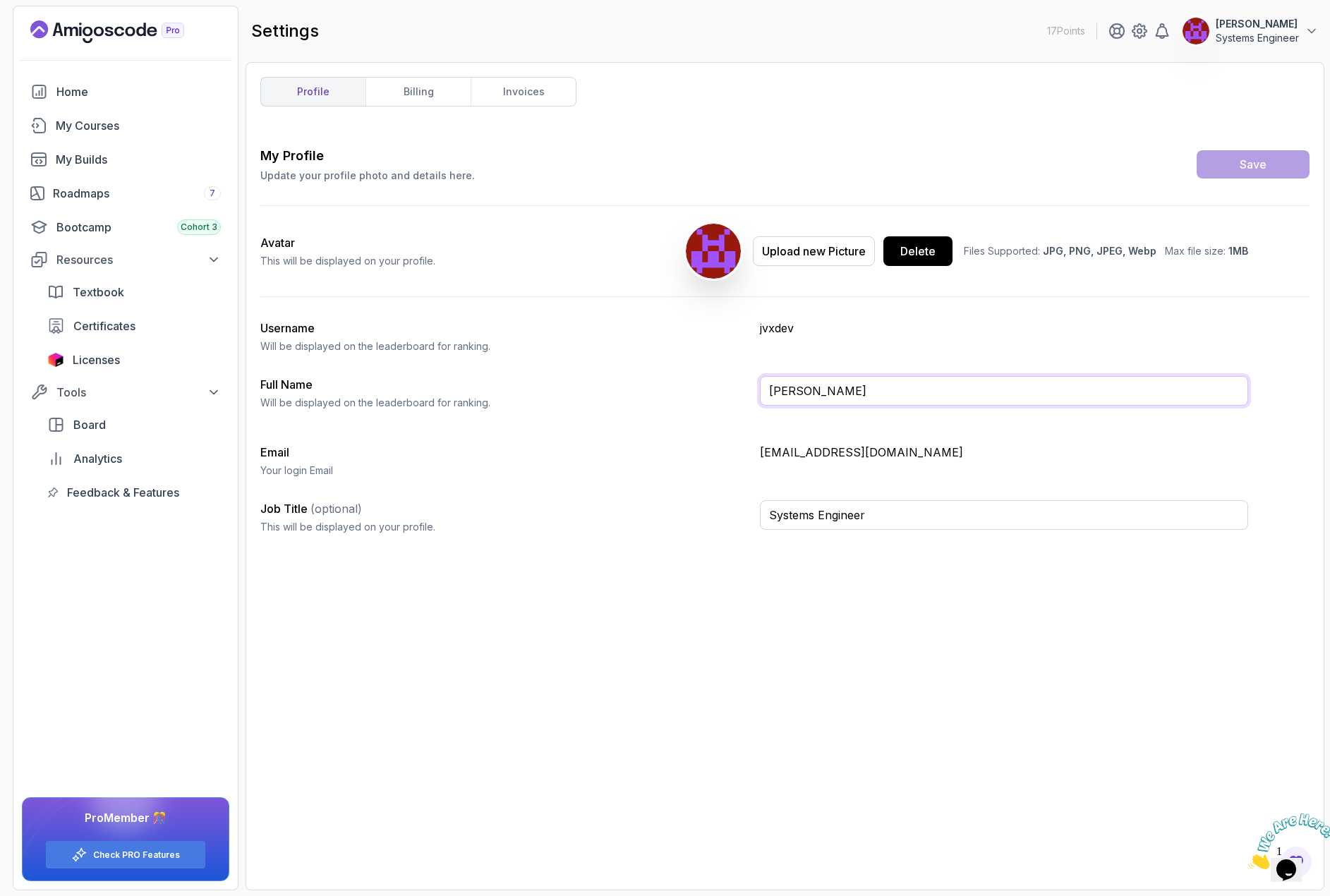
drag, startPoint x: 848, startPoint y: 393, endPoint x: 729, endPoint y: 389, distance: 119.1
click at [729, 389] on div "Full Name Will be displayed on the leaderboard for ranking. Janos Szabo" at bounding box center [754, 398] width 988 height 45
type input "jvxdev"
click at [1255, 168] on div "Save" at bounding box center [1253, 164] width 27 height 17
click at [412, 89] on link "billing" at bounding box center [418, 91] width 105 height 28
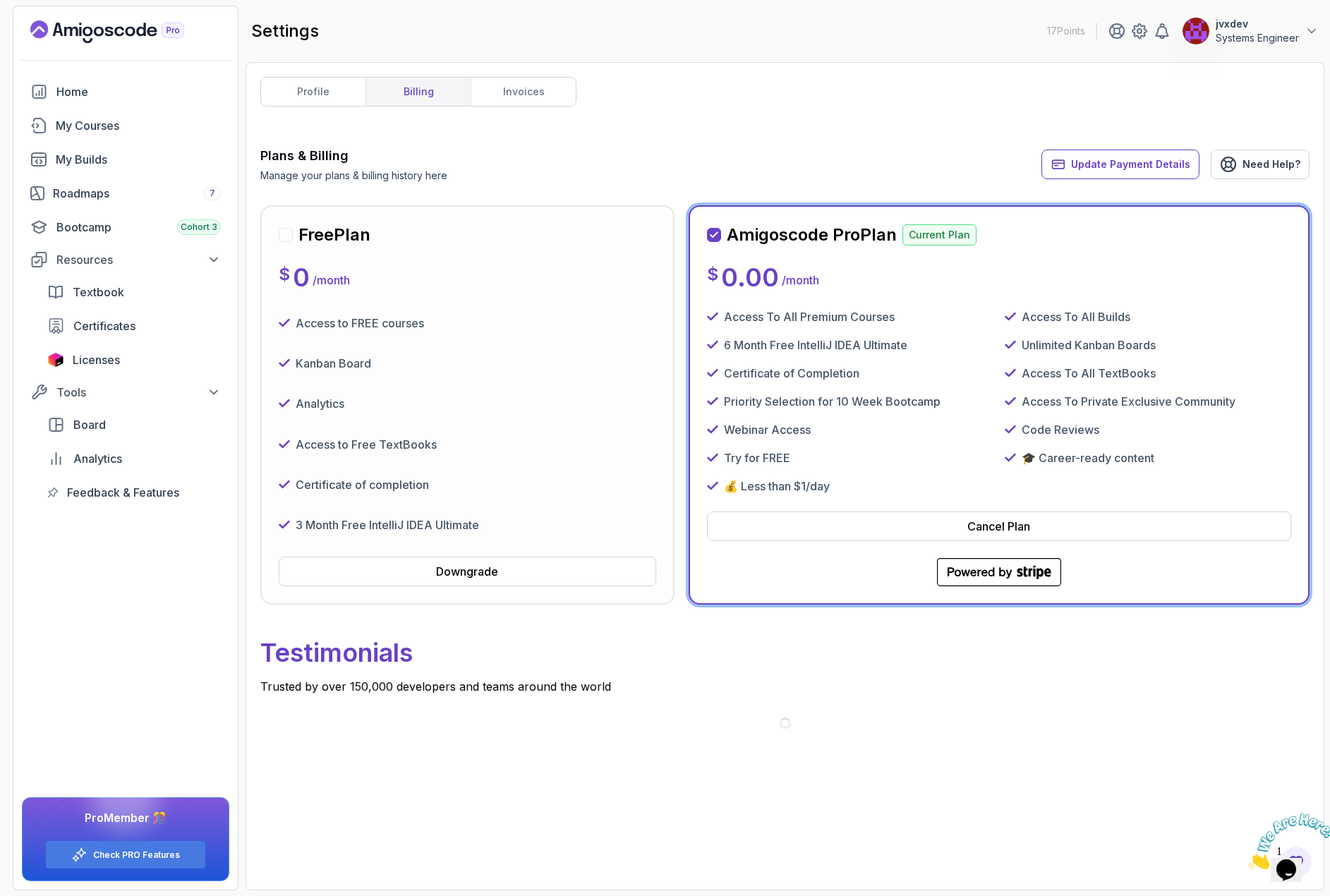
click at [530, 88] on link "invoices" at bounding box center [523, 91] width 105 height 28
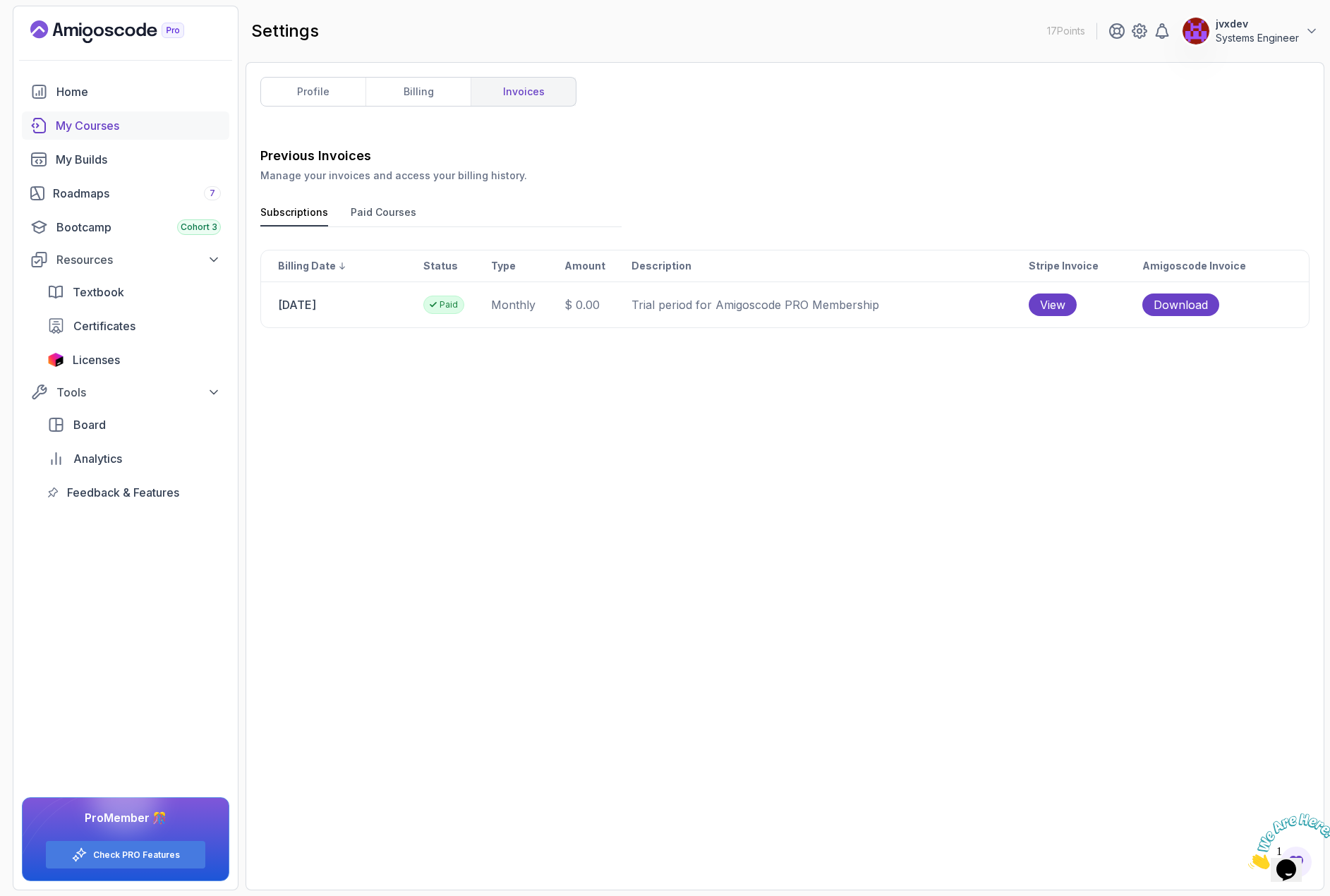
click at [123, 128] on div "My Courses" at bounding box center [138, 125] width 165 height 17
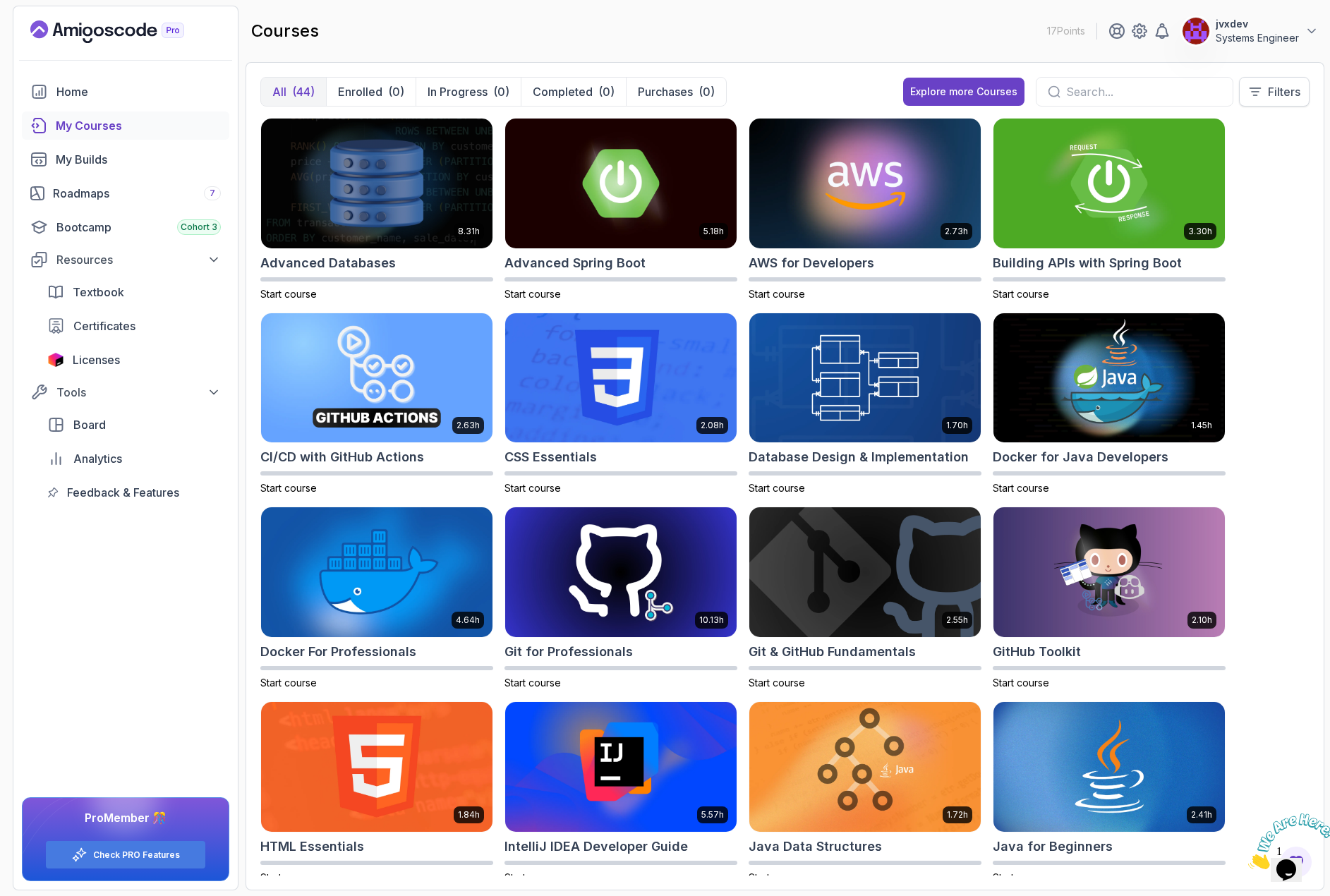
click at [1268, 93] on p "Filters" at bounding box center [1284, 91] width 33 height 17
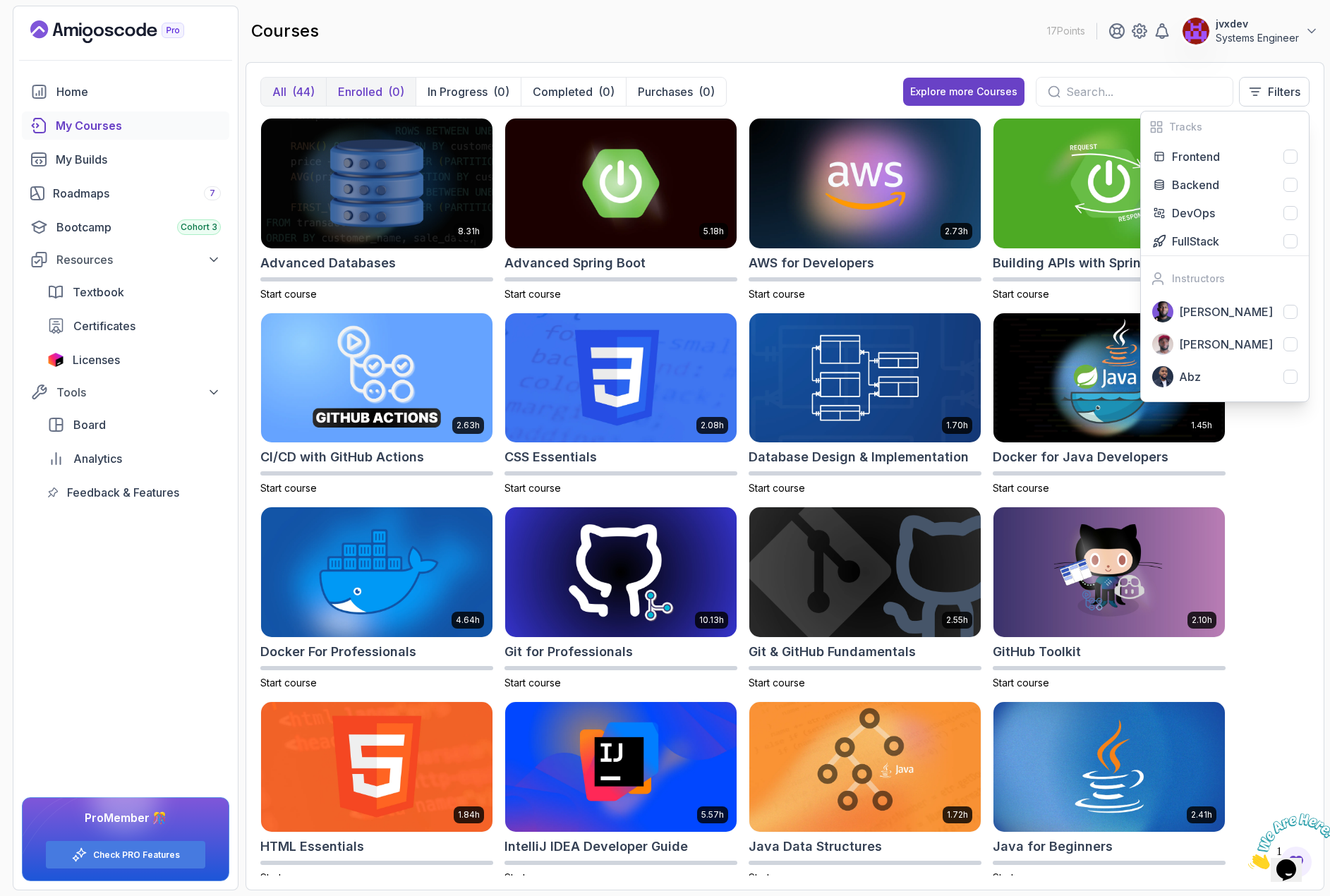
click at [358, 91] on p "Enrolled" at bounding box center [360, 91] width 45 height 17
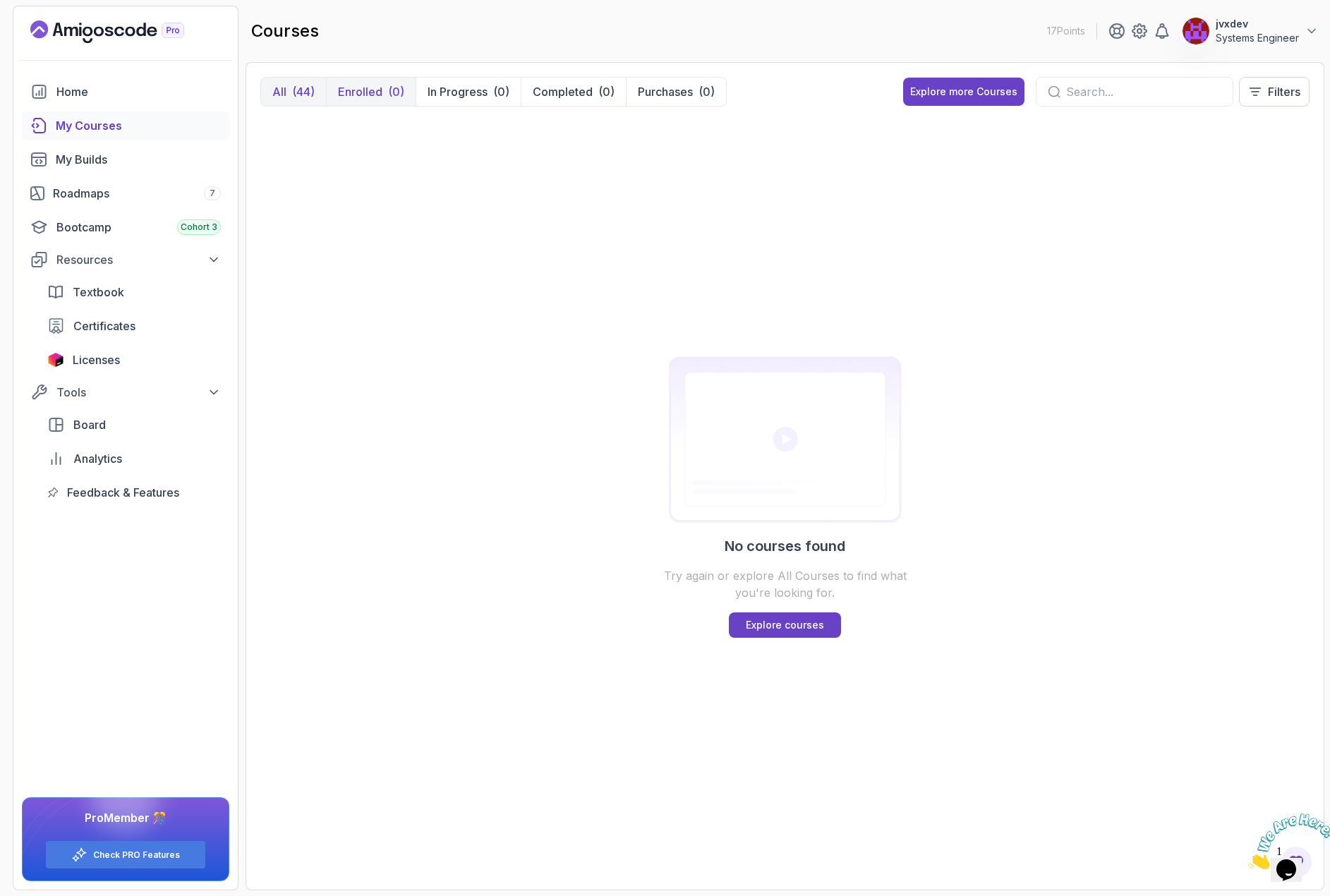
click at [294, 89] on div "(44)" at bounding box center [303, 91] width 23 height 17
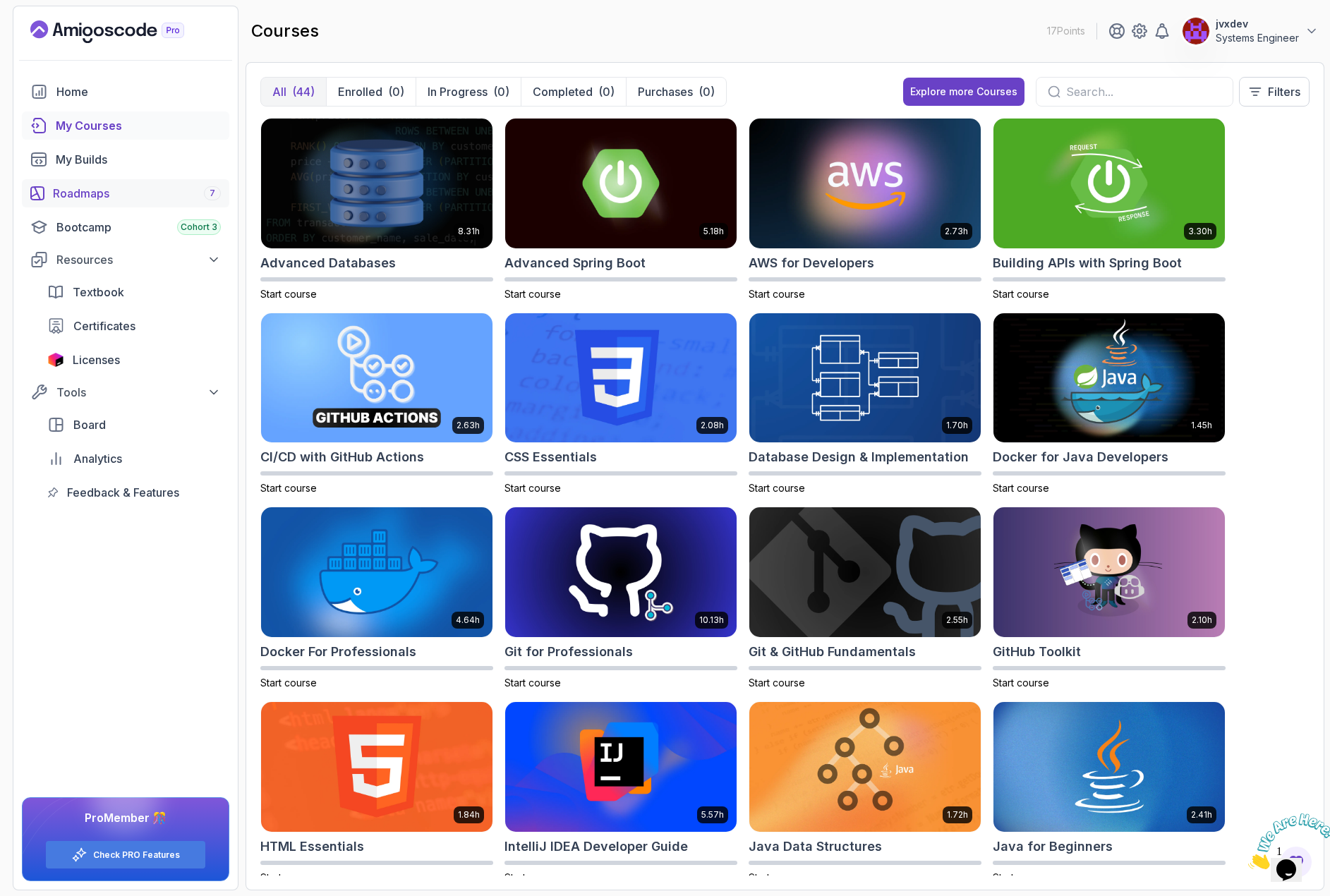
click at [116, 192] on div "Roadmaps 7" at bounding box center [137, 194] width 168 height 17
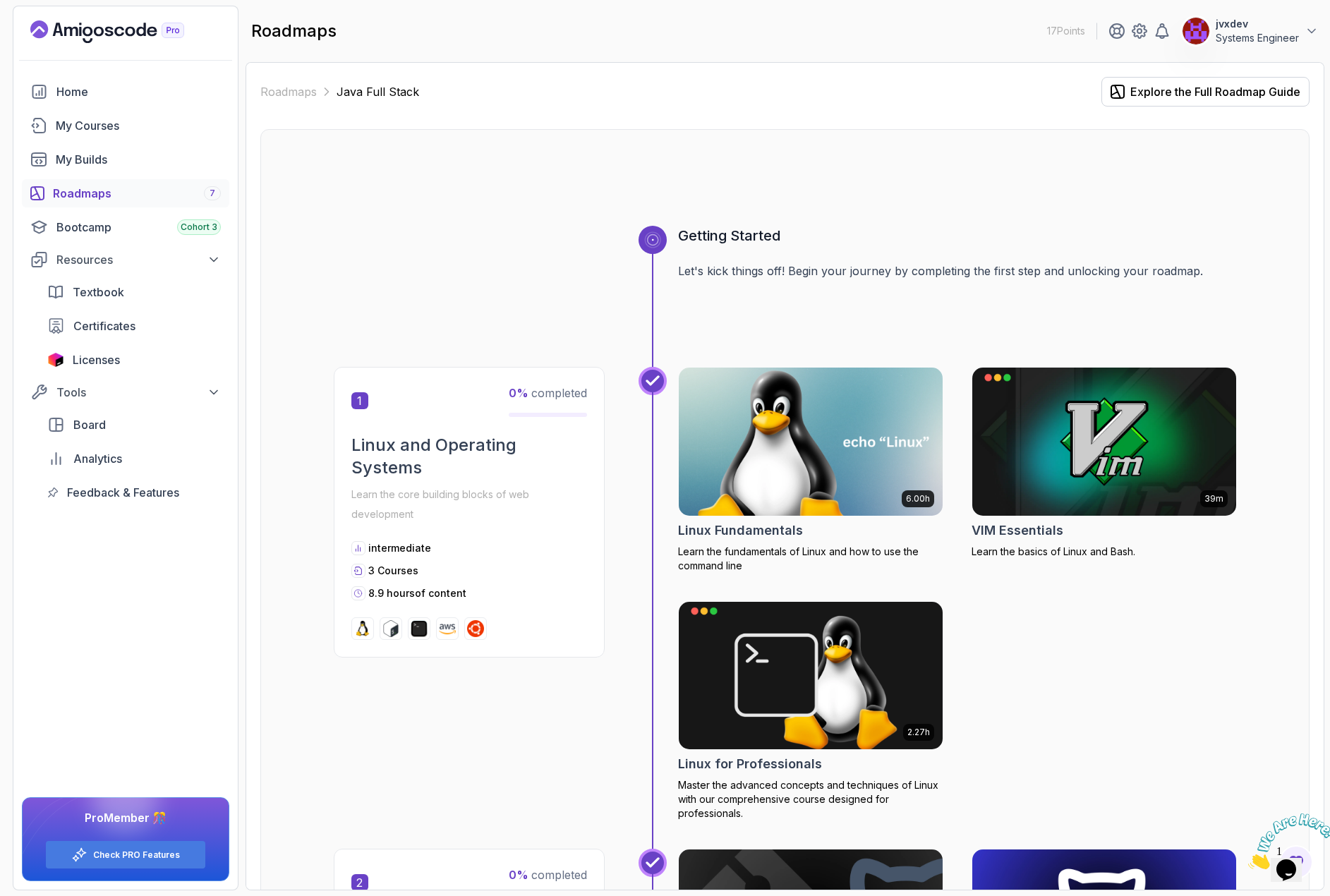
click at [854, 434] on img at bounding box center [810, 442] width 277 height 155
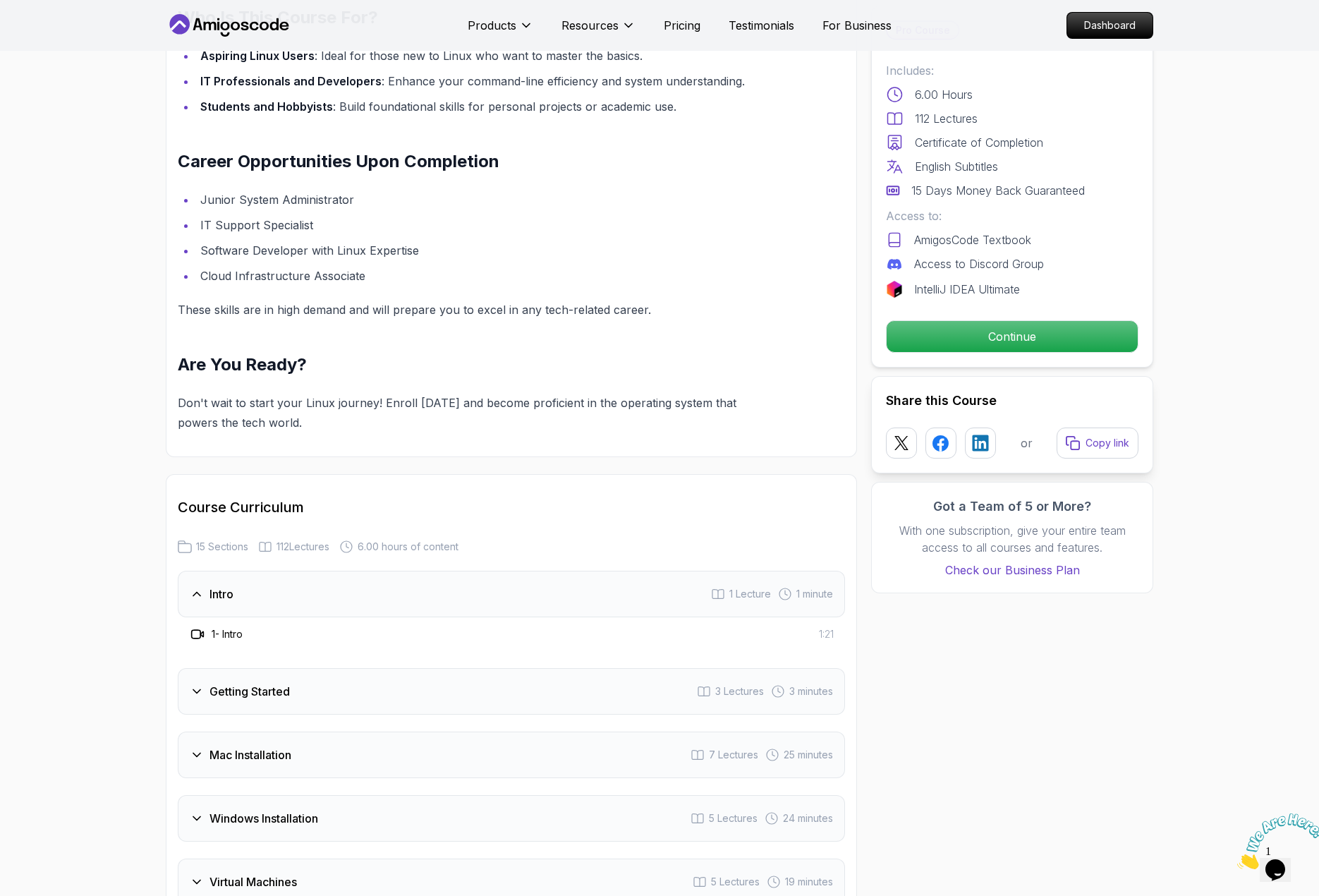
scroll to position [1411, 0]
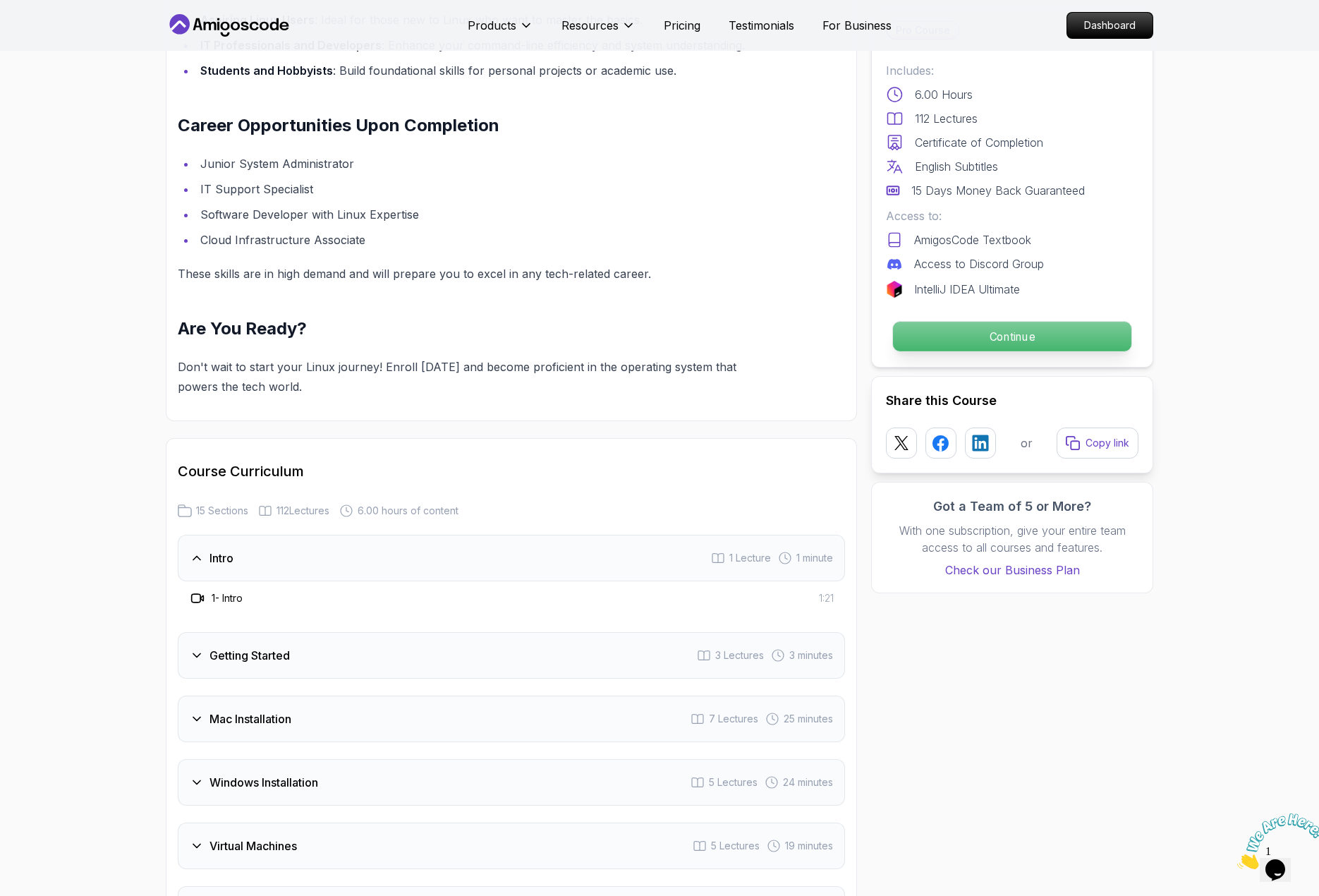
click at [1072, 330] on p "Continue" at bounding box center [1012, 337] width 238 height 30
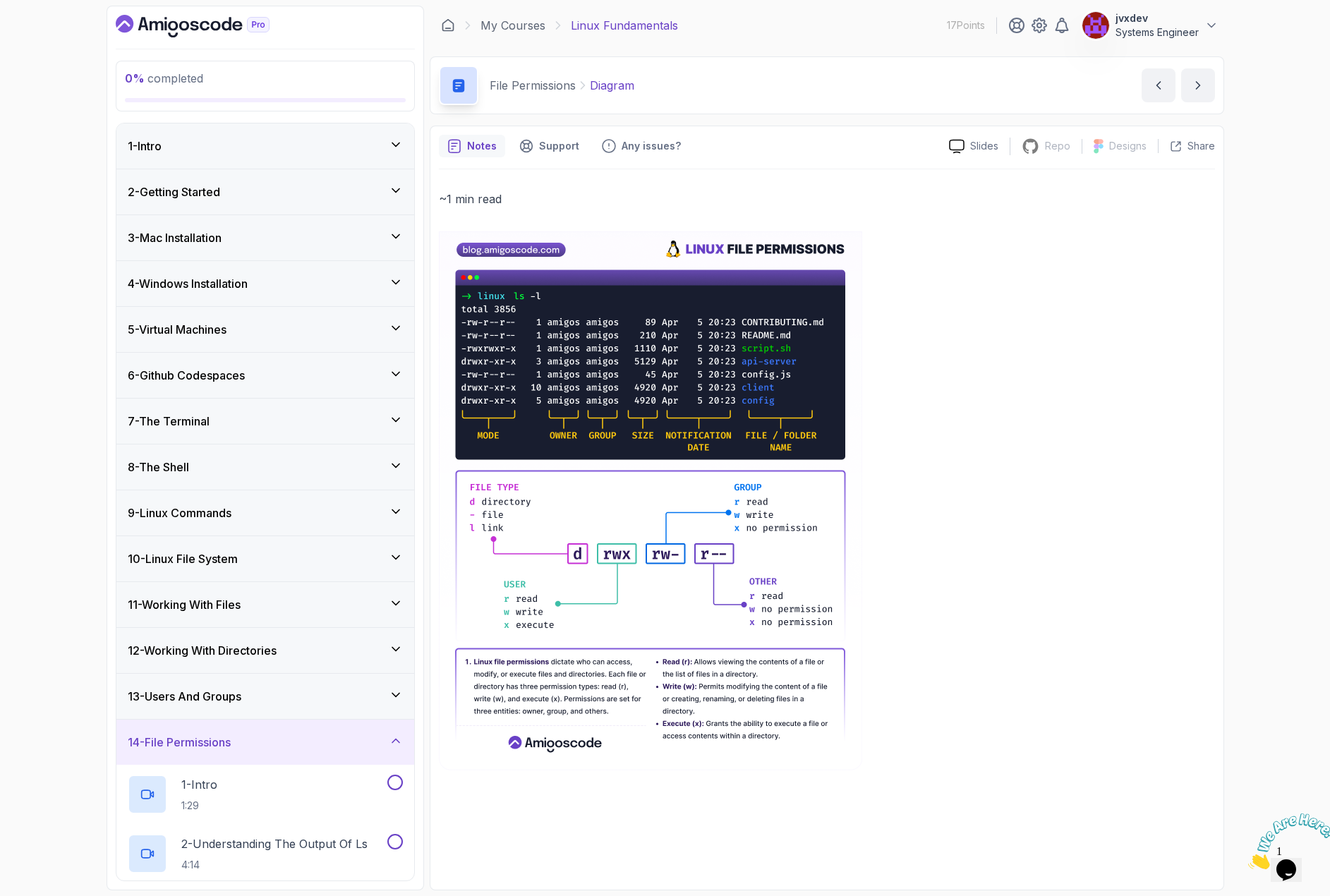
click at [259, 149] on div "1 - Intro" at bounding box center [265, 146] width 275 height 17
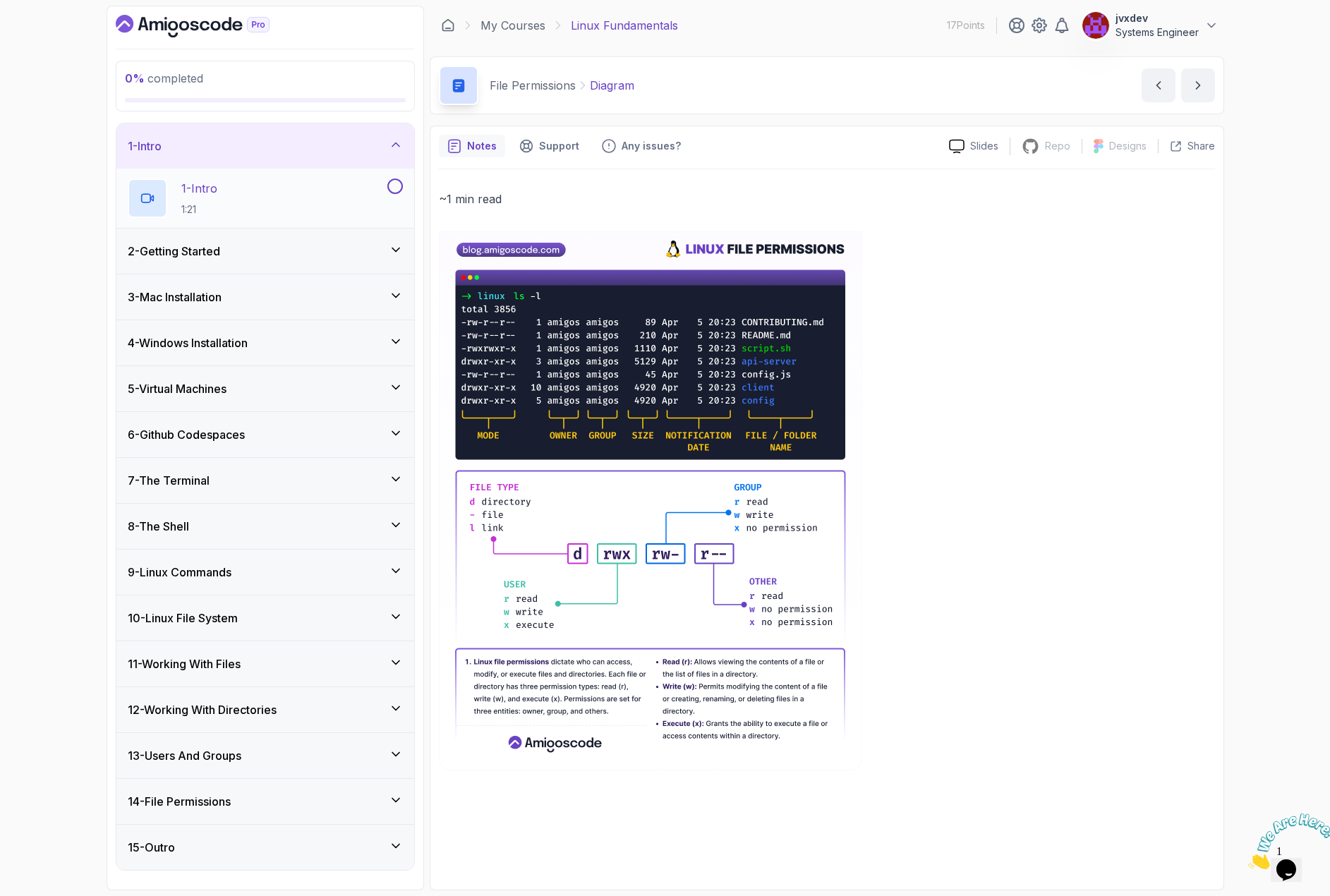
click at [259, 191] on div "1 - Intro 1:21" at bounding box center [256, 198] width 257 height 40
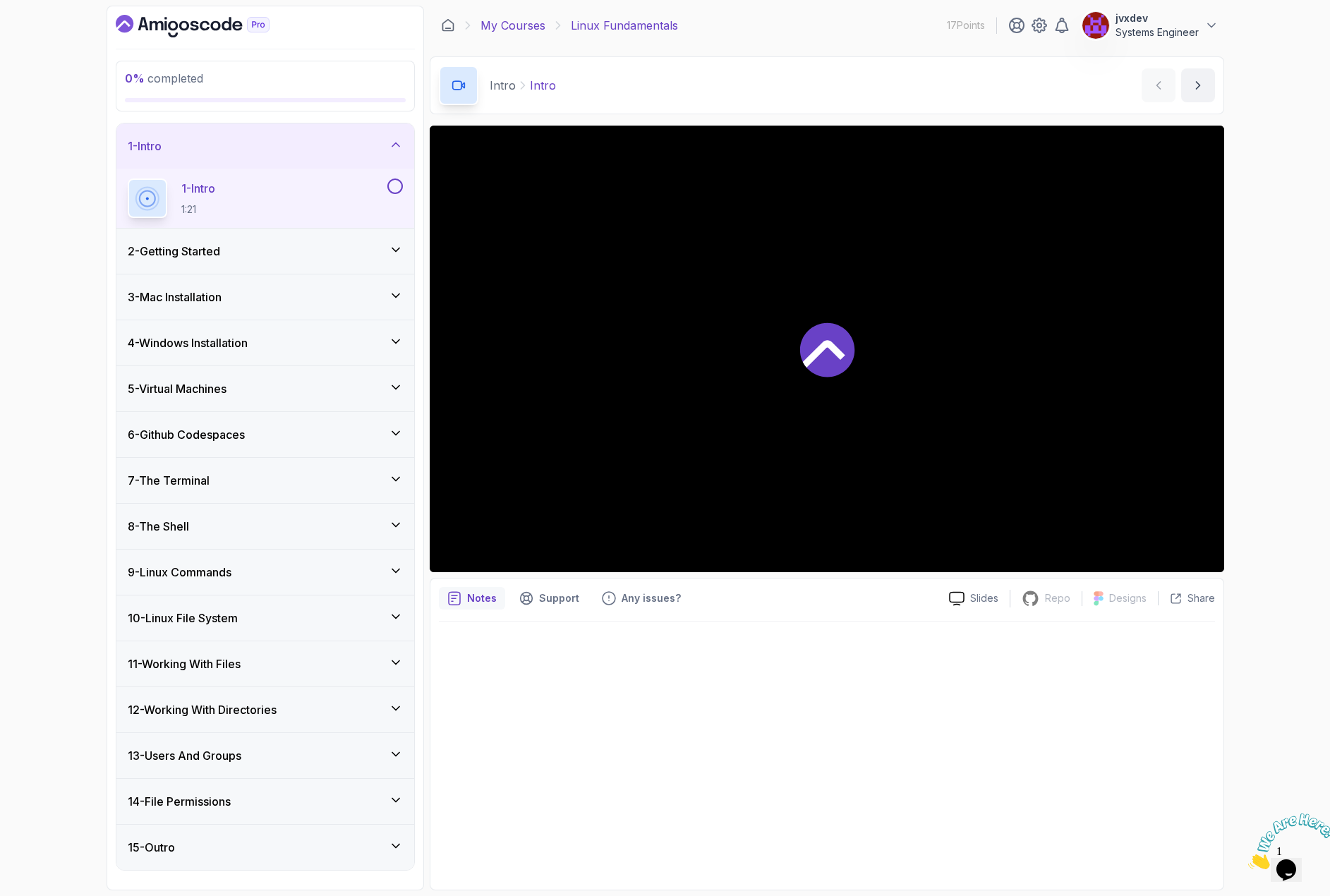
click at [512, 21] on link "My Courses" at bounding box center [513, 26] width 65 height 17
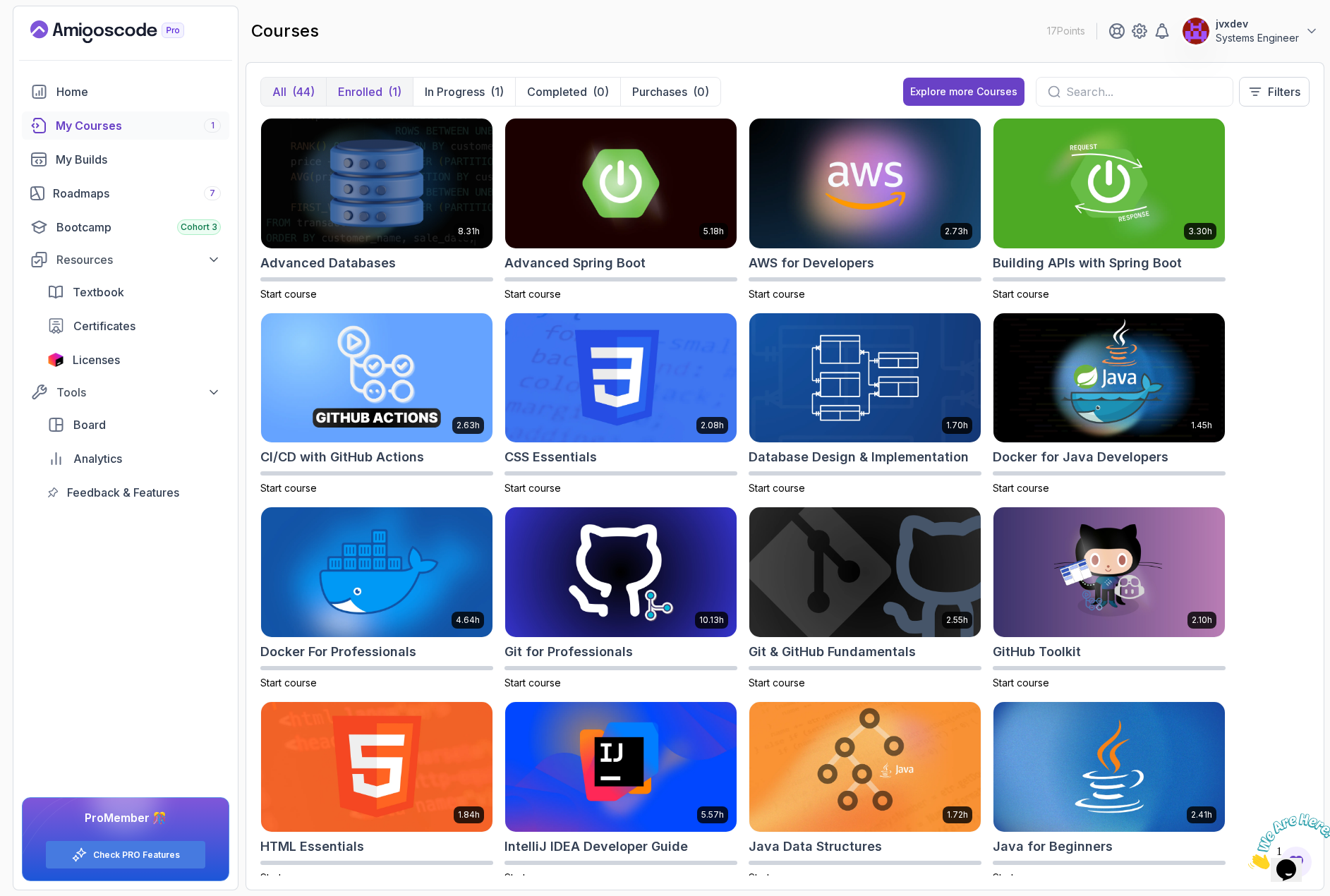
click at [362, 86] on p "Enrolled" at bounding box center [360, 91] width 45 height 17
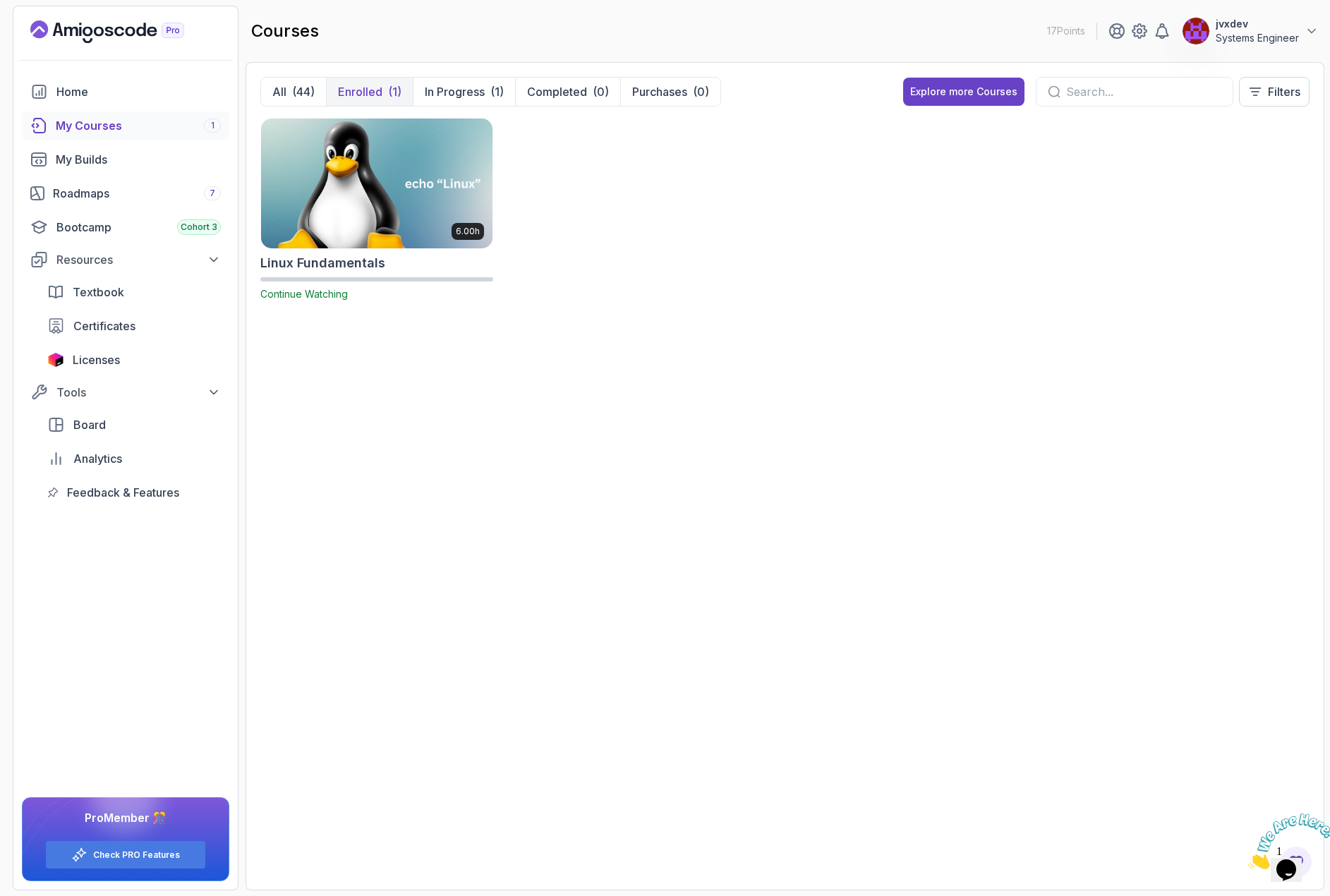
click at [374, 211] on img at bounding box center [376, 183] width 242 height 136
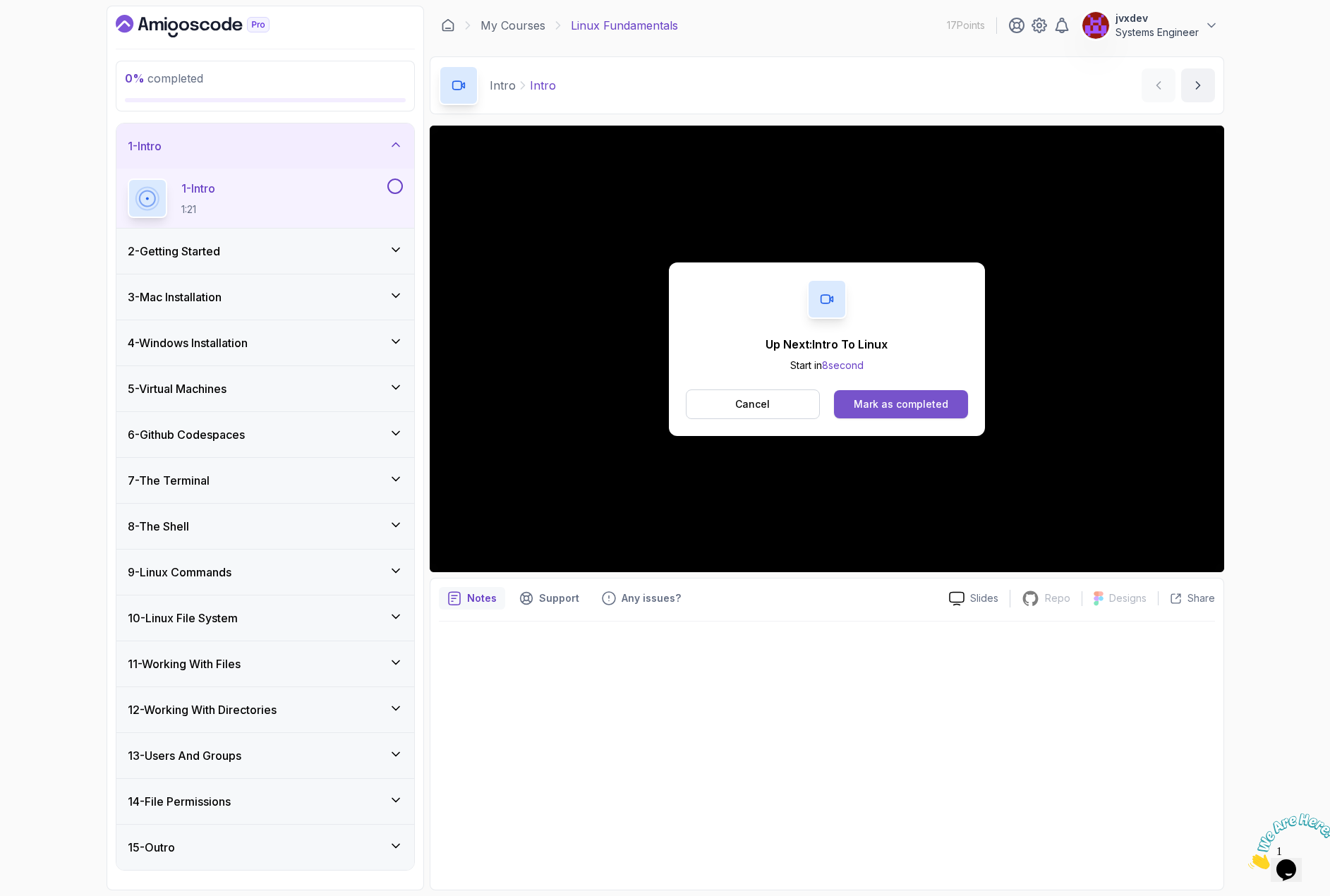
click at [909, 407] on div "Mark as completed" at bounding box center [900, 404] width 94 height 14
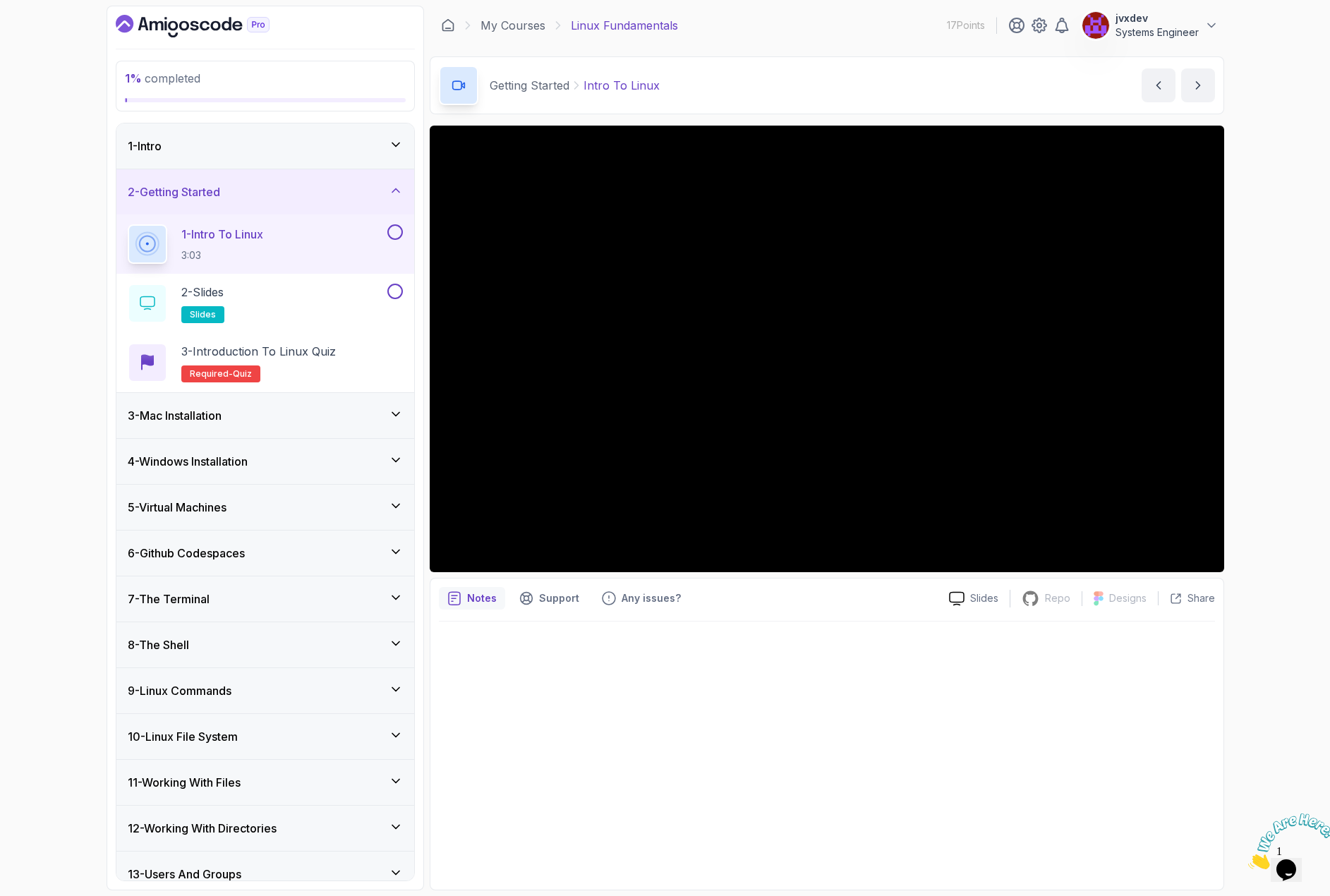
click at [359, 146] on div "1 - Intro" at bounding box center [265, 146] width 275 height 17
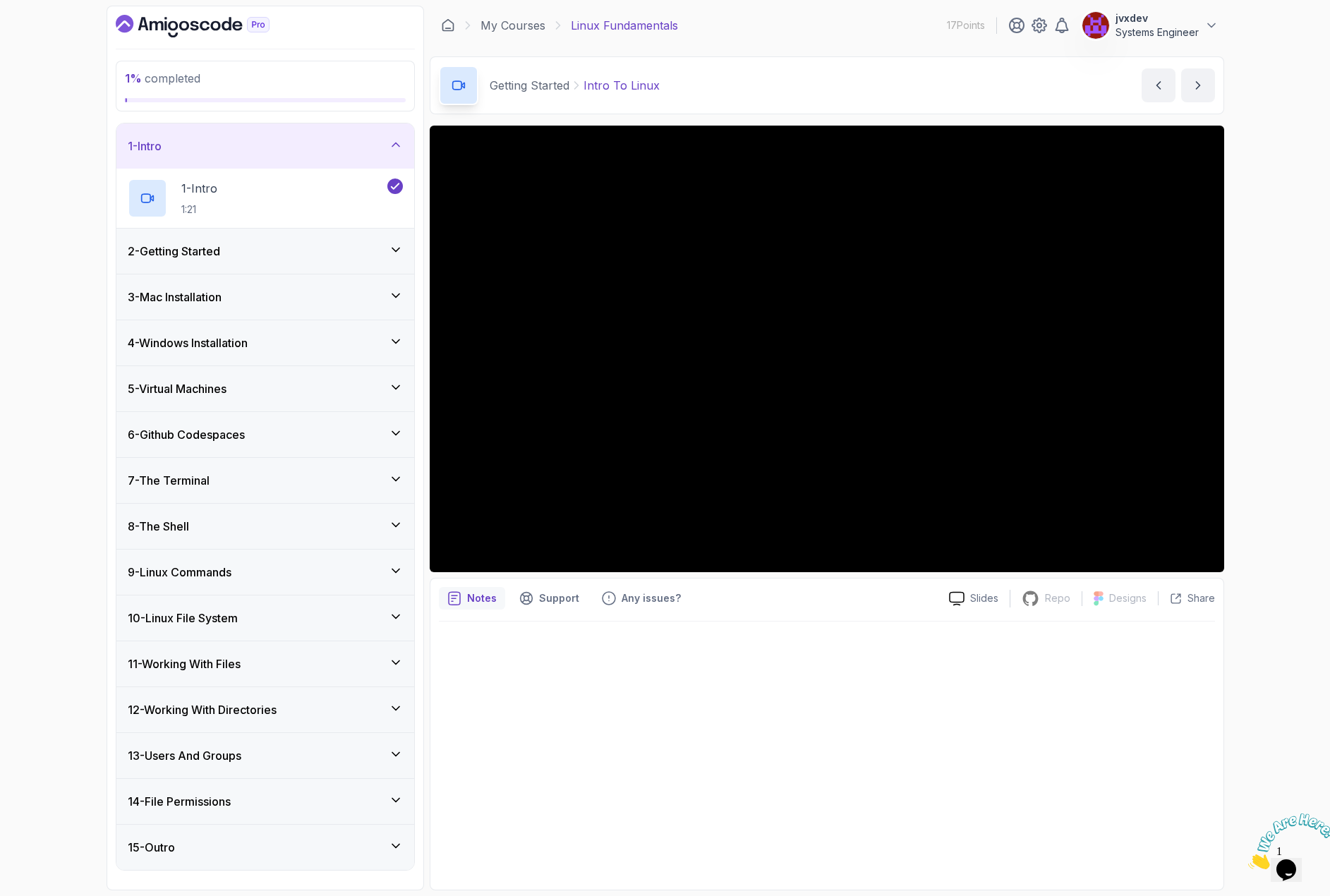
click at [359, 145] on div "1 - Intro" at bounding box center [265, 146] width 275 height 17
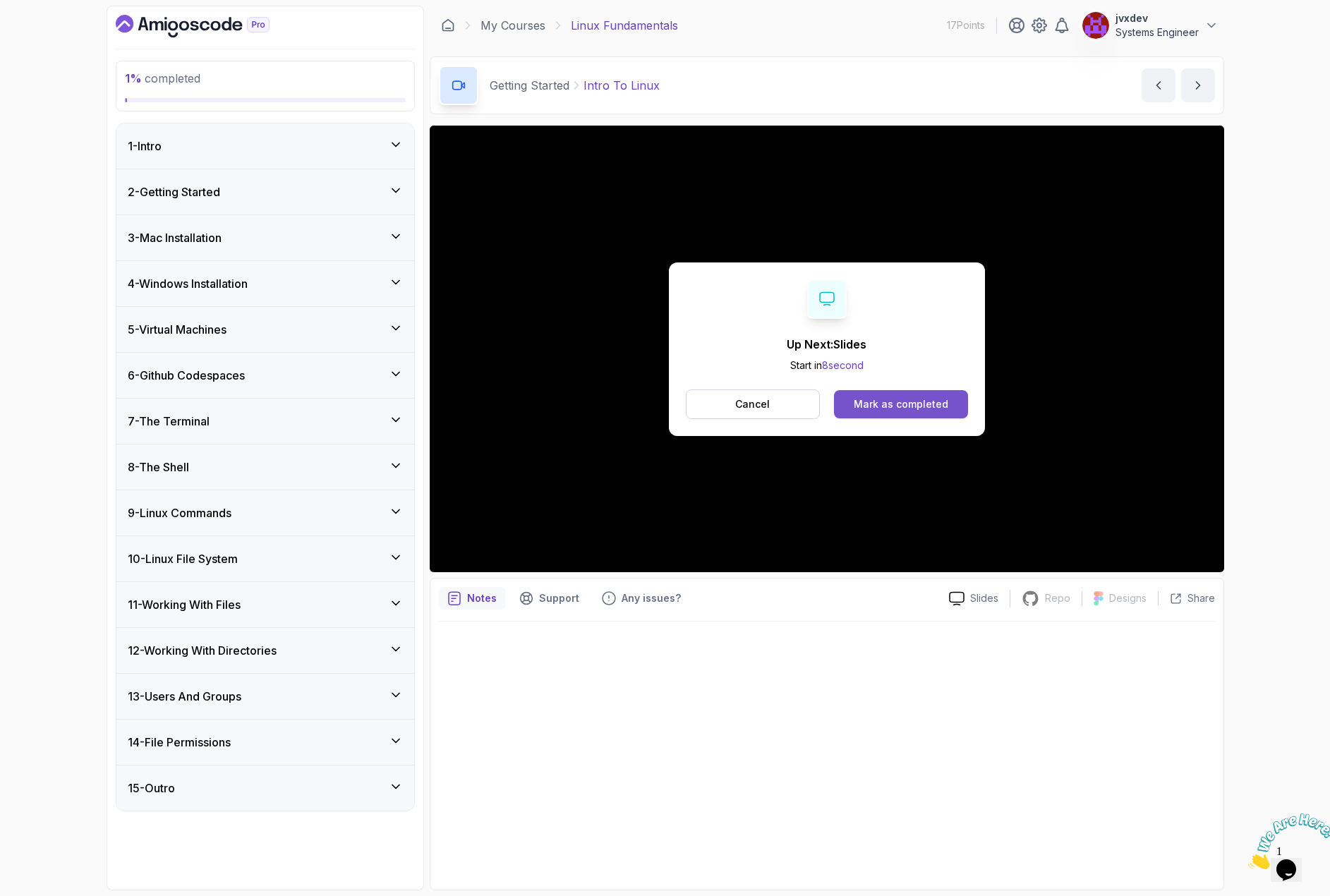
click at [903, 398] on div "Mark as completed" at bounding box center [900, 404] width 94 height 14
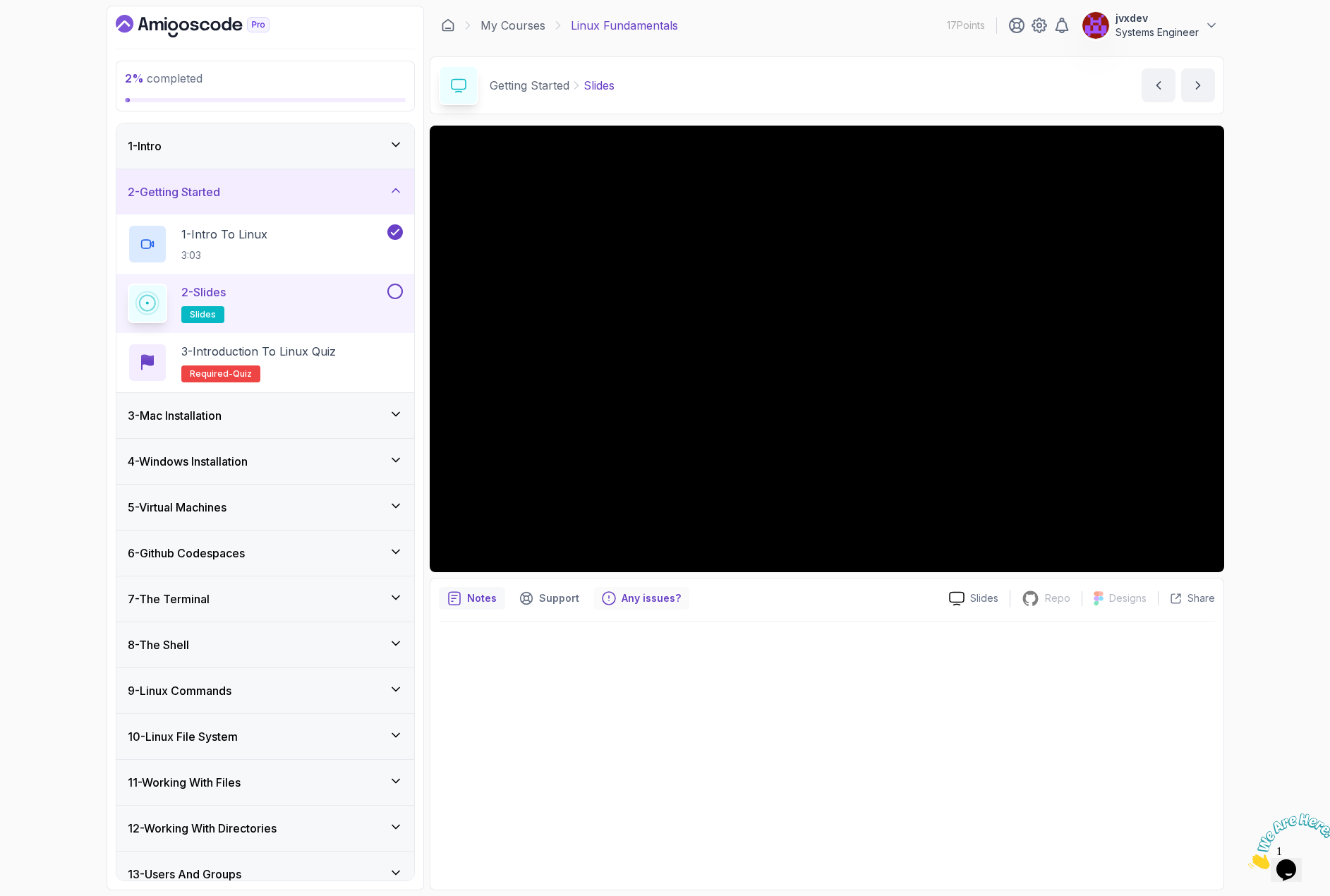
click at [644, 595] on p "Any issues?" at bounding box center [652, 598] width 60 height 14
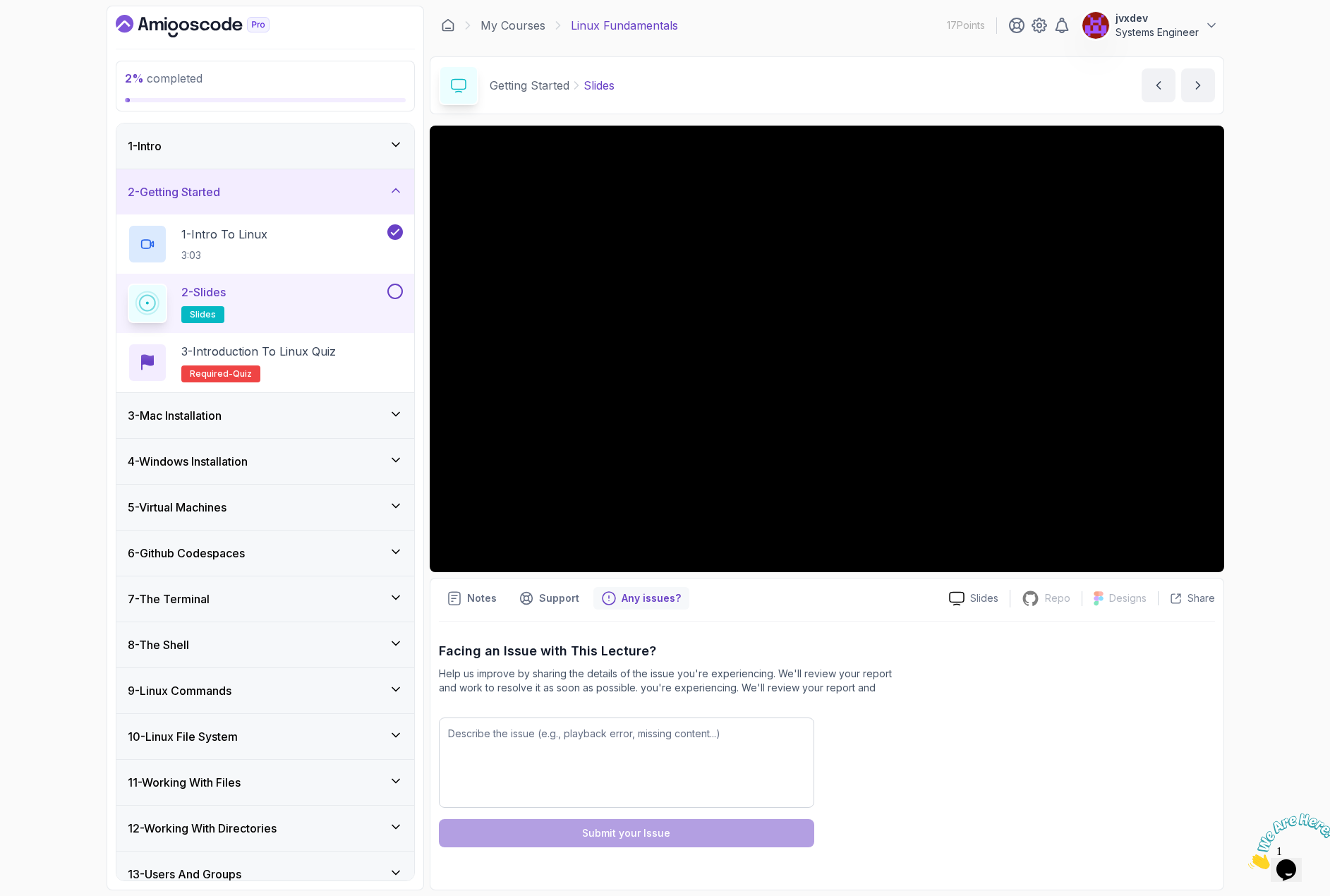
click at [644, 595] on p "Any issues?" at bounding box center [652, 598] width 60 height 14
click at [469, 603] on p "Notes" at bounding box center [482, 598] width 30 height 14
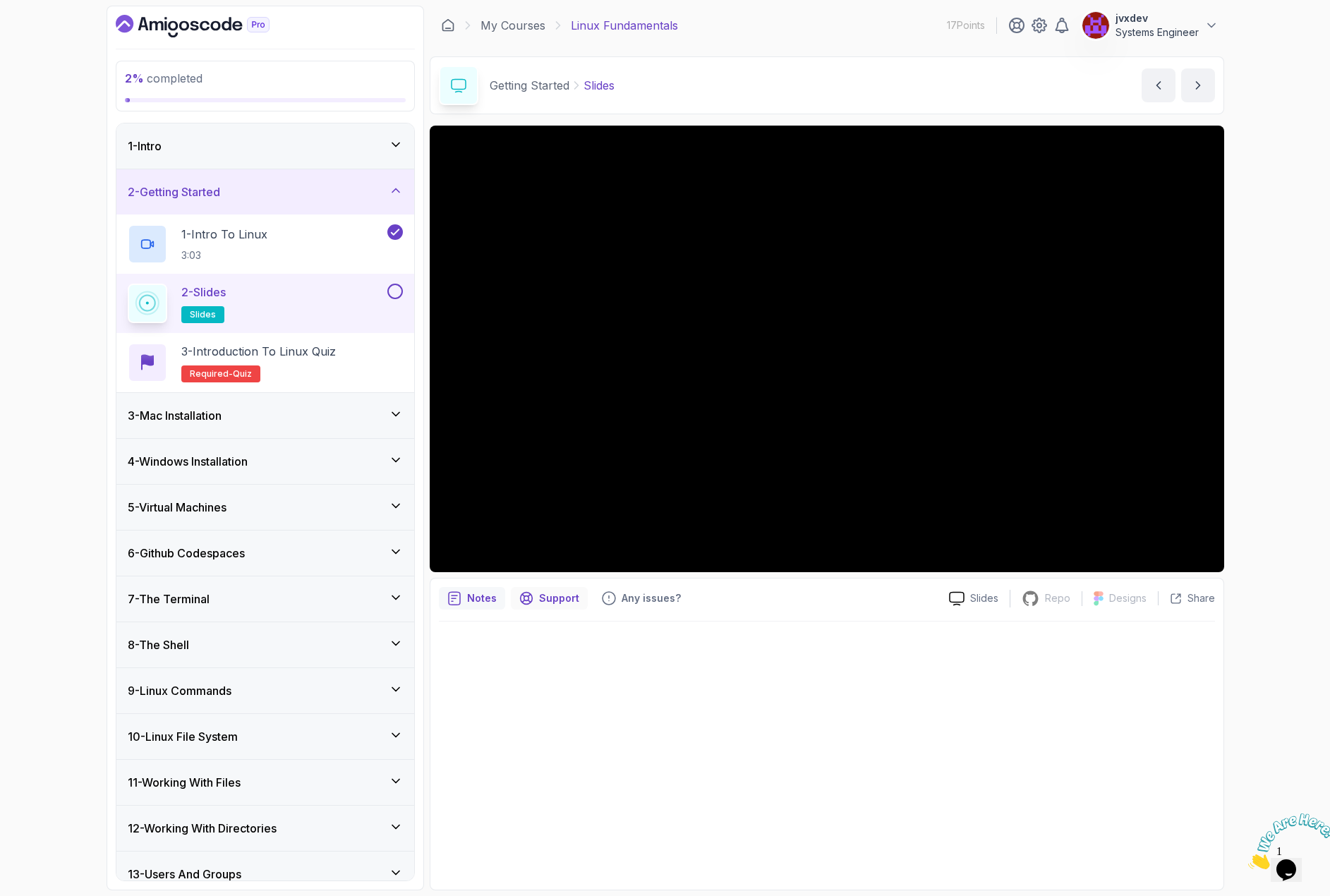
click at [547, 605] on p "Support" at bounding box center [559, 598] width 40 height 14
click at [452, 600] on icon "notes button" at bounding box center [454, 598] width 14 height 14
click at [393, 284] on button at bounding box center [395, 291] width 16 height 16
click at [356, 350] on div "3 - Introduction to Linux Quiz Required- quiz" at bounding box center [265, 363] width 275 height 40
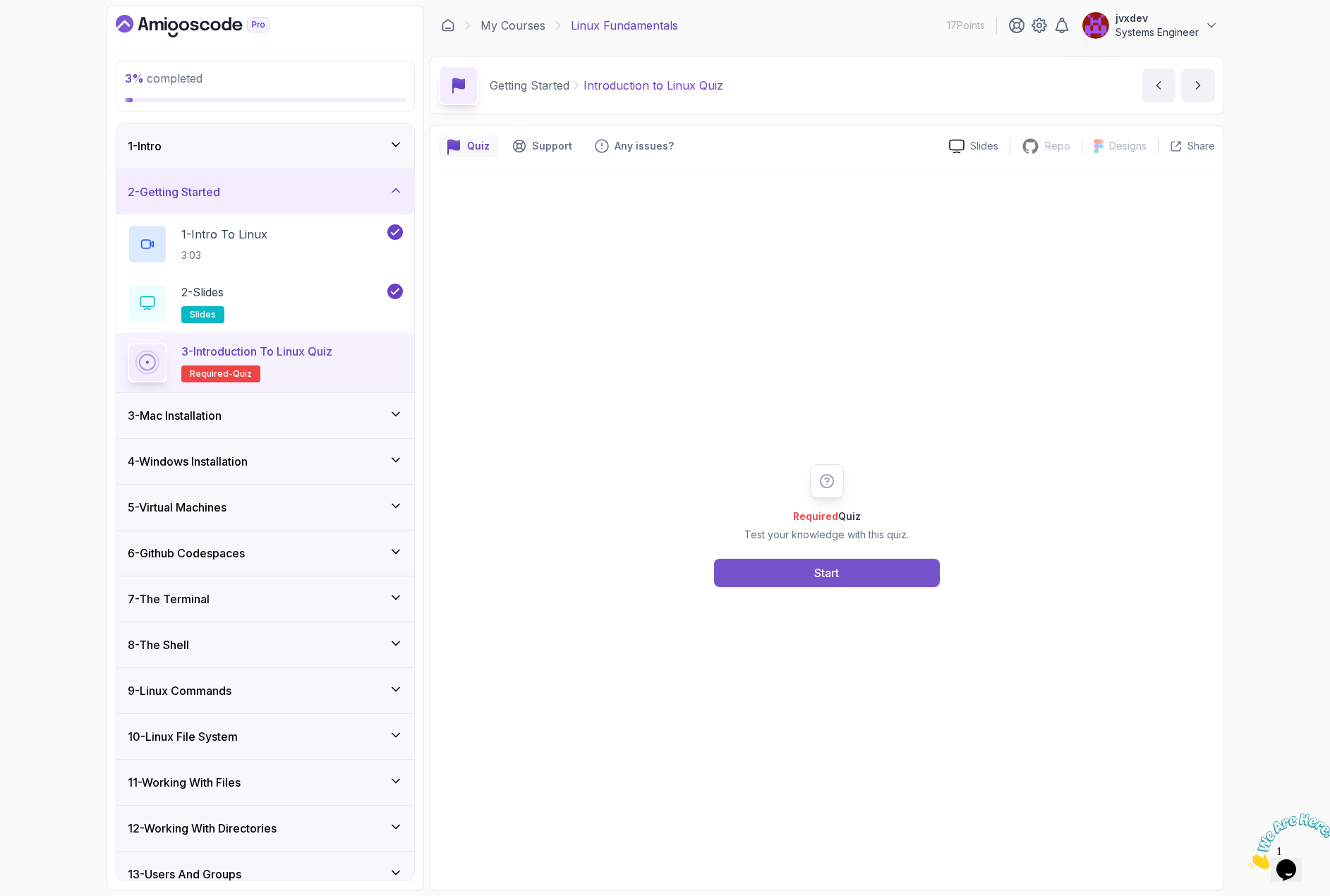
click at [842, 580] on button "Start" at bounding box center [827, 573] width 225 height 28
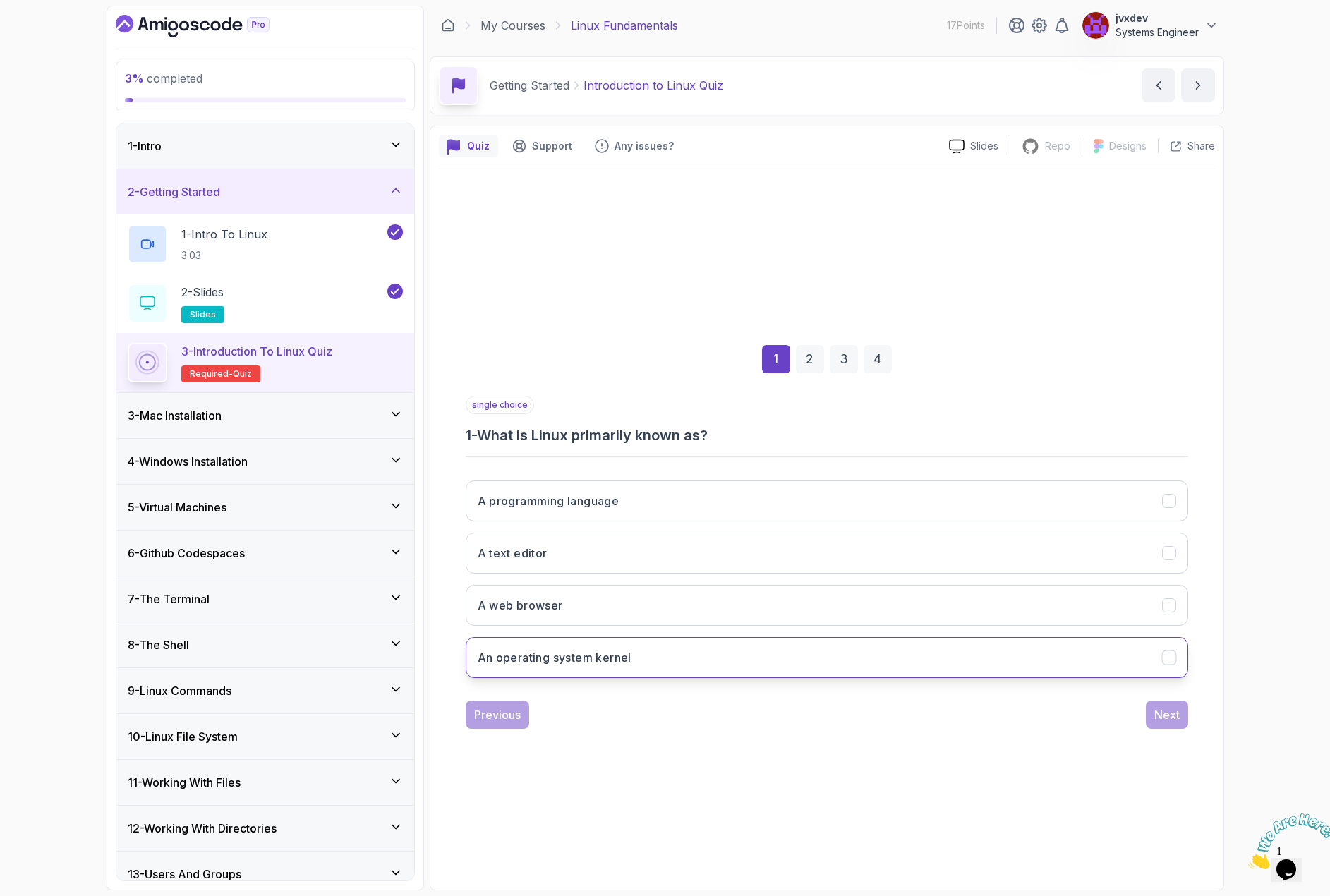
click at [602, 655] on h3 "An operating system kernel" at bounding box center [554, 658] width 154 height 17
click at [1166, 712] on div "Next" at bounding box center [1167, 715] width 26 height 17
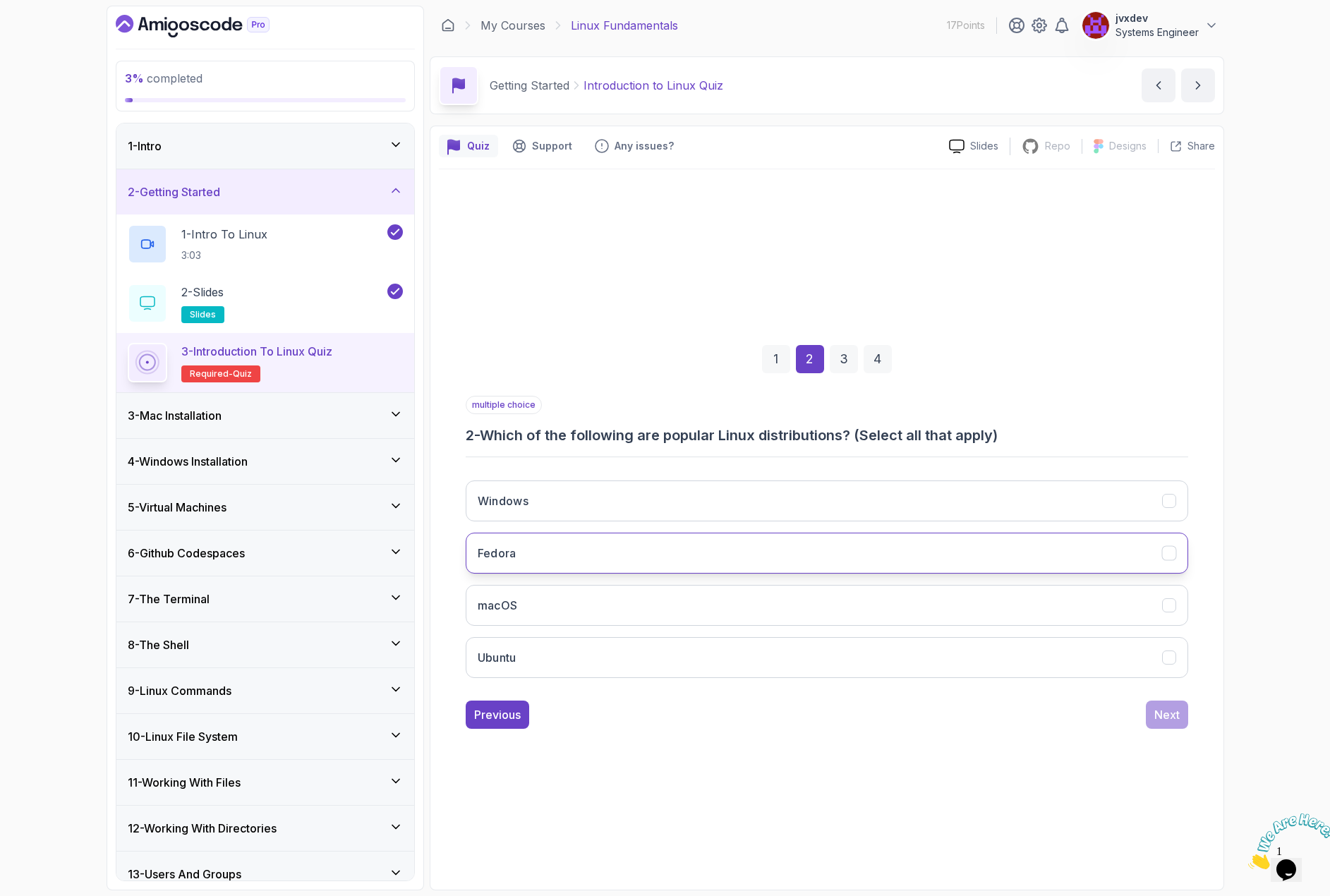
click at [555, 554] on button "Fedora" at bounding box center [827, 553] width 722 height 41
click at [566, 670] on button "Ubuntu" at bounding box center [827, 658] width 722 height 41
click at [1164, 711] on div "Next" at bounding box center [1167, 715] width 26 height 17
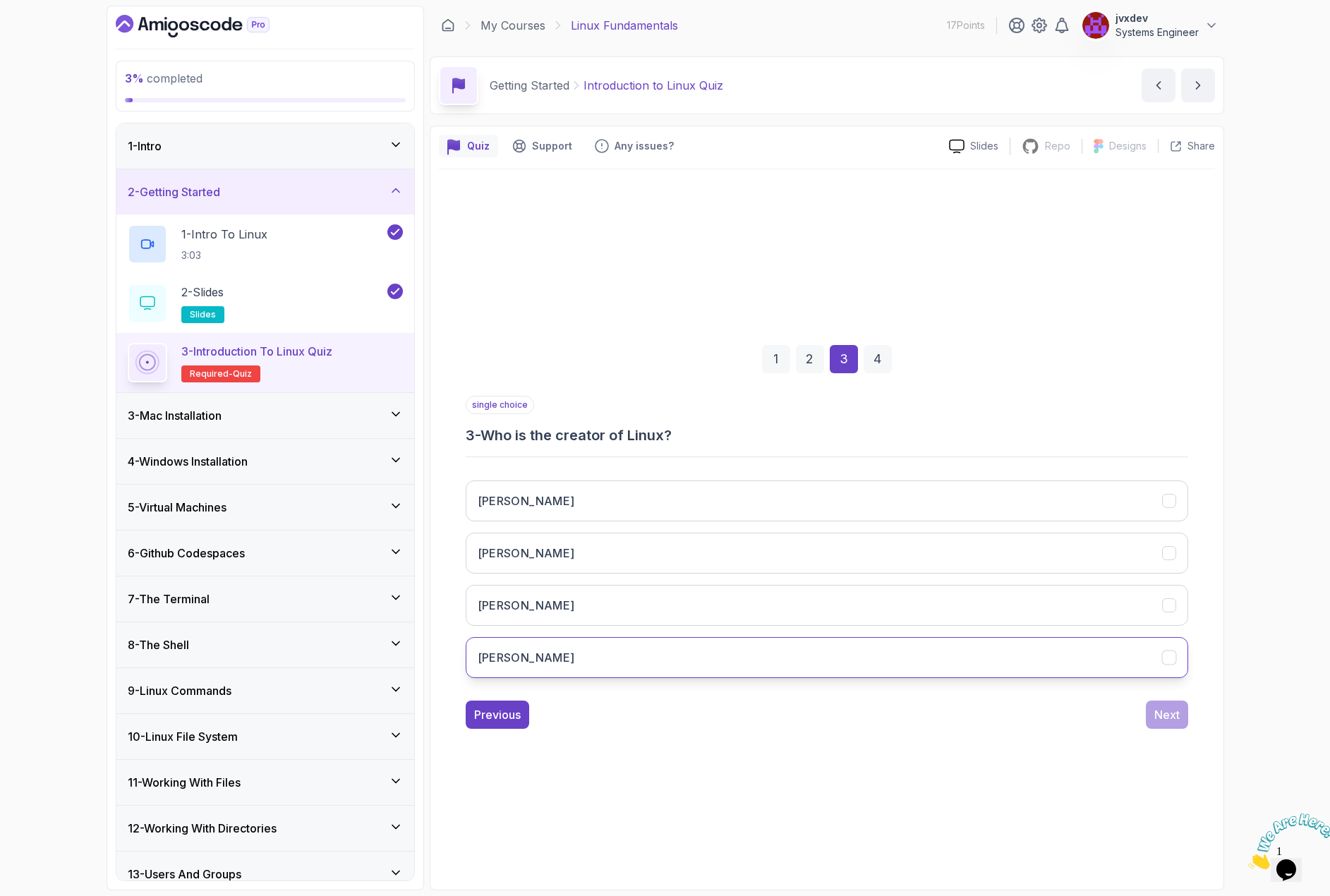
click at [571, 648] on button "Linus Torvalds" at bounding box center [827, 658] width 722 height 41
click at [1175, 719] on div "Next" at bounding box center [1167, 715] width 26 height 17
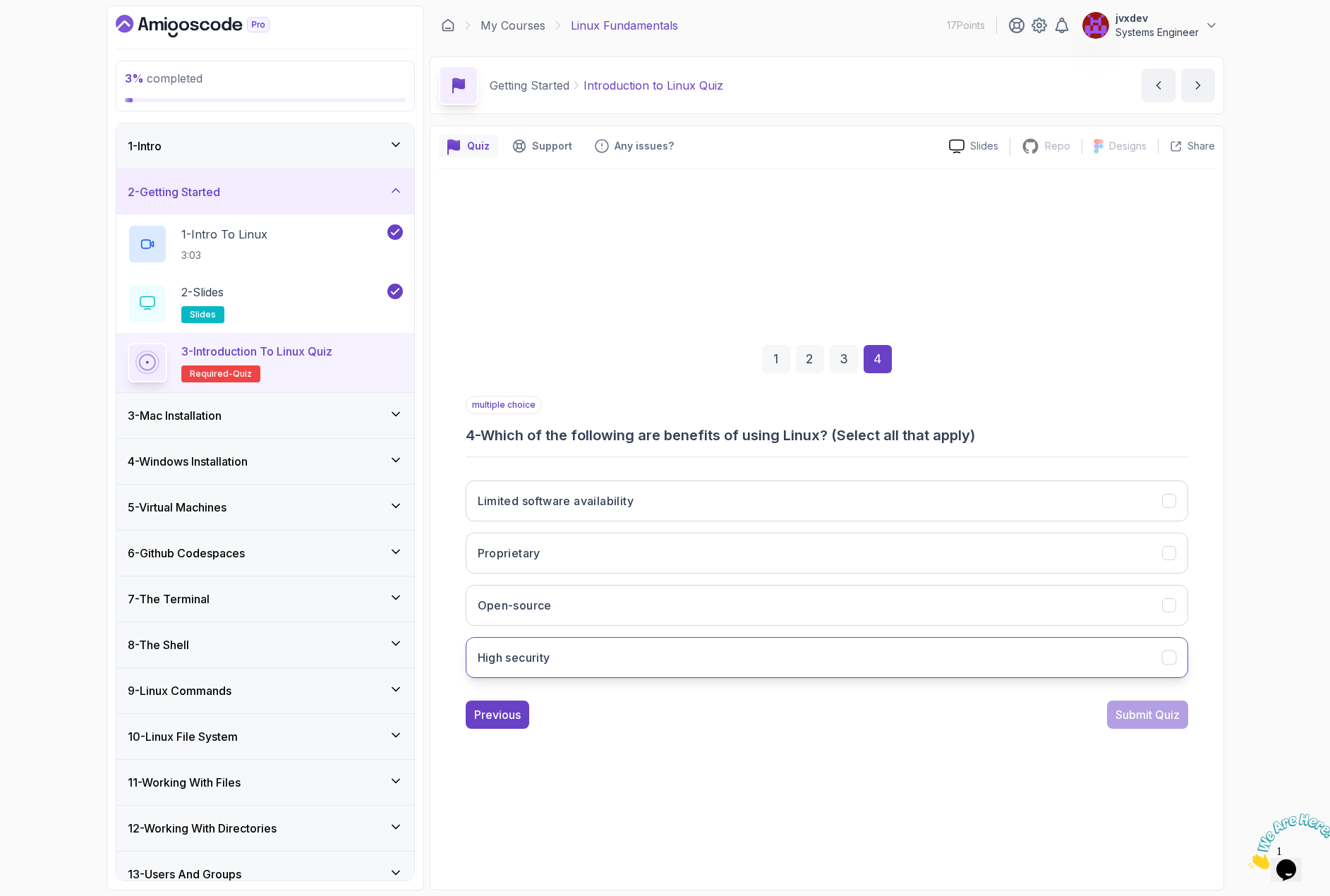
click at [550, 658] on h3 "High security" at bounding box center [514, 658] width 73 height 17
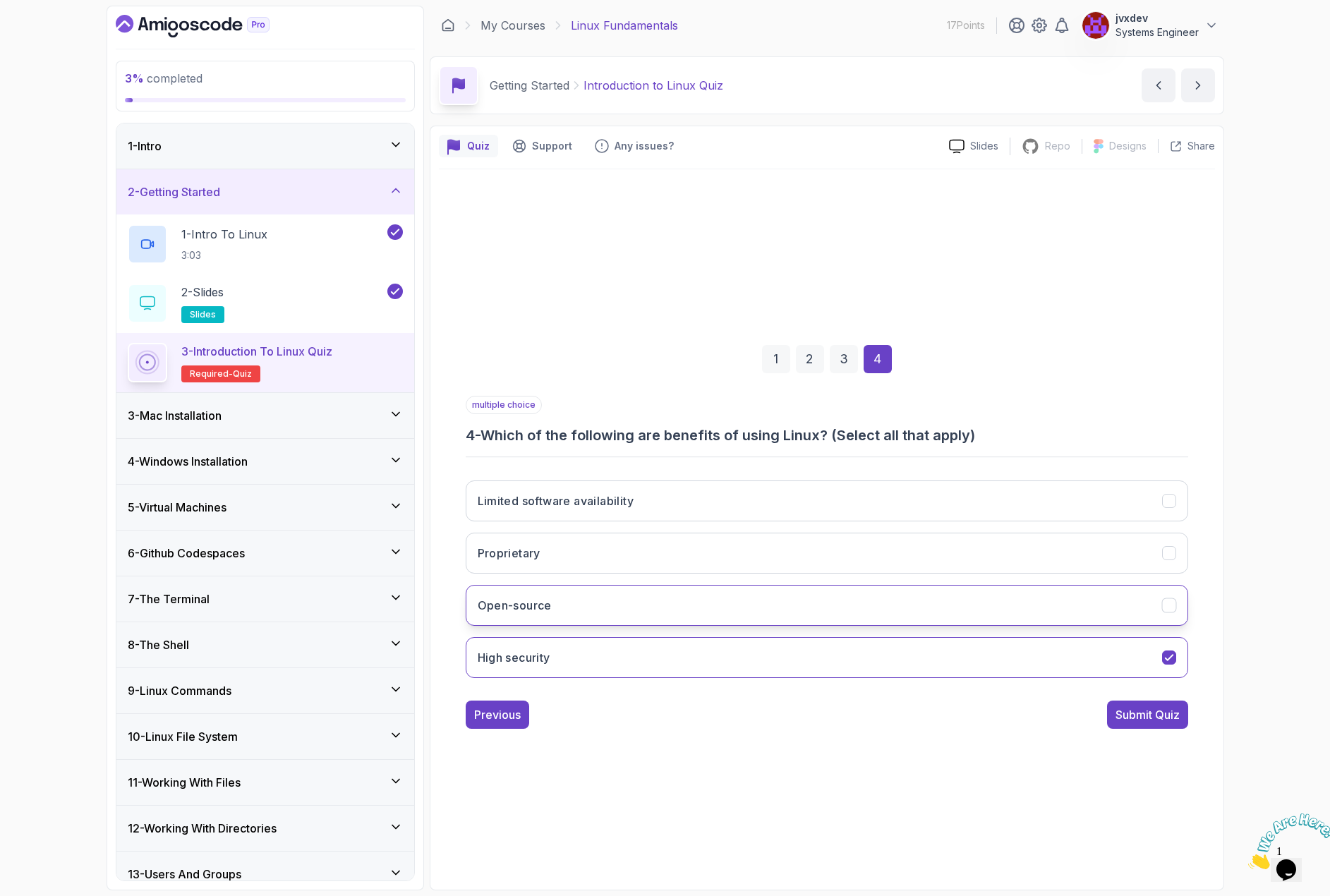
click at [559, 606] on button "Open-source" at bounding box center [827, 605] width 722 height 41
click at [1156, 719] on div "Submit Quiz" at bounding box center [1147, 715] width 65 height 17
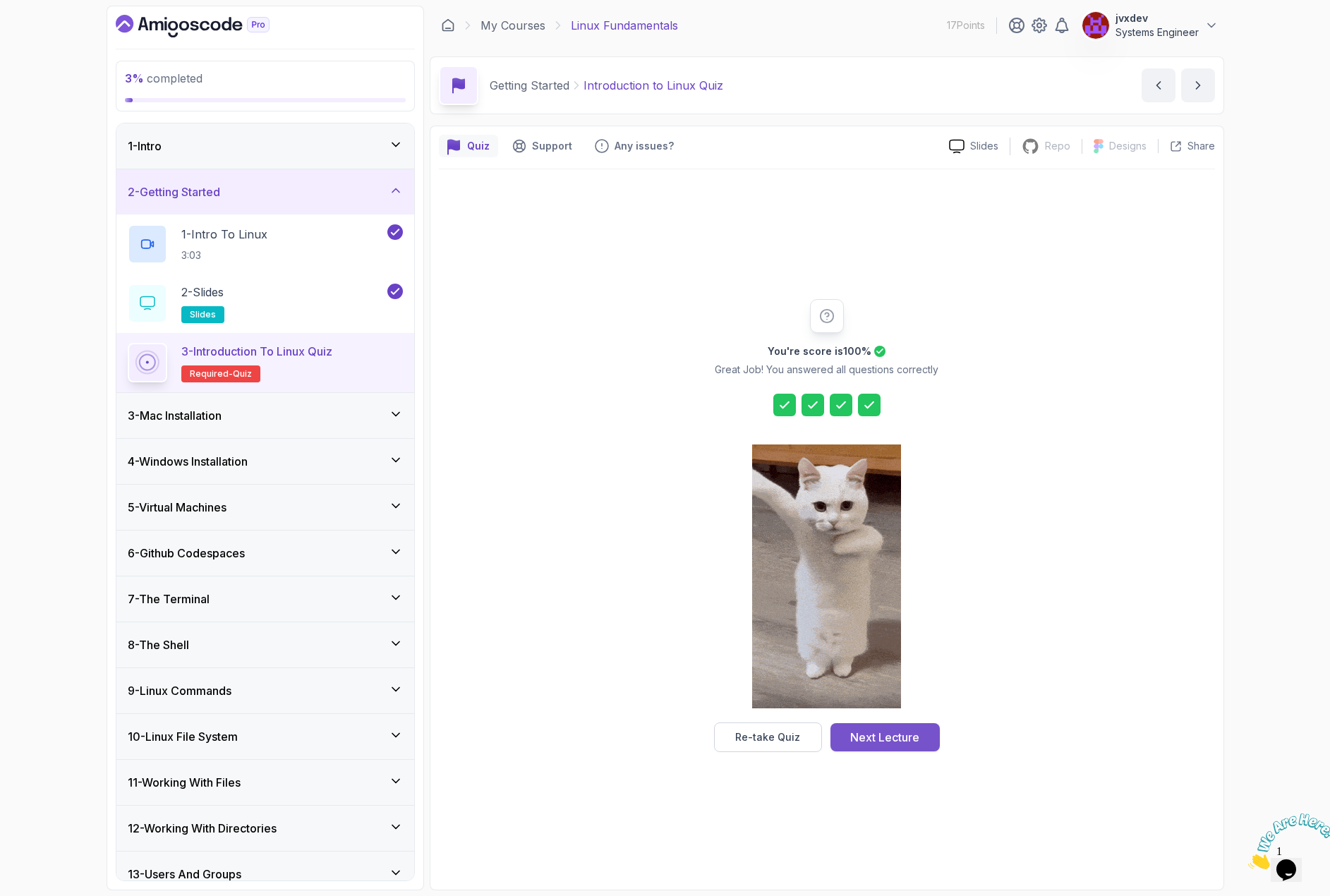
click at [910, 730] on div "Next Lecture" at bounding box center [885, 737] width 69 height 17
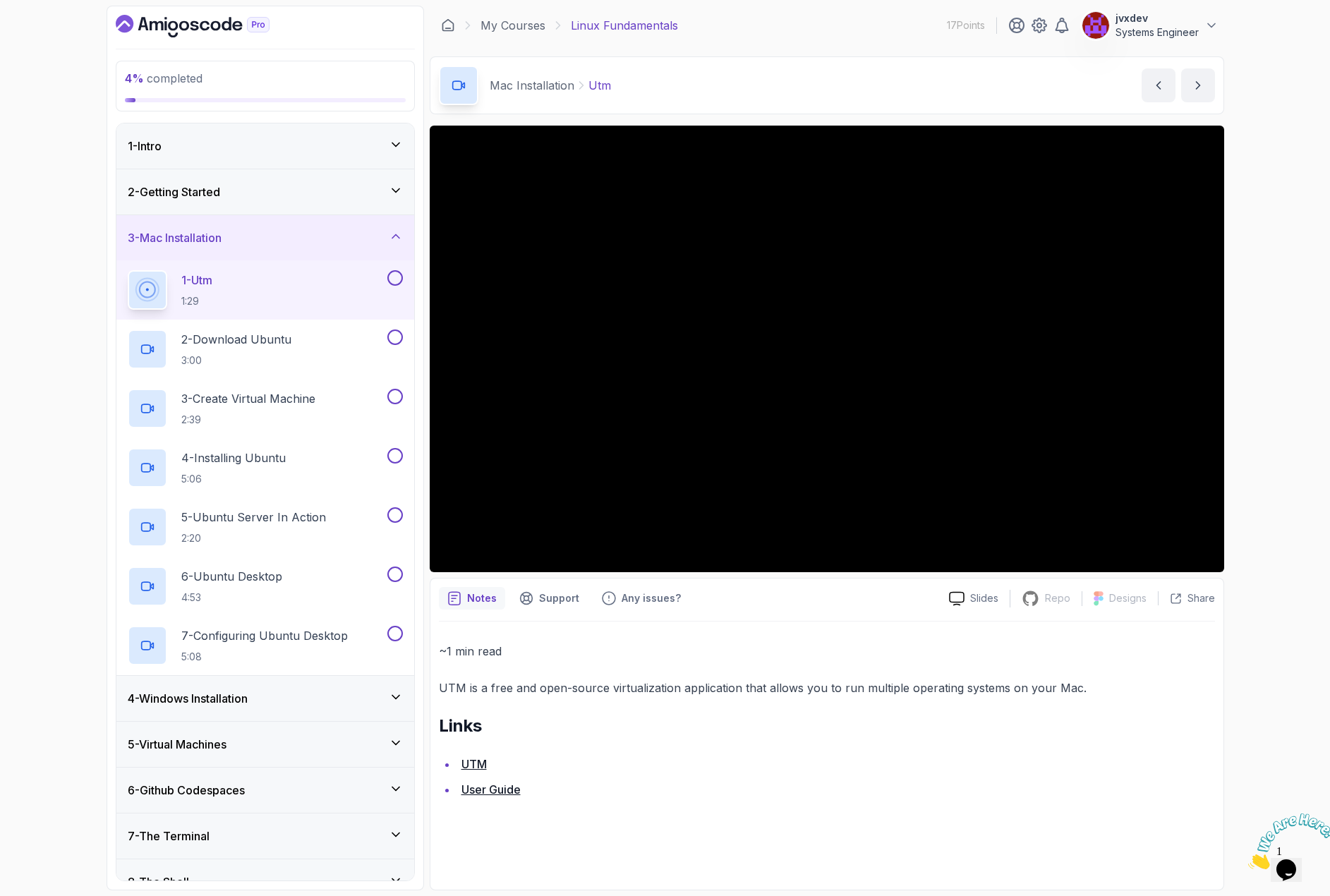
click at [398, 697] on icon at bounding box center [396, 697] width 14 height 14
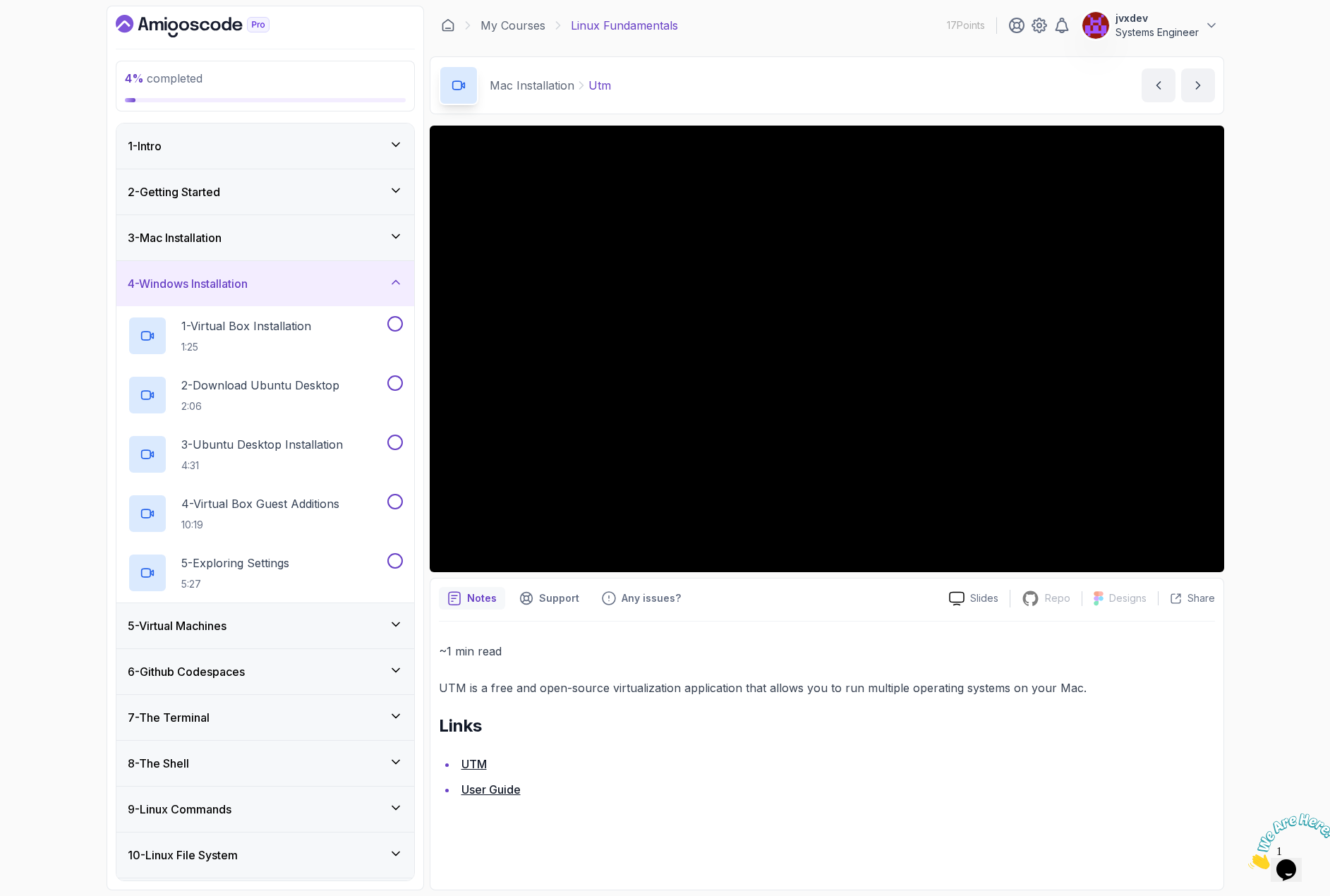
click at [400, 279] on icon at bounding box center [396, 282] width 14 height 14
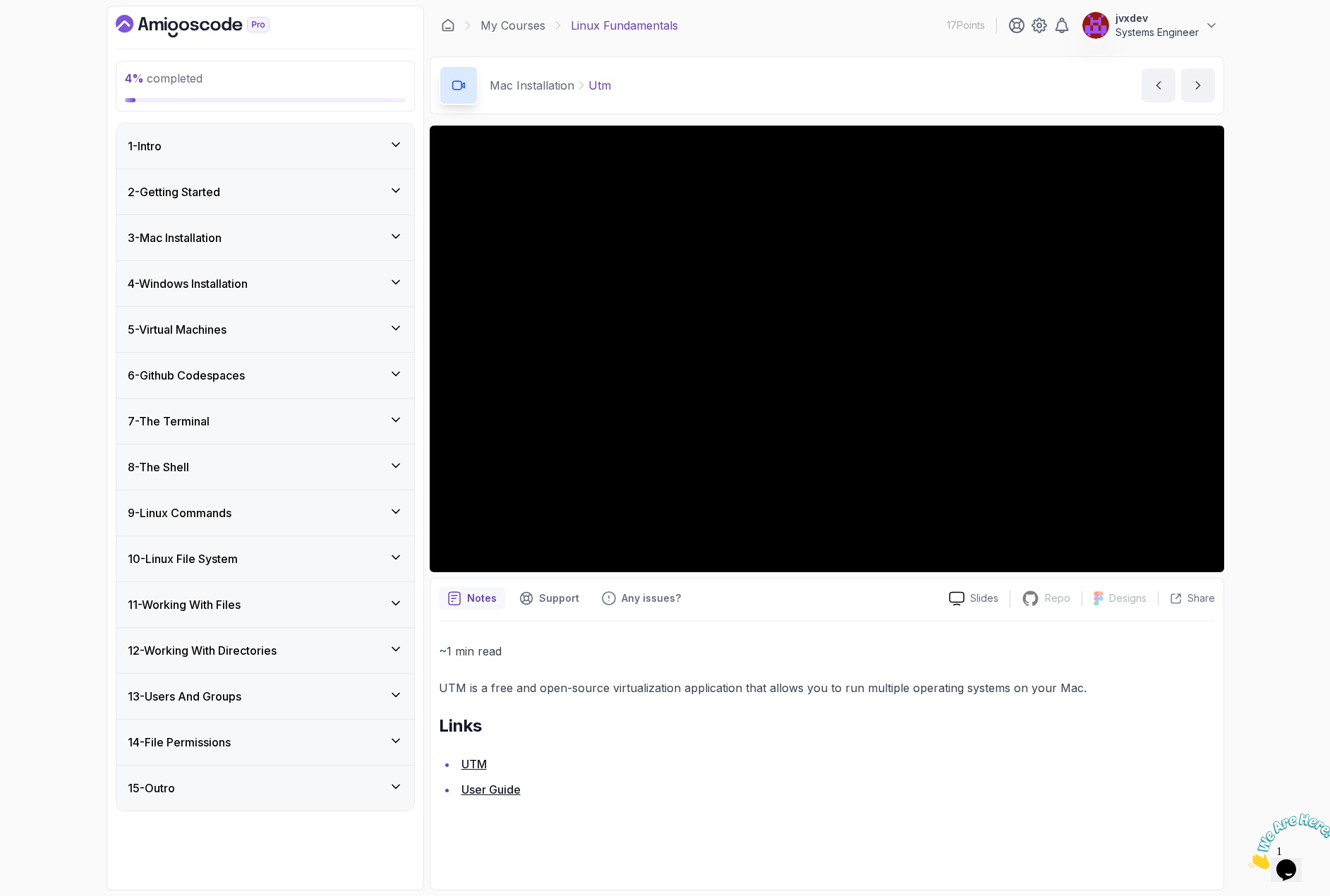
click at [318, 240] on div "3 - Mac Installation" at bounding box center [265, 237] width 275 height 17
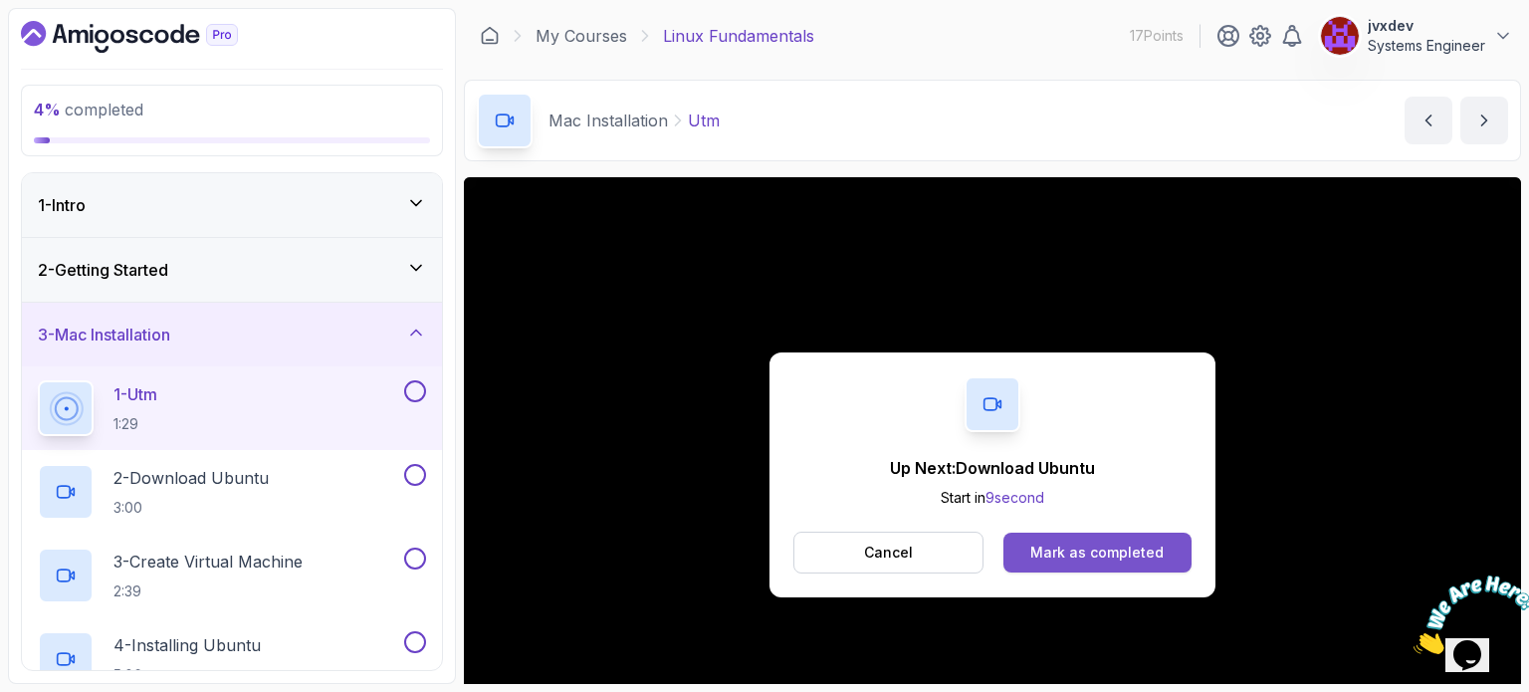
drag, startPoint x: 1448, startPoint y: 3, endPoint x: 1091, endPoint y: 555, distance: 657.8
click at [1091, 555] on div "Mark as completed" at bounding box center [1096, 552] width 133 height 20
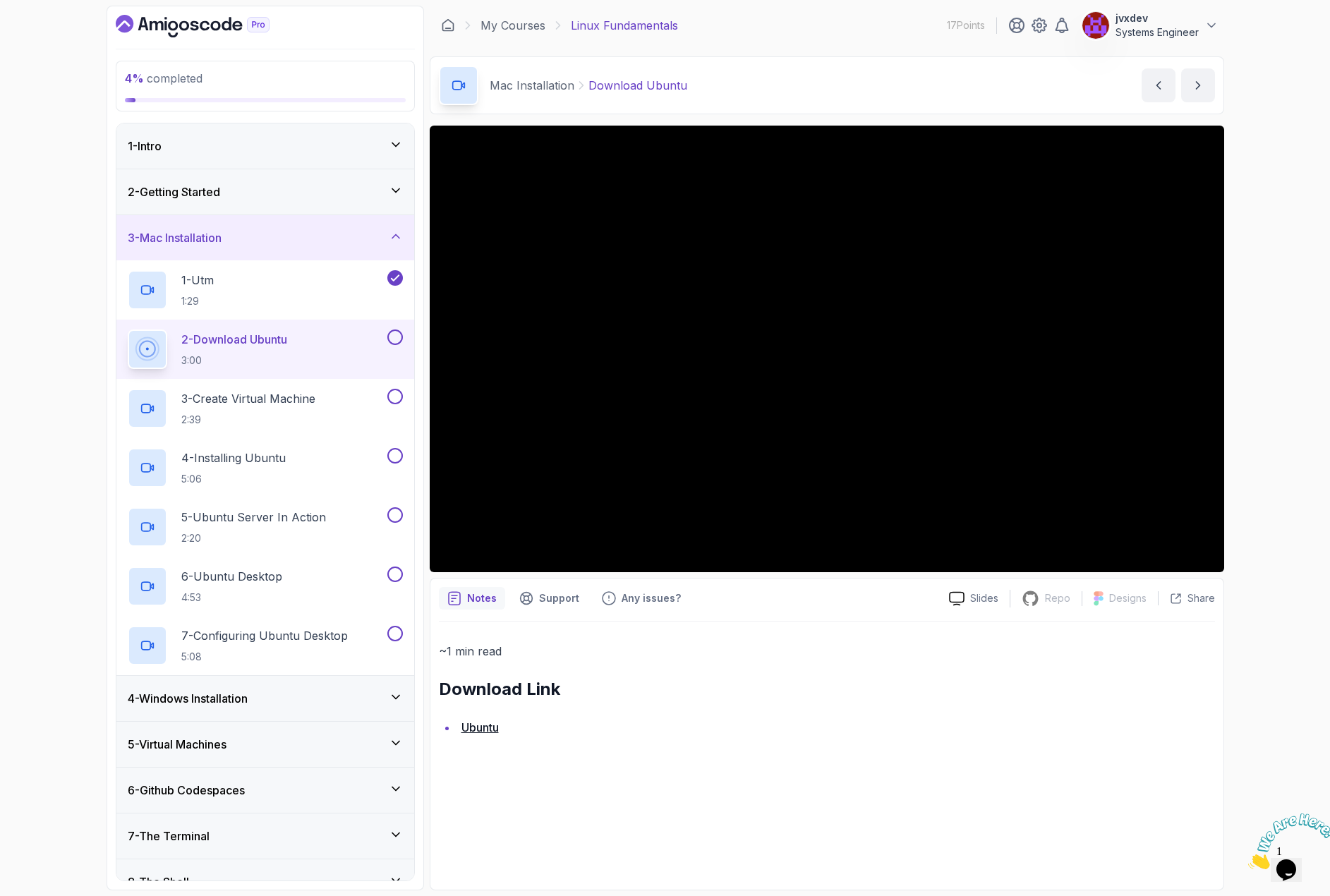
click at [396, 698] on icon at bounding box center [396, 696] width 7 height 4
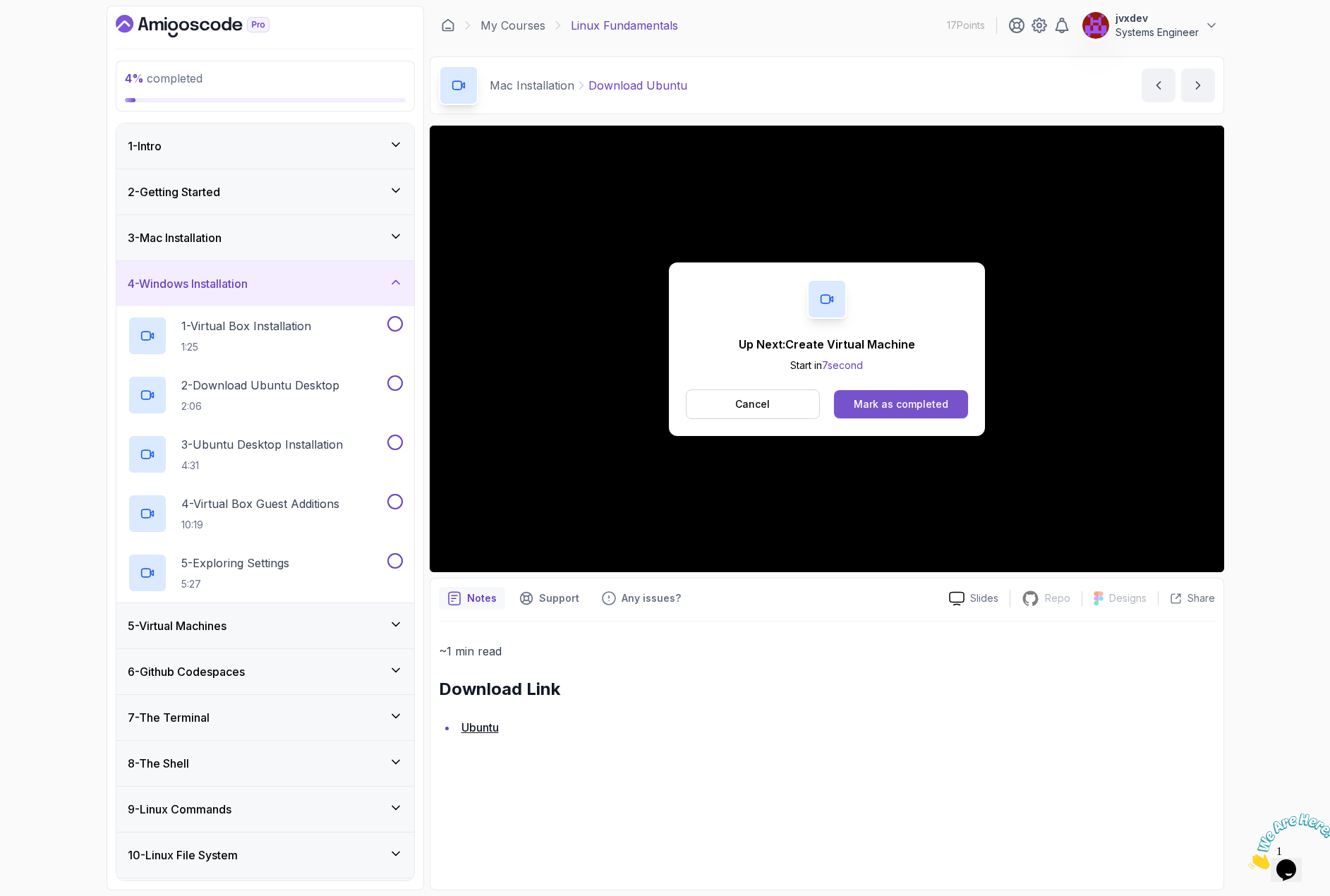
click at [897, 393] on button "Mark as completed" at bounding box center [900, 404] width 133 height 28
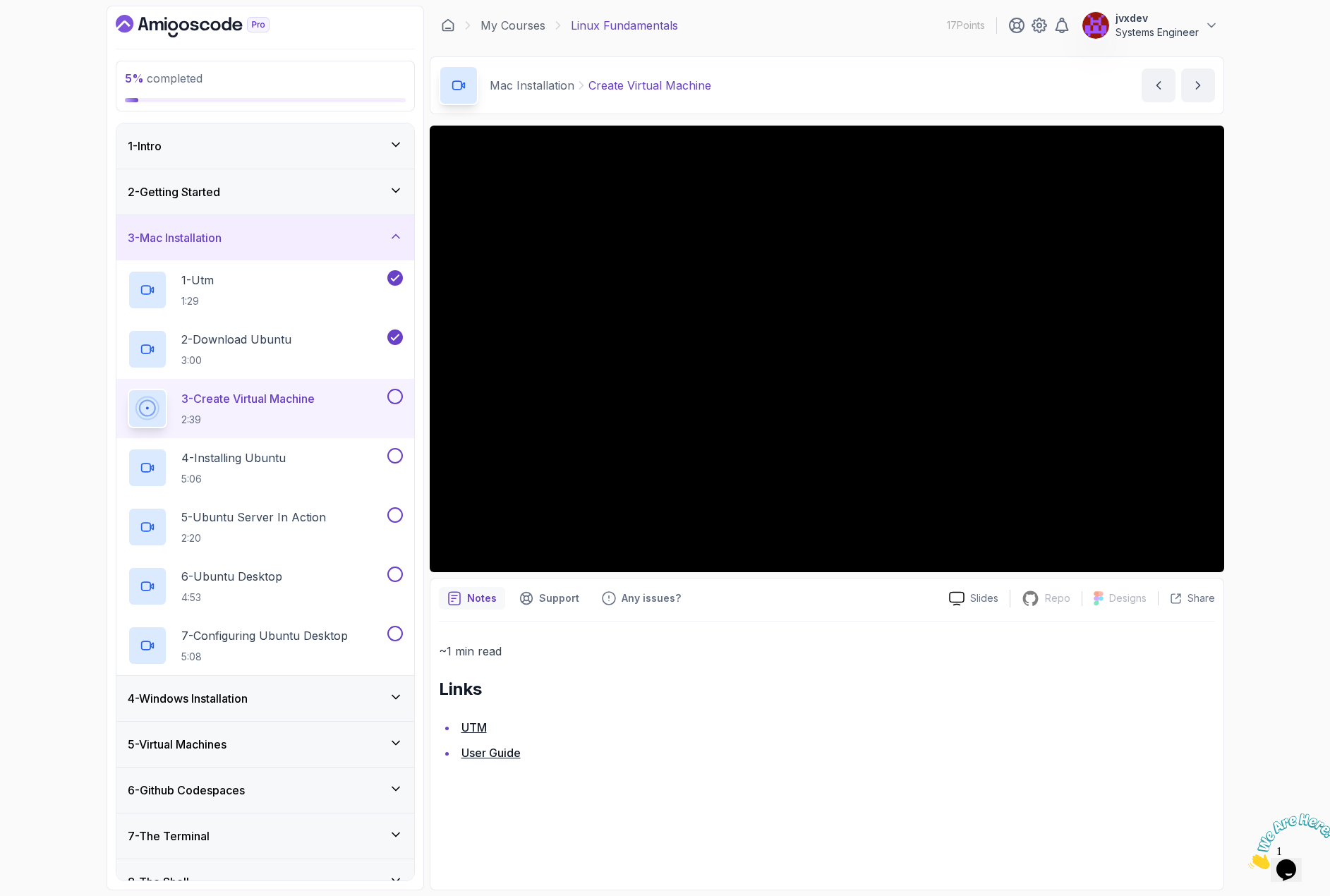
click at [394, 394] on button at bounding box center [395, 396] width 16 height 16
click at [397, 446] on div "4 - Installing Ubuntu 5:06" at bounding box center [265, 468] width 298 height 60
click at [397, 459] on button at bounding box center [395, 456] width 16 height 16
click at [393, 512] on button at bounding box center [395, 515] width 16 height 16
click at [392, 567] on button at bounding box center [395, 574] width 16 height 16
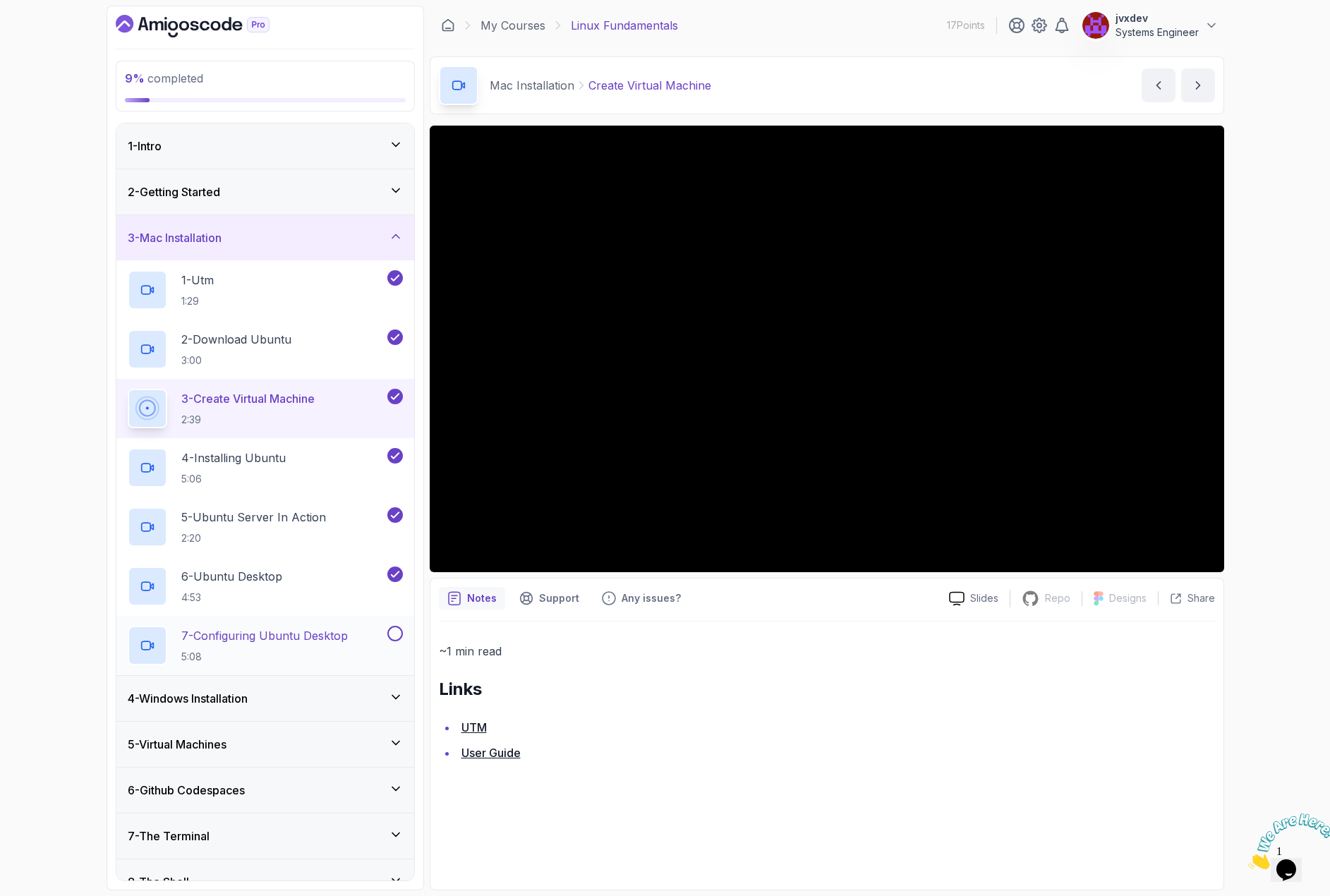
click at [398, 630] on button at bounding box center [395, 634] width 16 height 16
click at [276, 693] on div "4 - Windows Installation" at bounding box center [265, 698] width 275 height 17
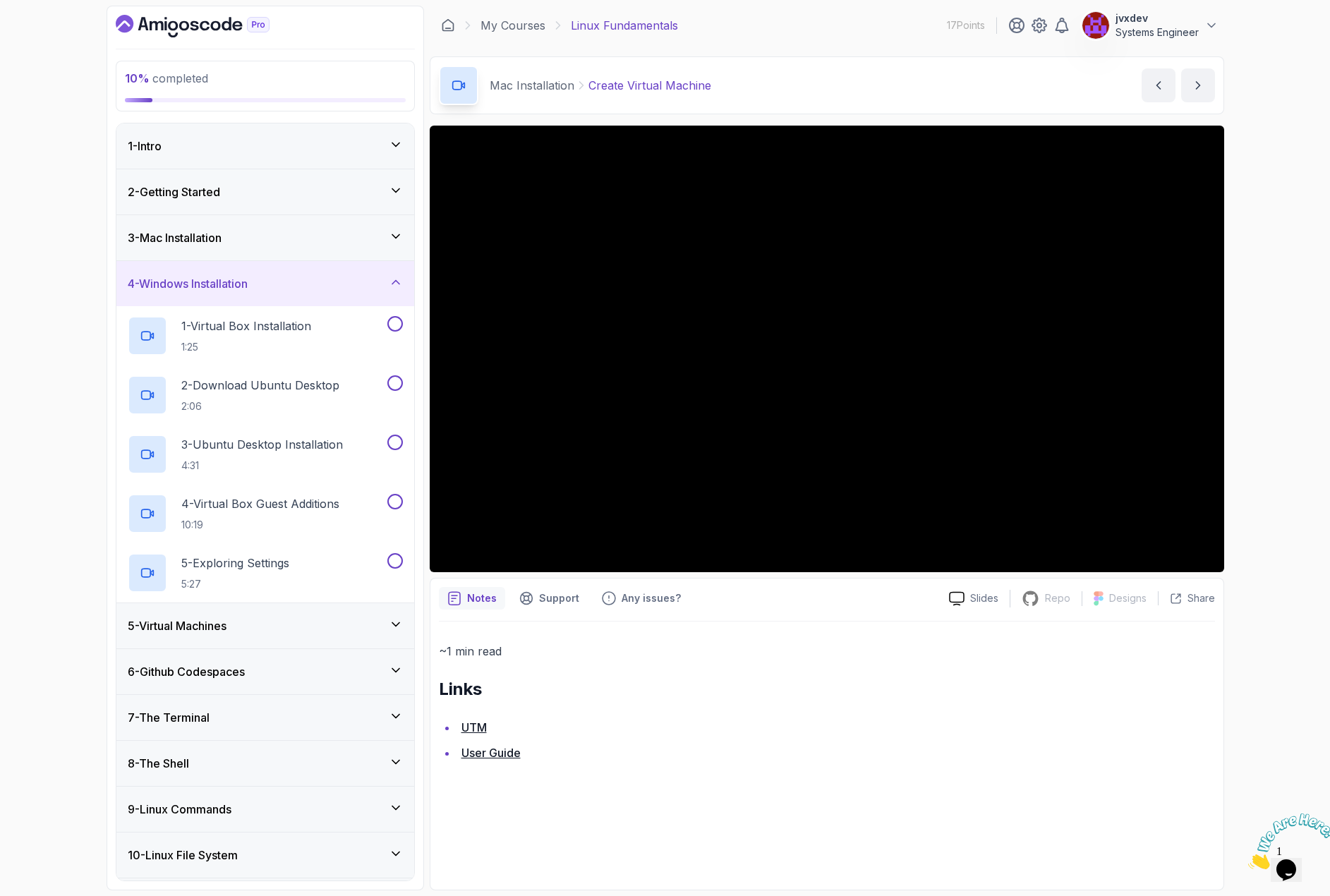
click at [364, 237] on div "3 - Mac Installation" at bounding box center [265, 237] width 275 height 17
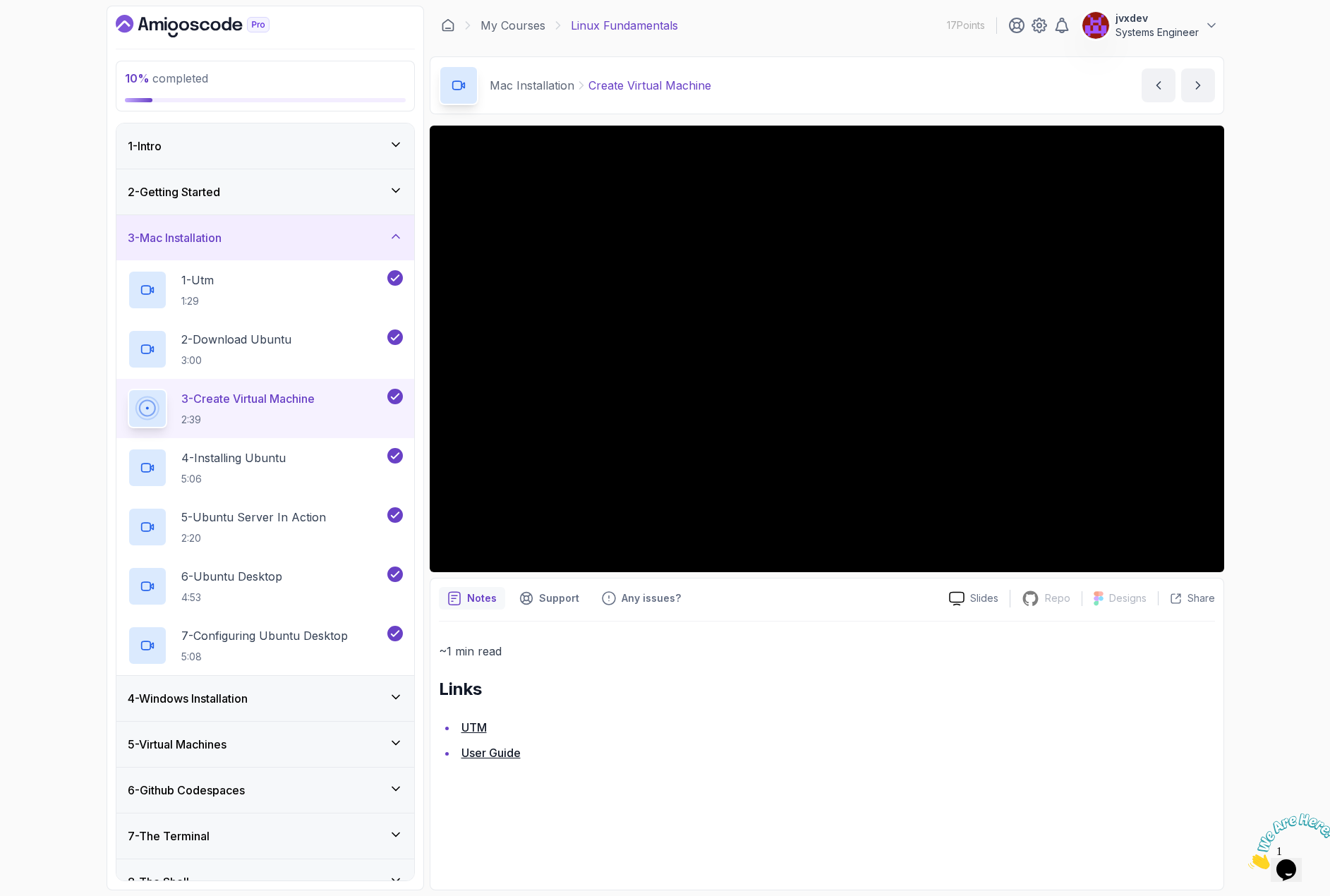
click at [364, 236] on div "3 - Mac Installation" at bounding box center [265, 237] width 275 height 17
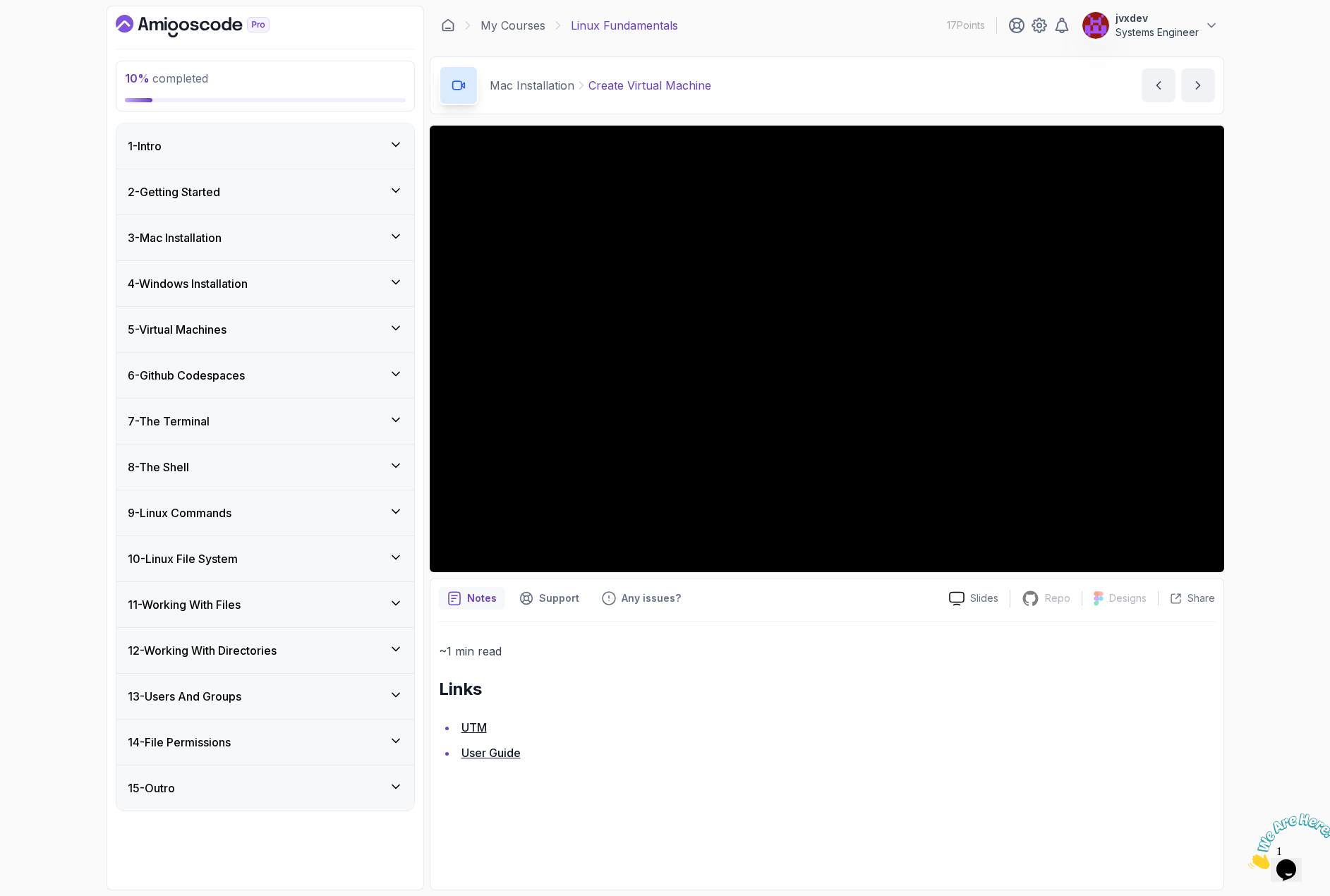
click at [325, 282] on div "4 - Windows Installation" at bounding box center [265, 284] width 275 height 17
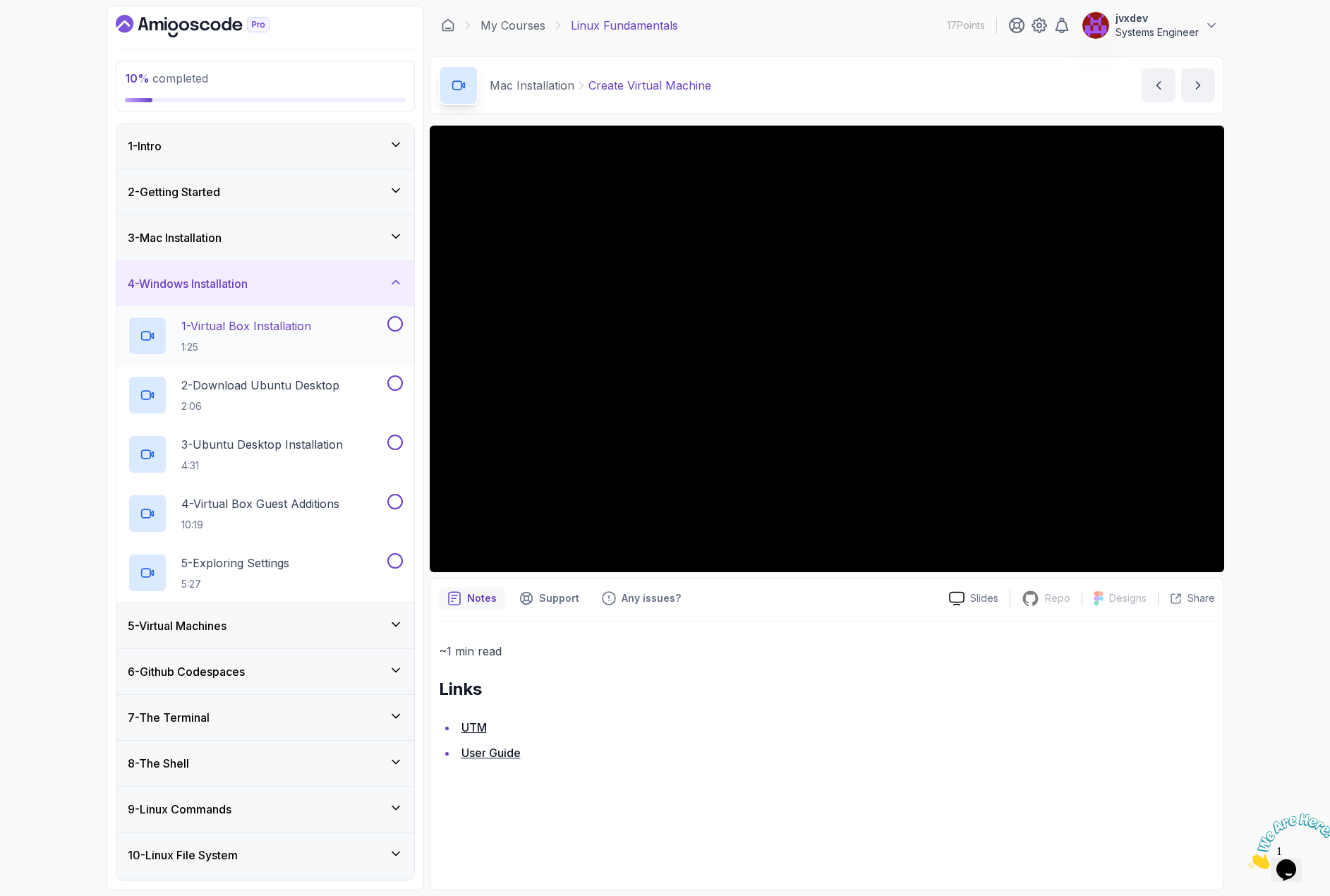
click at [304, 327] on p "1 - Virtual Box Installation" at bounding box center [246, 326] width 130 height 17
click at [1329, 281] on div "10 % completed 1 - Intro 2 - Getting Started 3 - Mac Installation 4 - Windows I…" at bounding box center [665, 448] width 1330 height 896
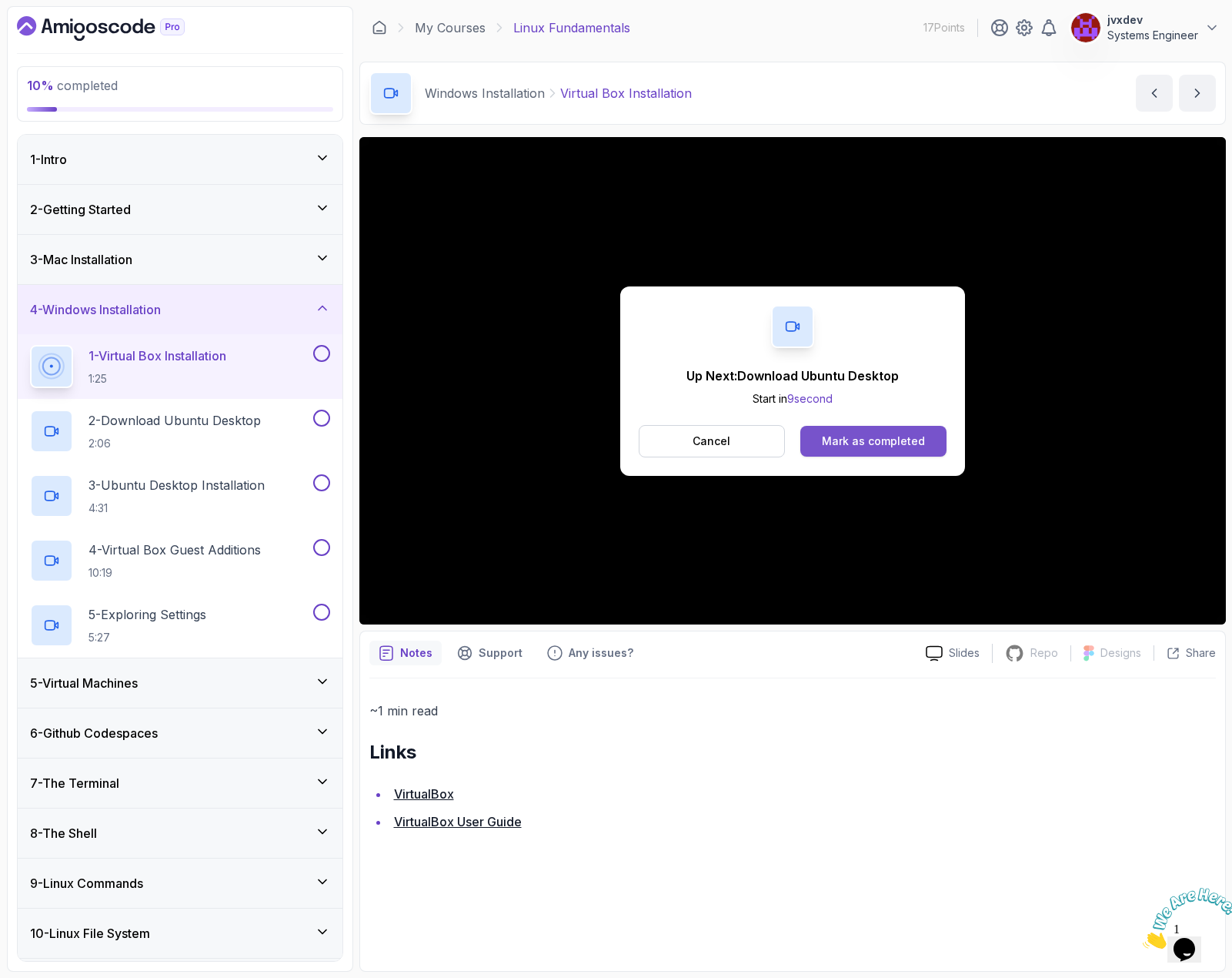
click at [873, 446] on div "Mark as completed" at bounding box center [873, 441] width 103 height 15
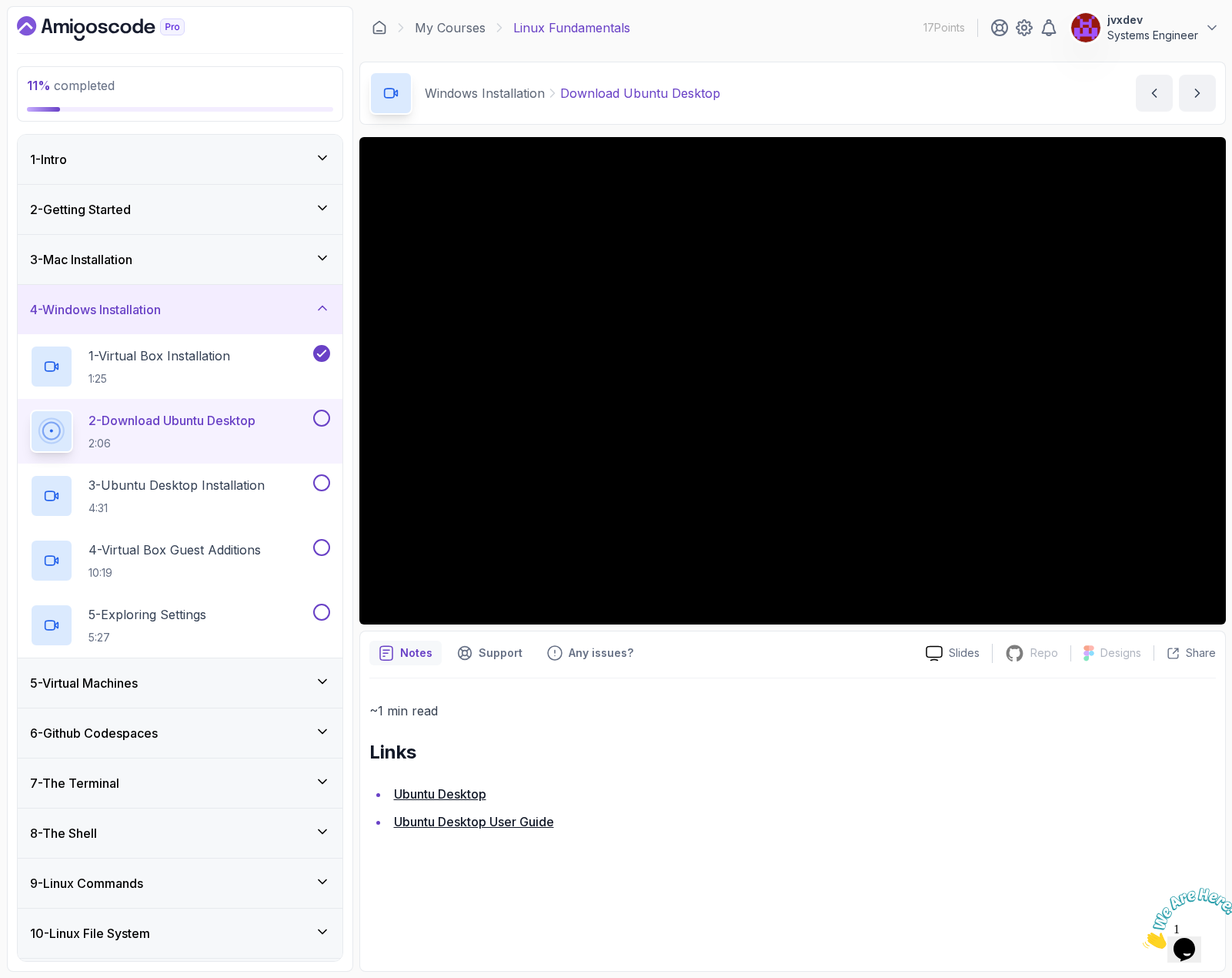
click at [288, 260] on div "3 - Mac Installation" at bounding box center [180, 259] width 300 height 19
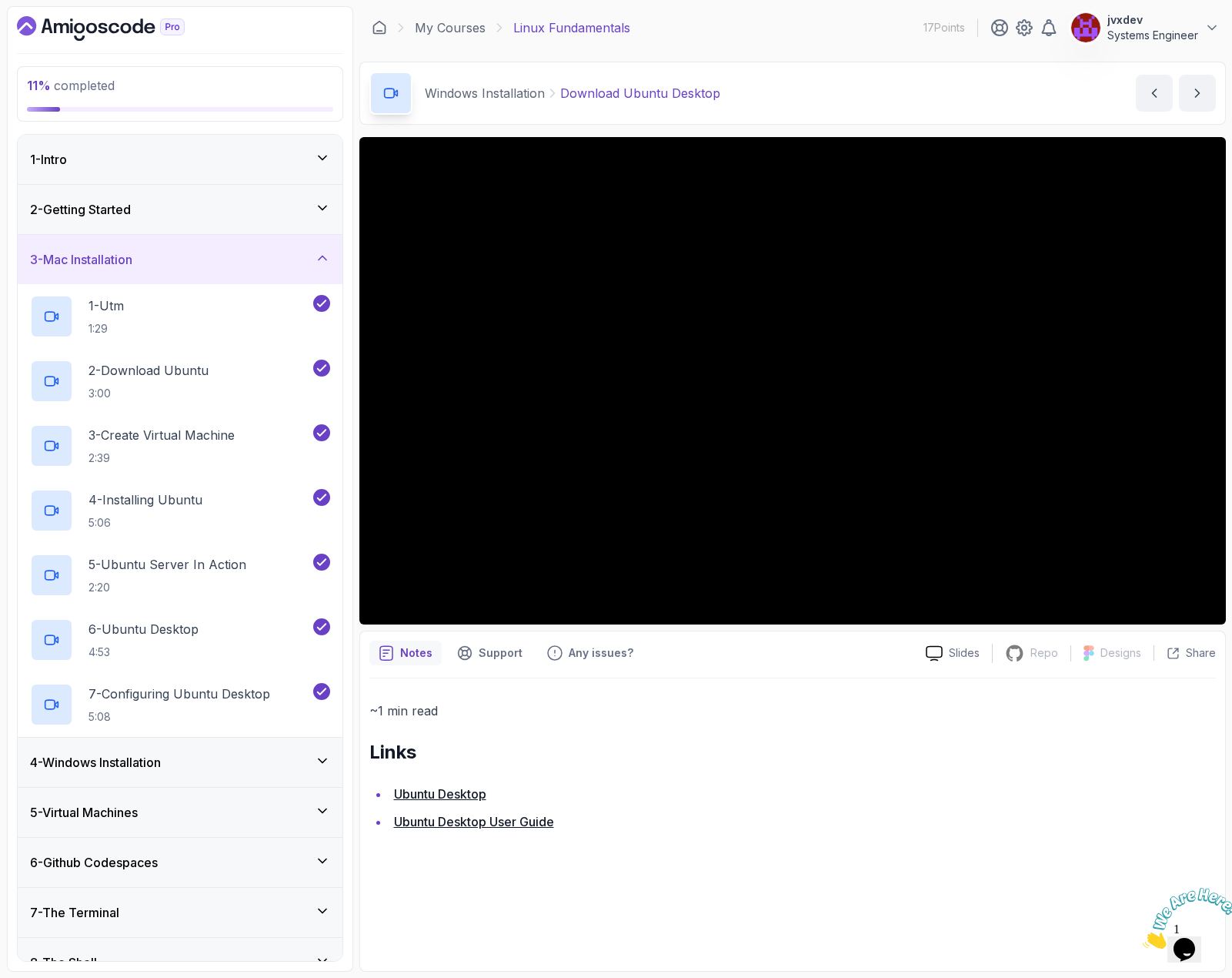
click at [288, 260] on div "3 - Mac Installation" at bounding box center [180, 259] width 300 height 19
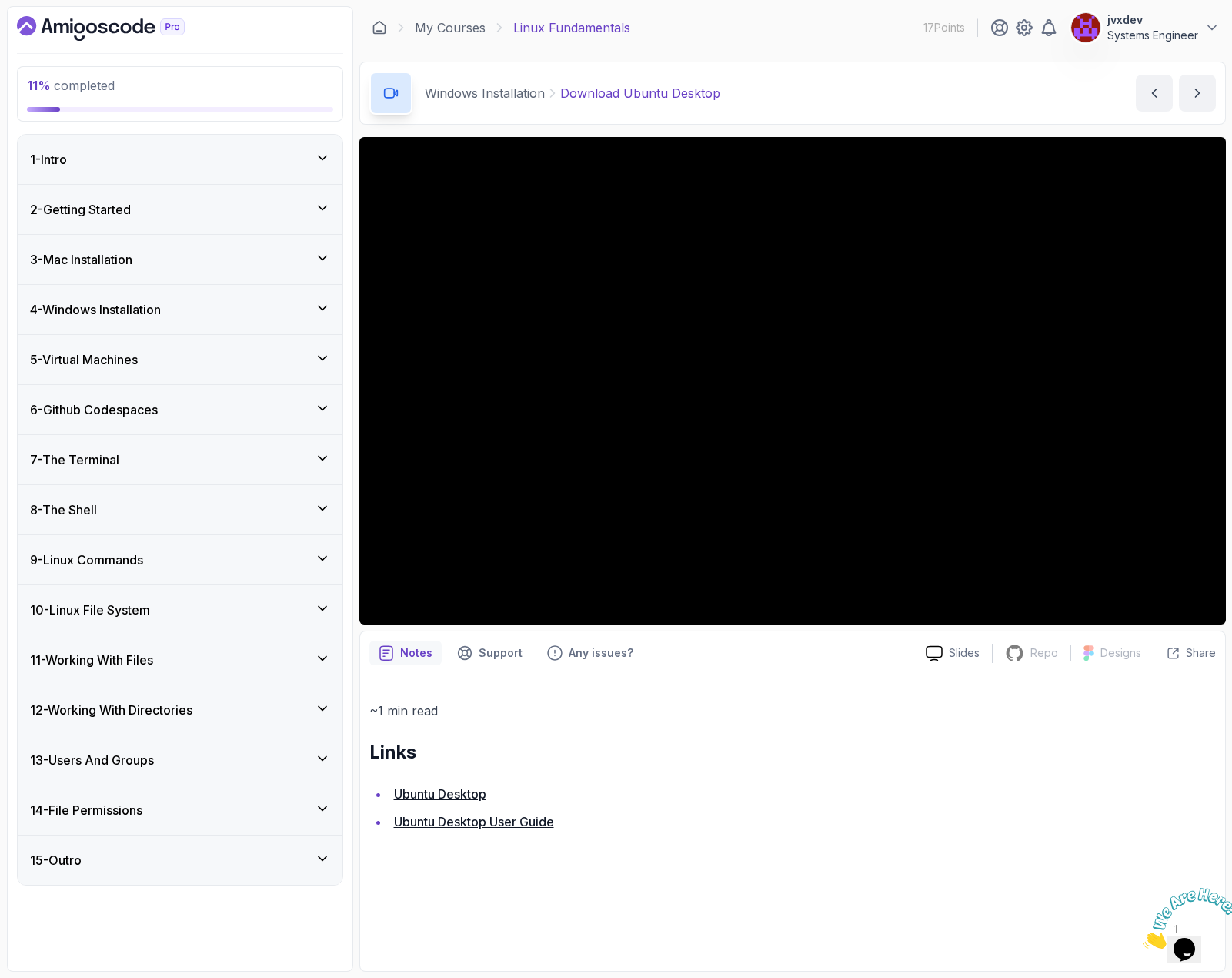
click at [281, 316] on div "4 - Windows Installation" at bounding box center [180, 309] width 300 height 19
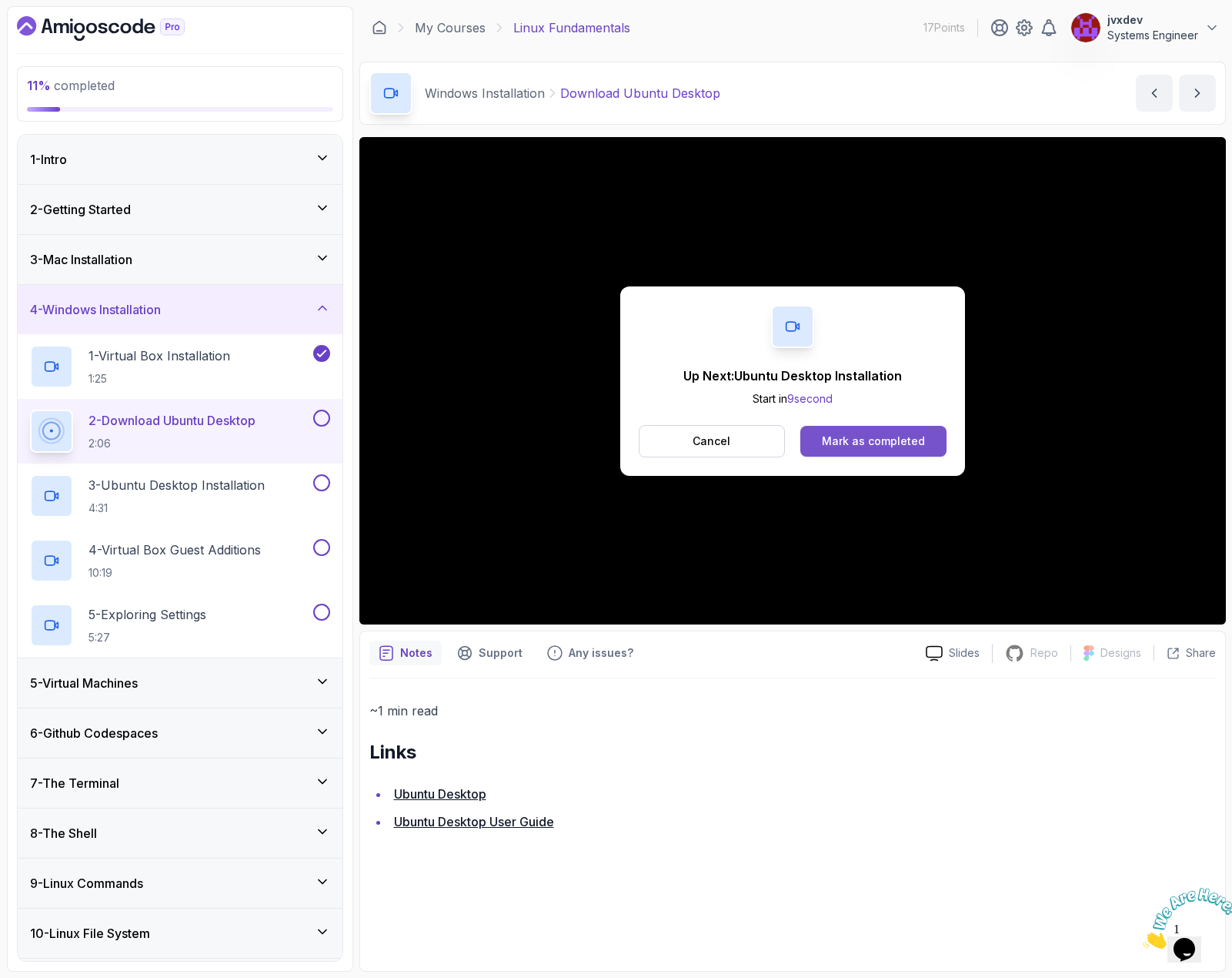
click at [906, 433] on div "Mark as completed" at bounding box center [873, 441] width 103 height 15
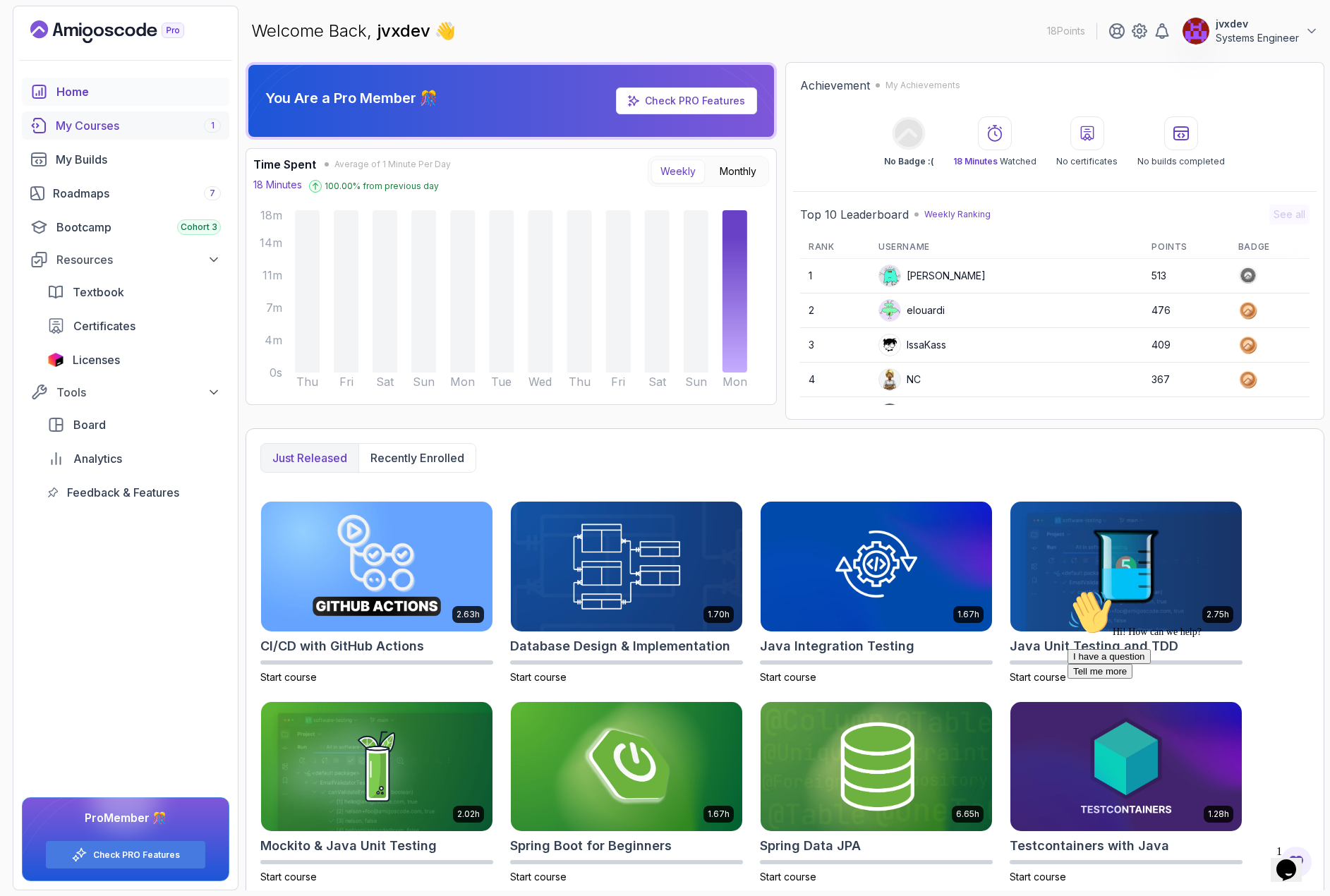
click at [144, 127] on div "My Courses 1" at bounding box center [138, 125] width 165 height 17
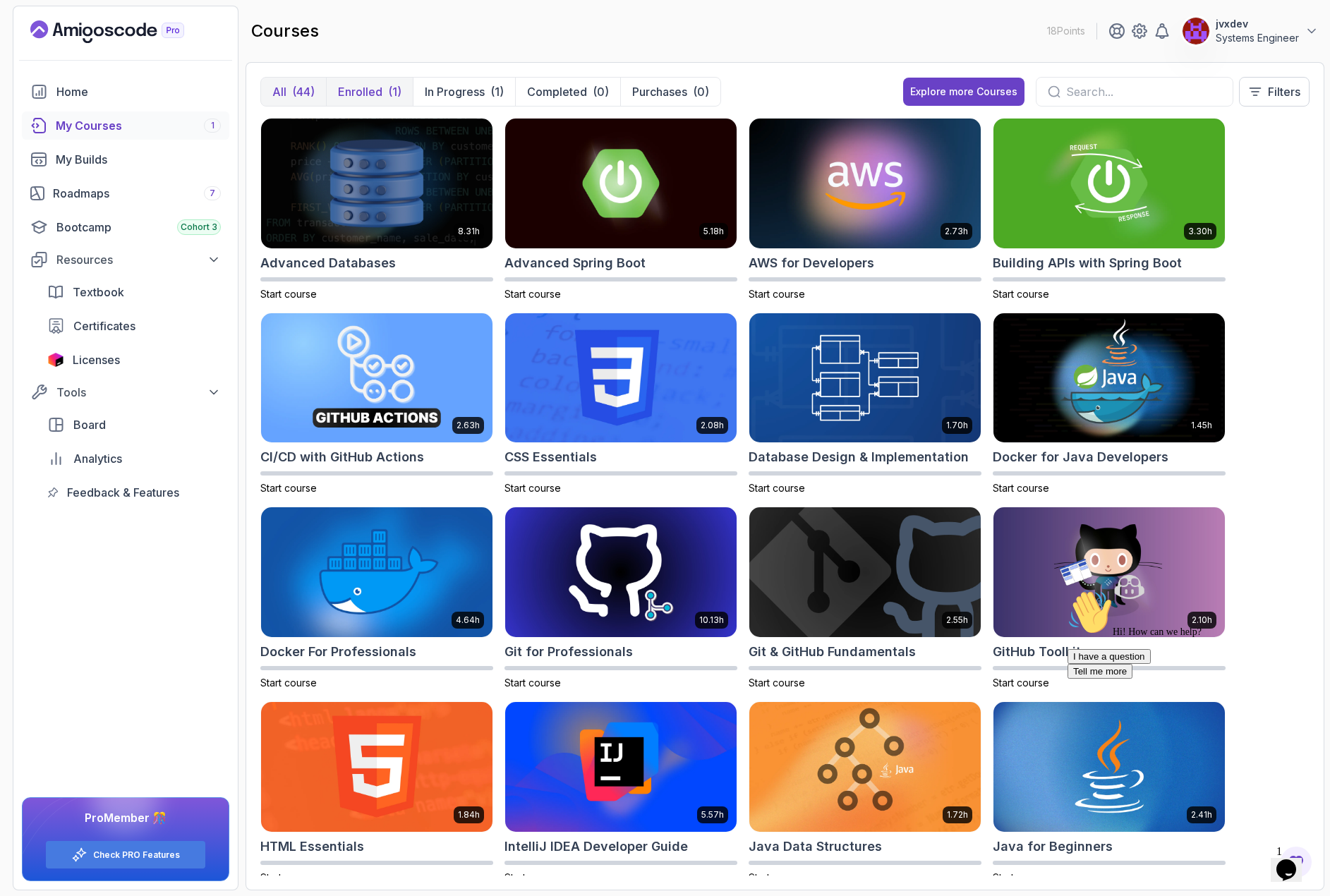
click at [376, 90] on p "Enrolled" at bounding box center [360, 91] width 45 height 17
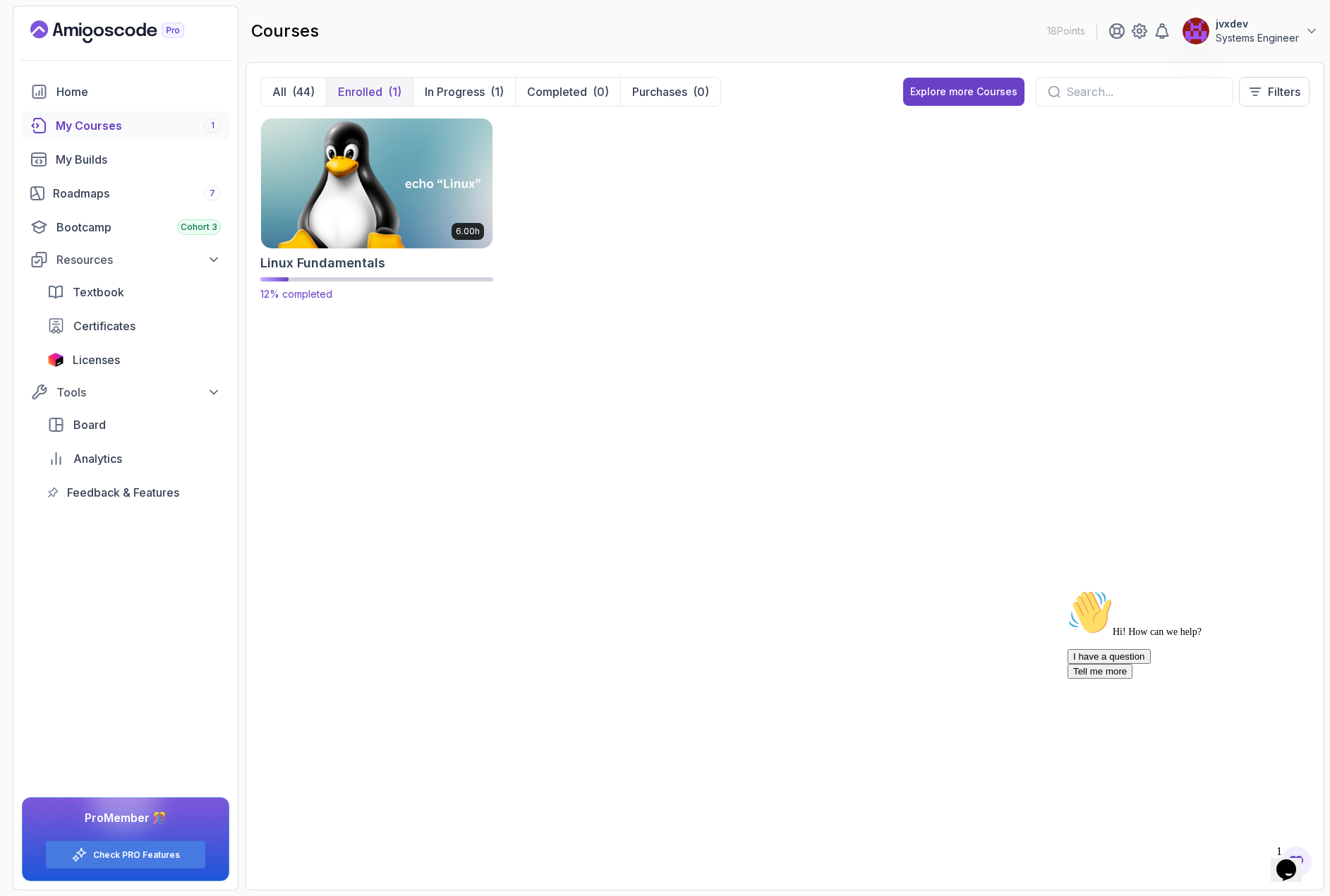
click at [387, 191] on img at bounding box center [376, 183] width 242 height 136
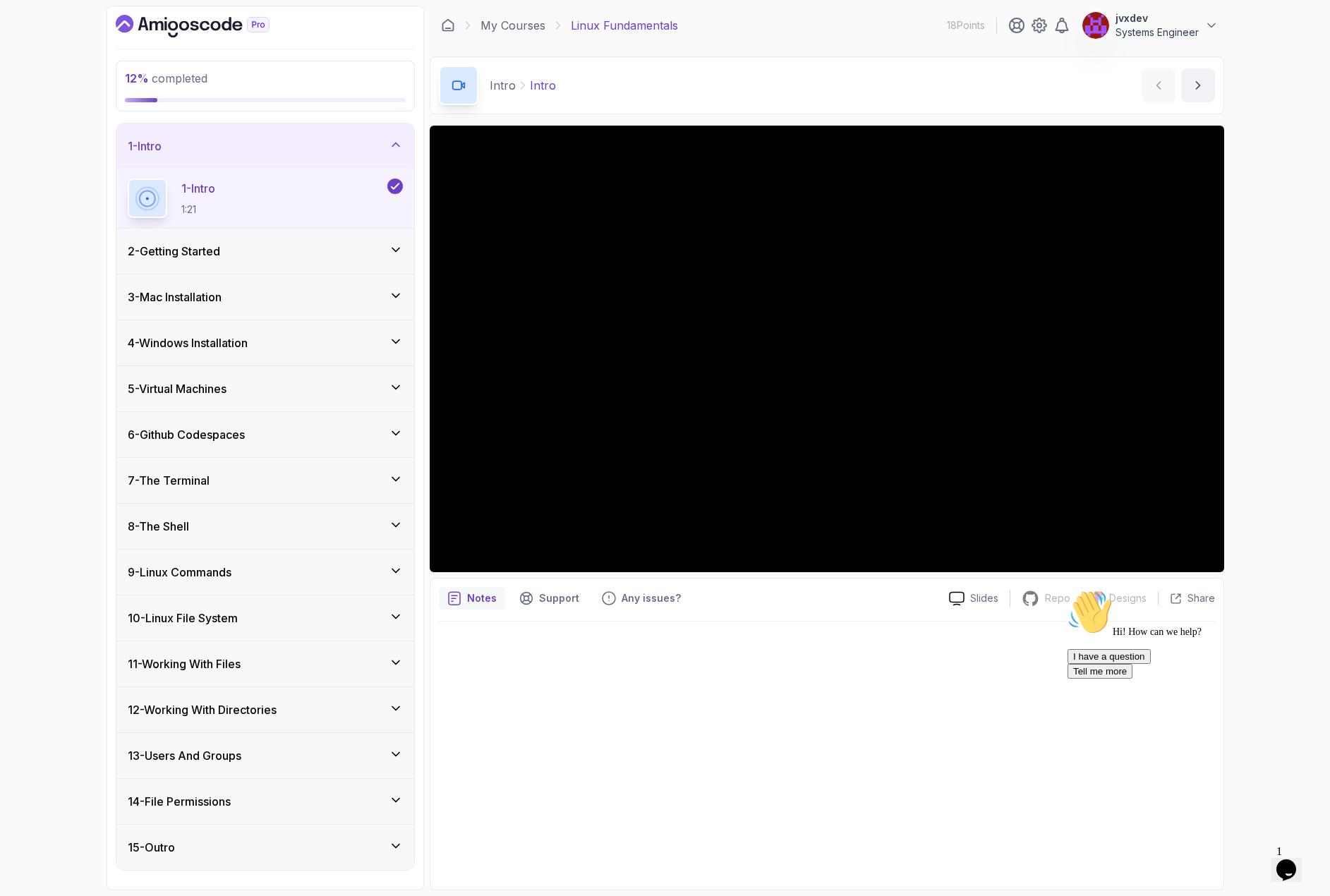
click at [244, 247] on div "2 - Getting Started" at bounding box center [265, 251] width 275 height 17
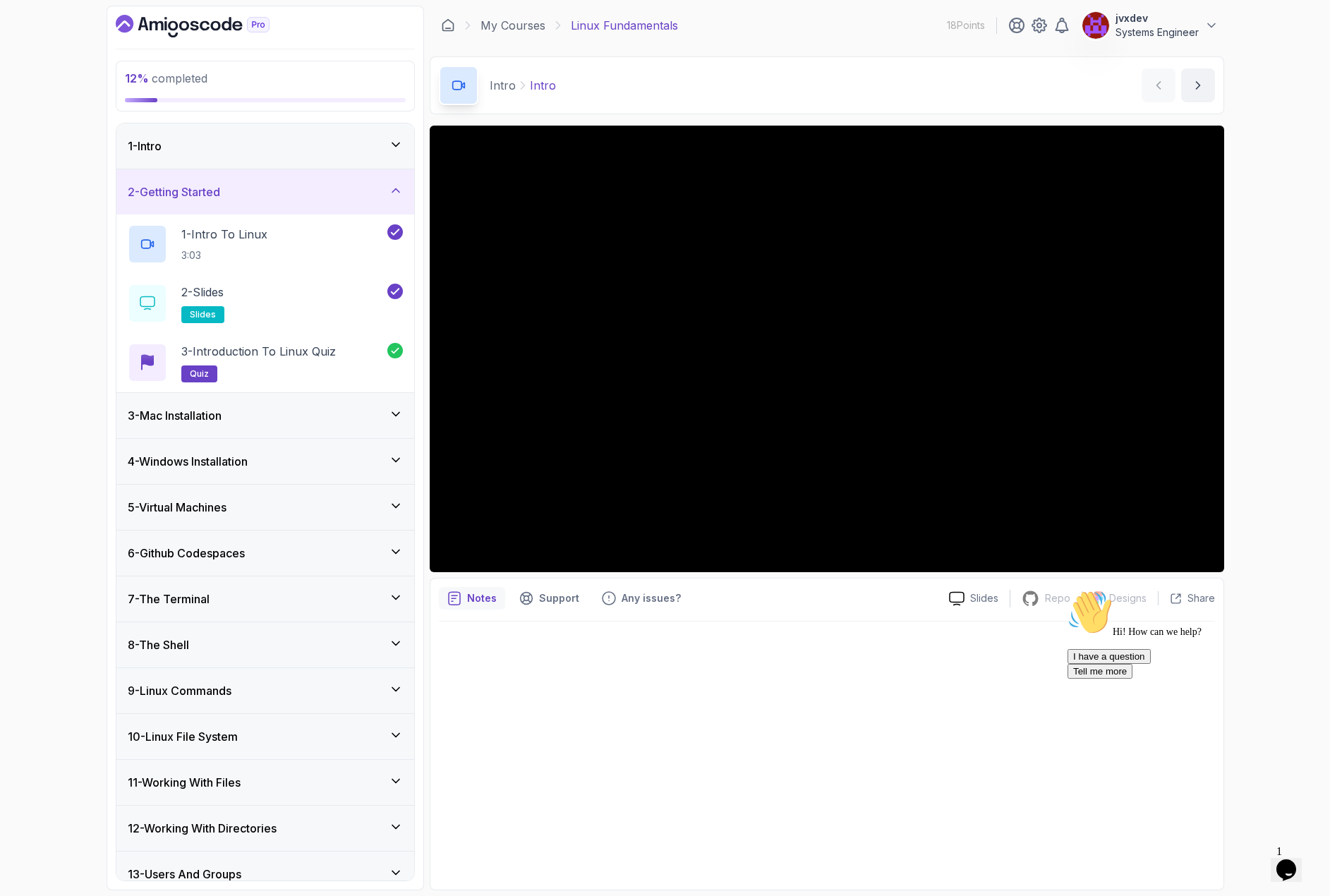
click at [249, 413] on div "3 - Mac Installation" at bounding box center [265, 415] width 275 height 17
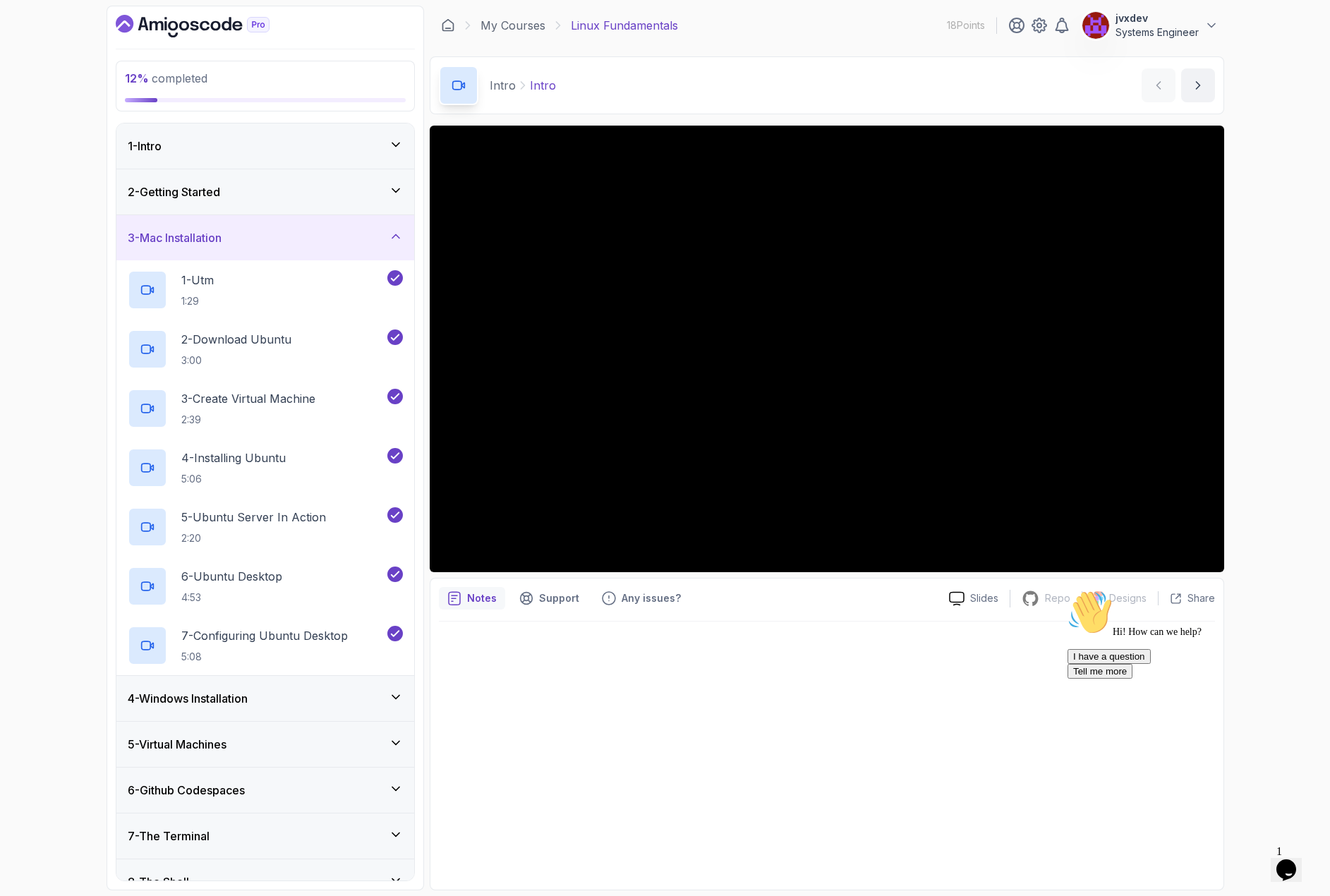
click at [286, 700] on div "4 - Windows Installation" at bounding box center [265, 698] width 275 height 17
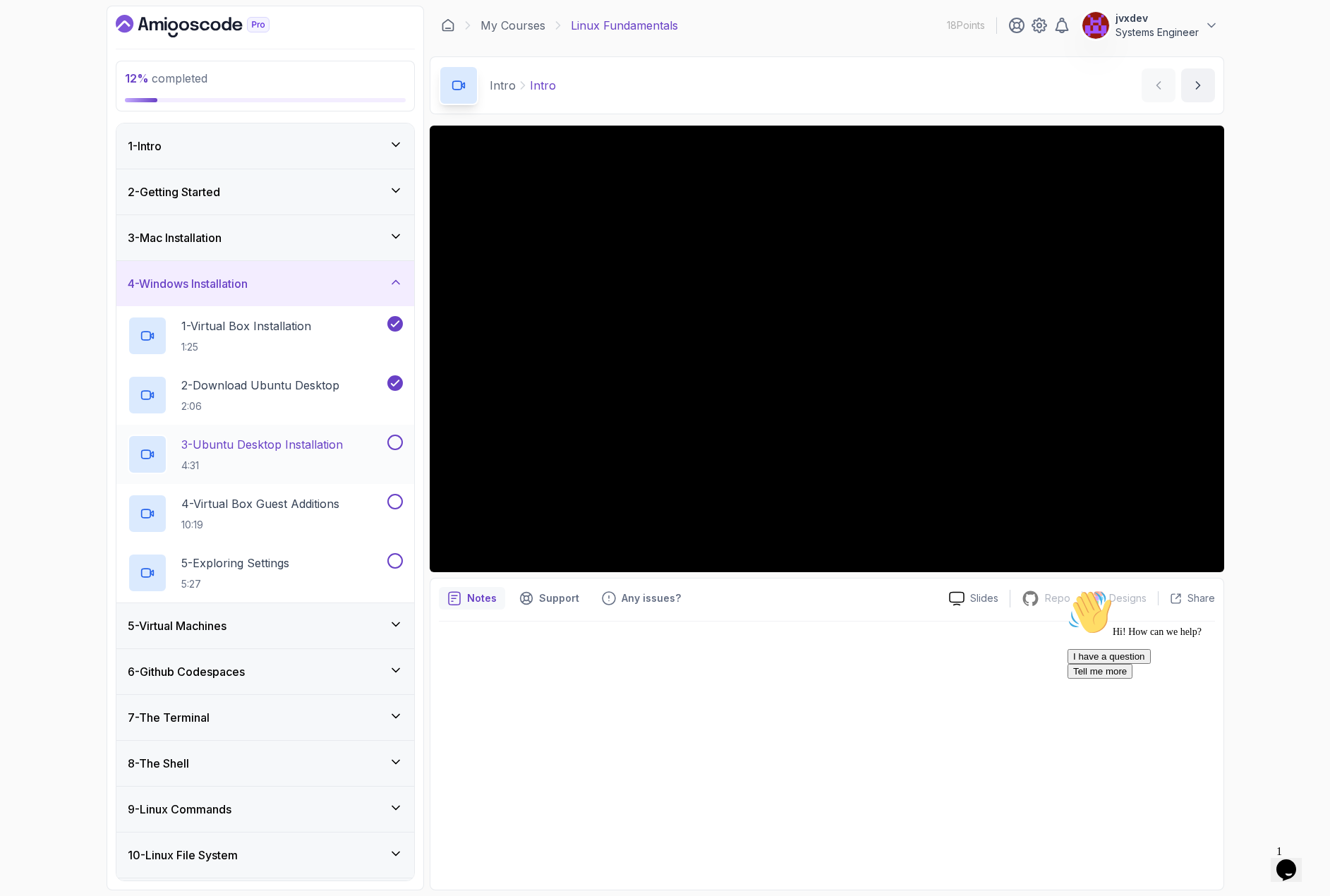
click at [299, 437] on p "3 - Ubuntu Desktop Installation" at bounding box center [262, 444] width 162 height 17
click at [306, 388] on p "2 - Download Ubuntu Desktop" at bounding box center [260, 385] width 158 height 17
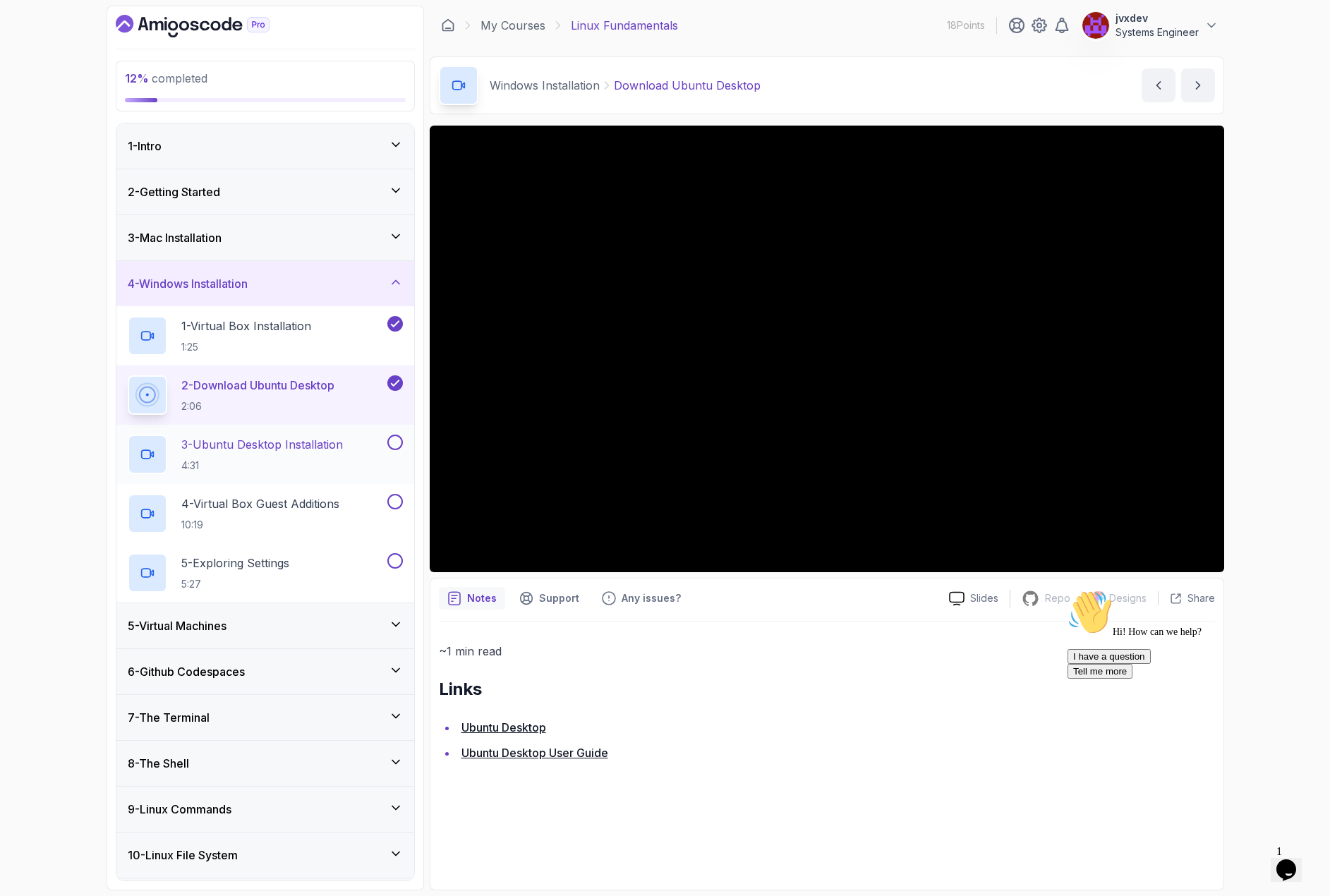
click at [250, 446] on p "3 - Ubuntu Desktop Installation" at bounding box center [262, 444] width 162 height 17
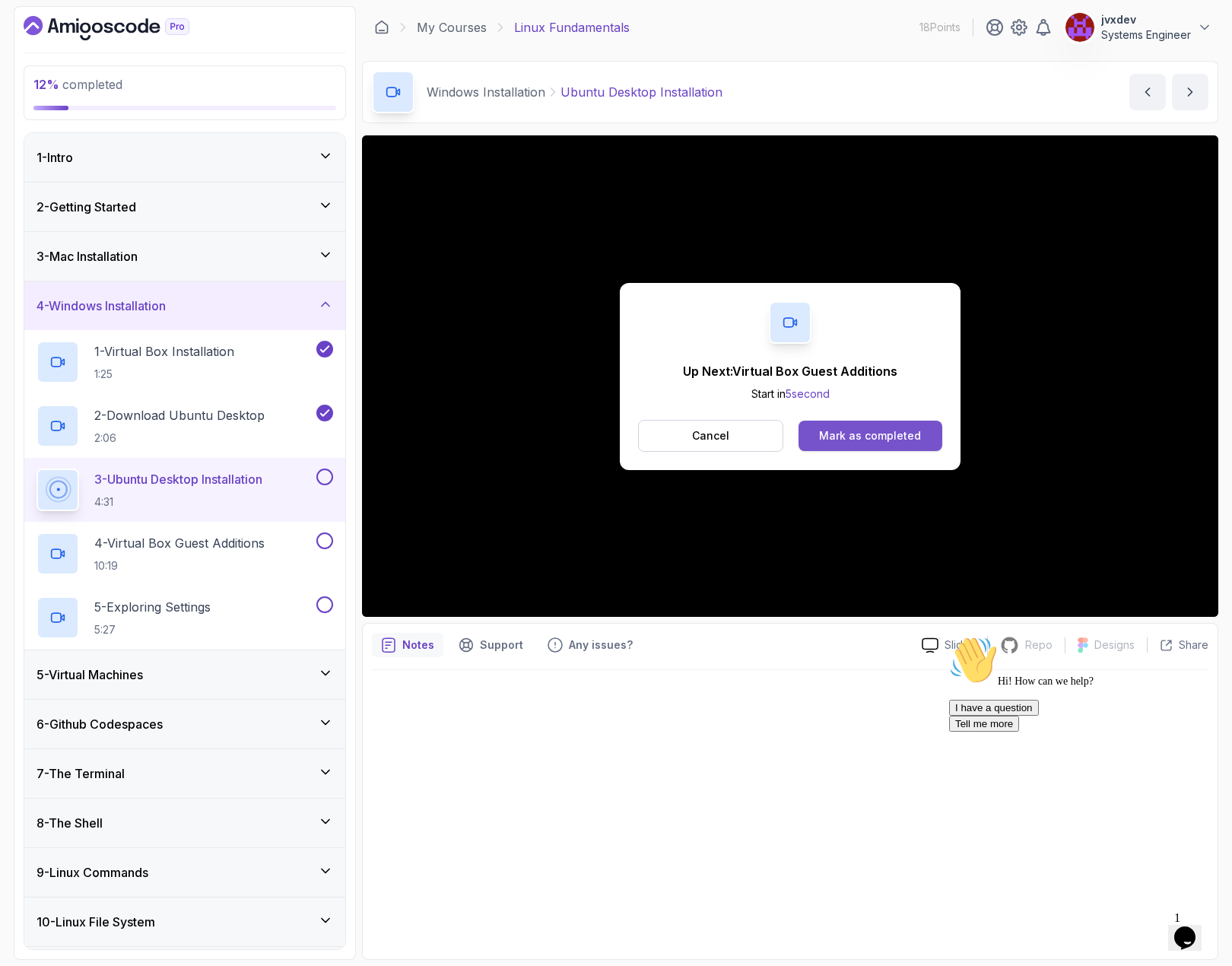
click at [899, 435] on div "Mark as completed" at bounding box center [870, 436] width 102 height 15
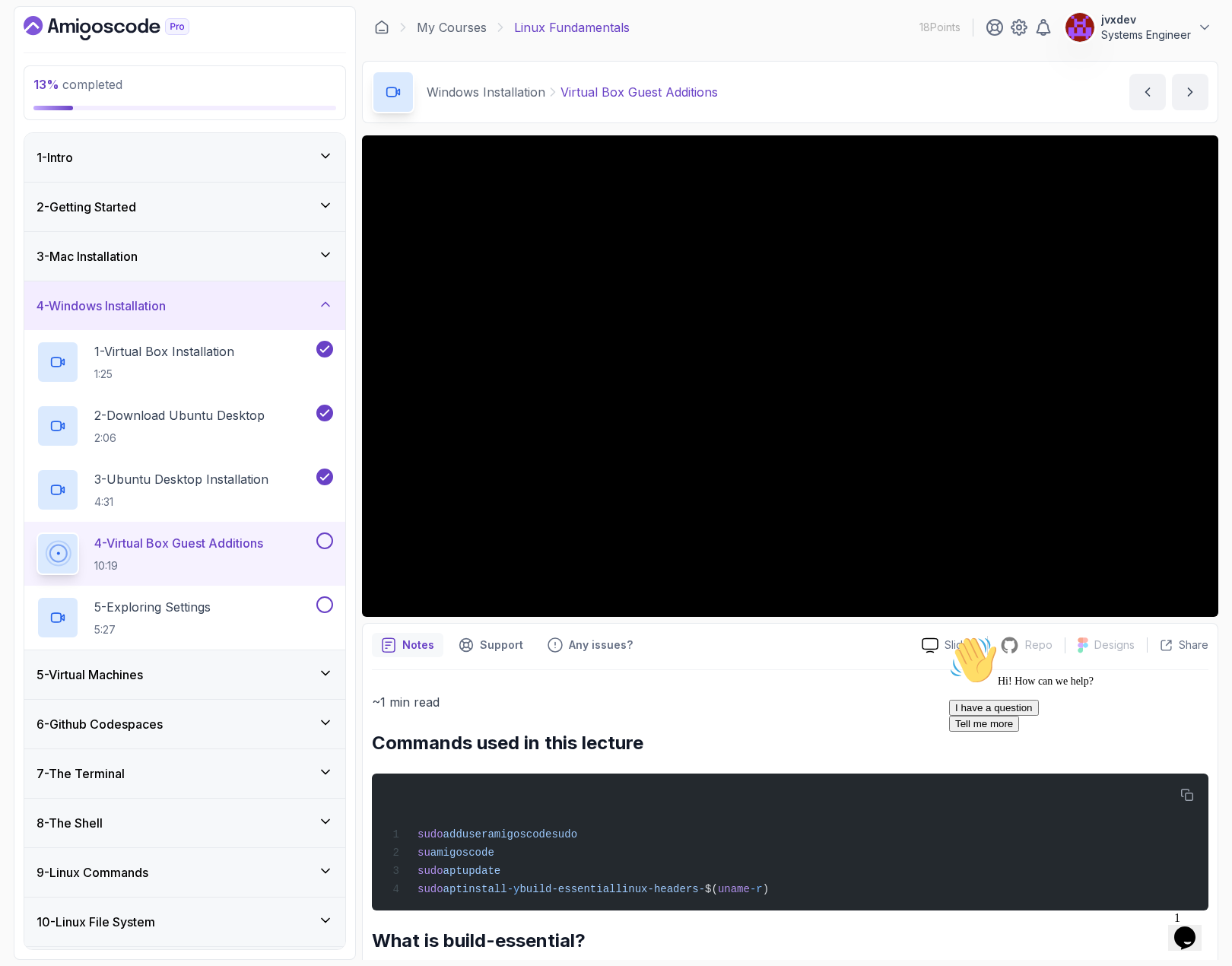
click at [1191, 926] on icon "$i18n('chat', 'chat_widget')" at bounding box center [1185, 938] width 21 height 23
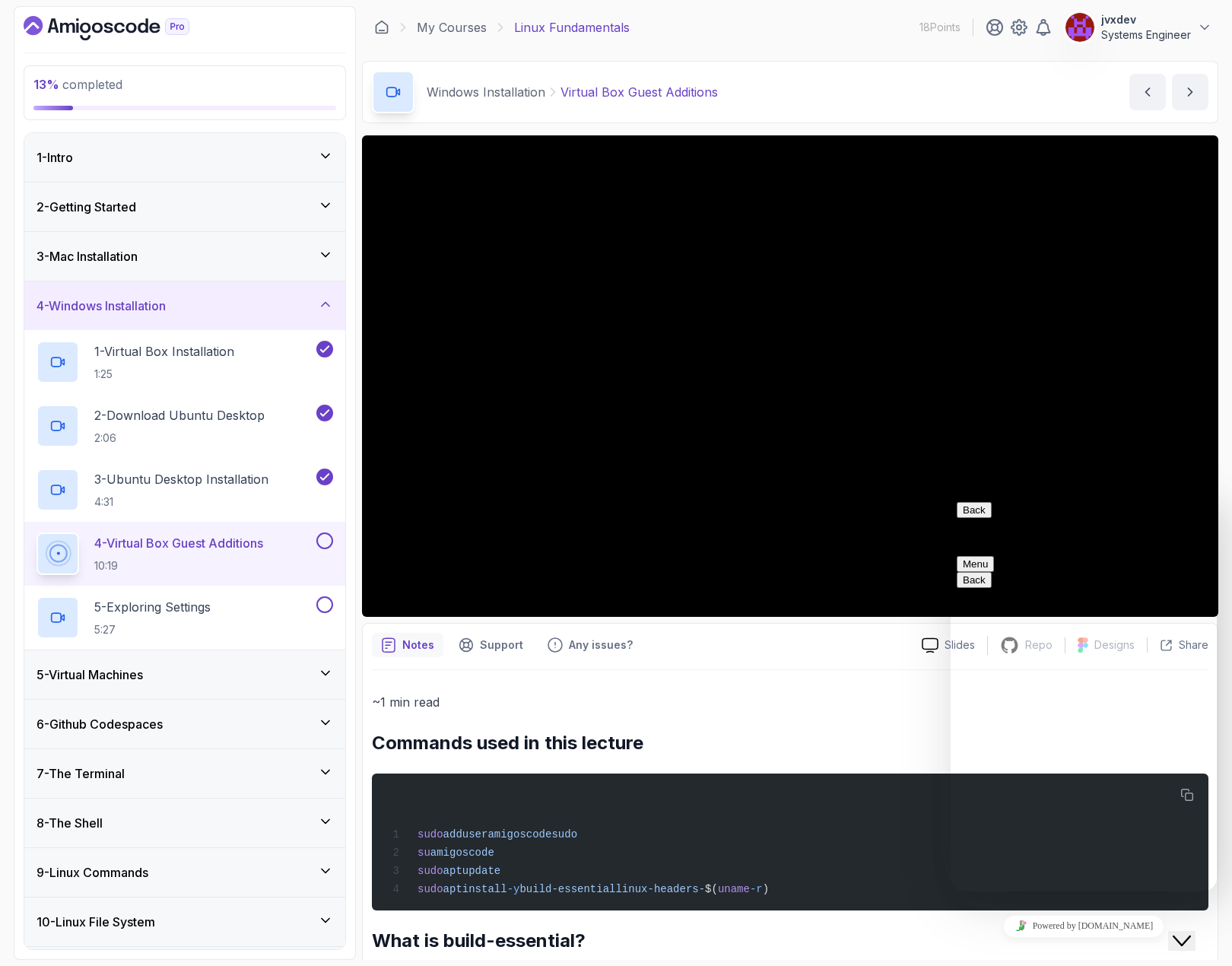
click at [971, 518] on button "Back" at bounding box center [974, 510] width 35 height 16
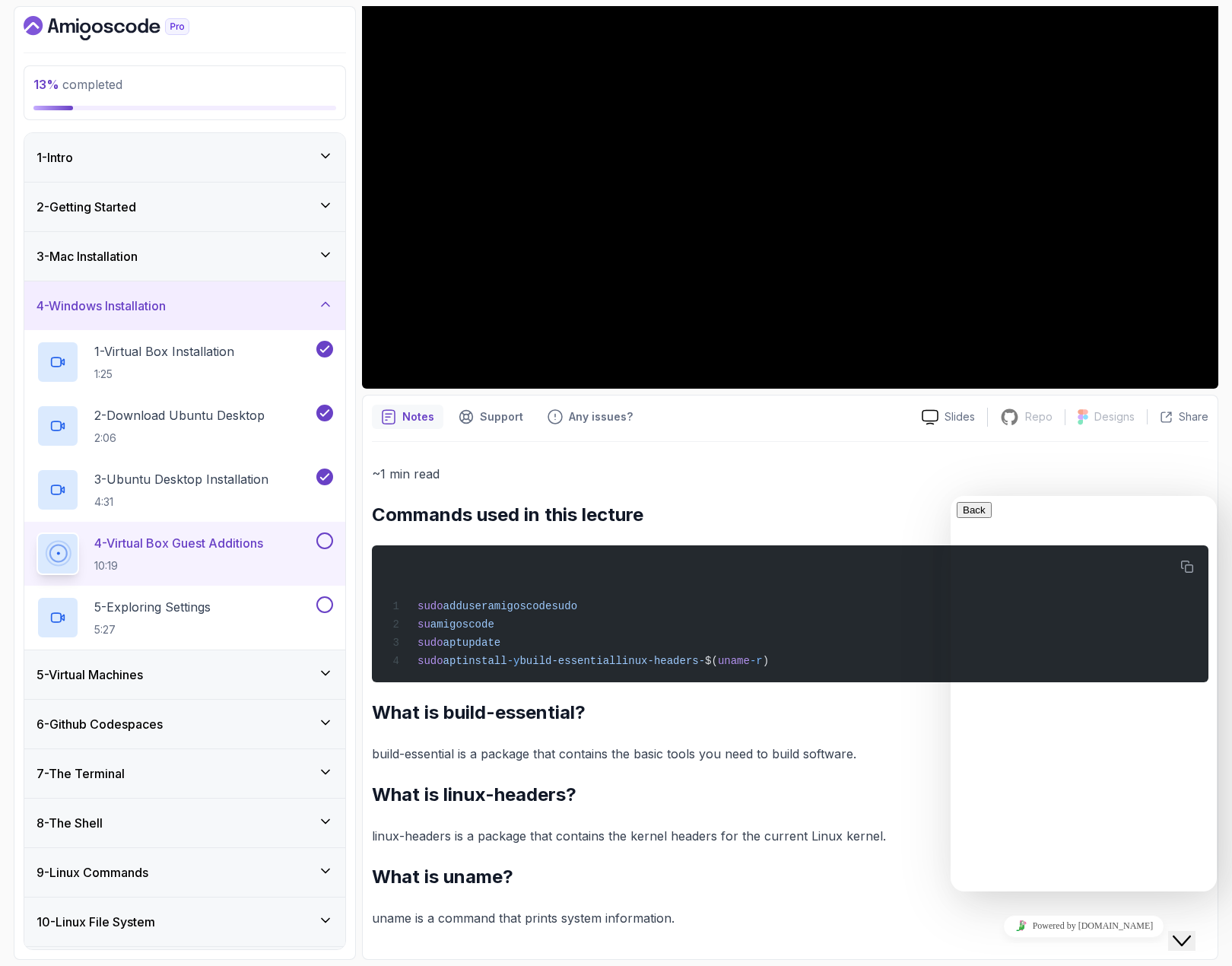
click at [1191, 932] on div "Close Chat This icon closes the chat window." at bounding box center [1182, 941] width 18 height 18
